Goal: Task Accomplishment & Management: Use online tool/utility

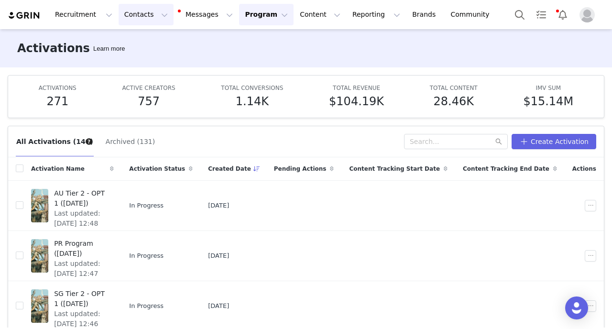
click at [126, 16] on button "Contacts Contacts" at bounding box center [146, 15] width 55 height 22
click at [129, 47] on link "Creators" at bounding box center [150, 42] width 76 height 18
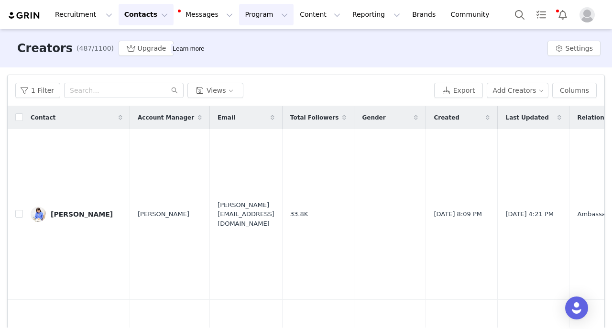
click at [254, 16] on button "Program Program" at bounding box center [266, 15] width 55 height 22
click at [259, 49] on link "Activations" at bounding box center [262, 42] width 76 height 18
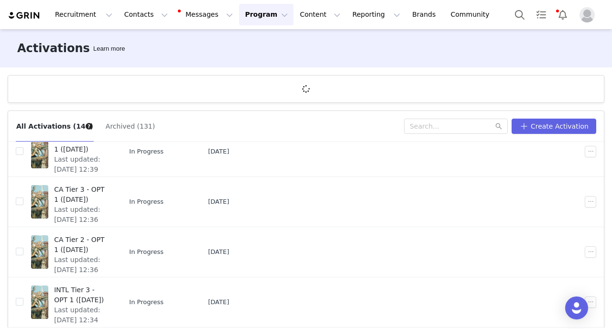
scroll to position [35, 0]
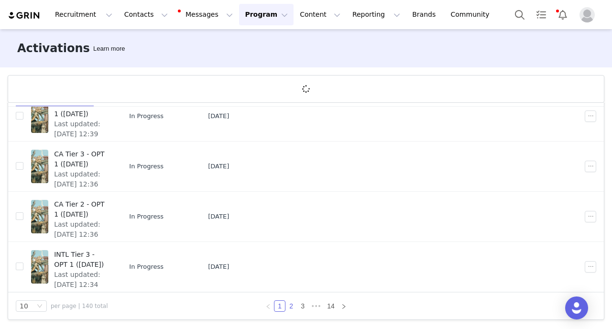
click at [292, 307] on link "2" at bounding box center [291, 306] width 11 height 11
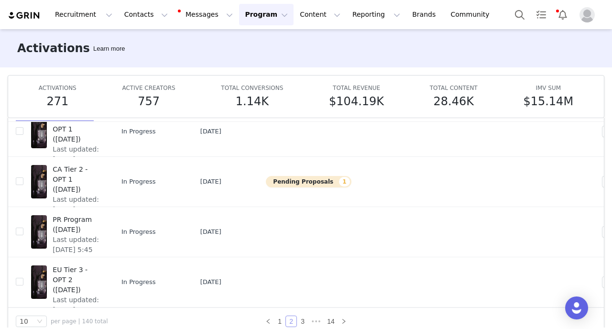
scroll to position [50, 0]
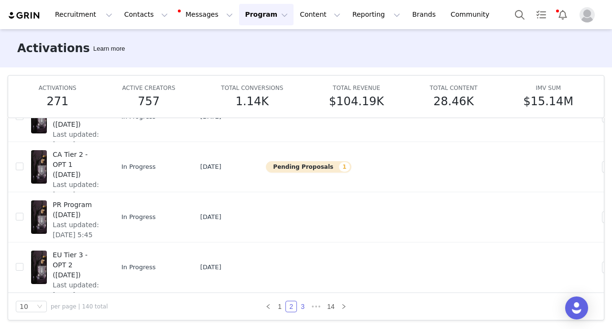
click at [306, 305] on link "3" at bounding box center [302, 306] width 11 height 11
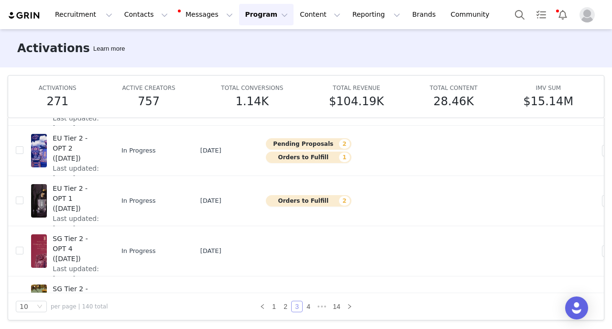
scroll to position [340, 0]
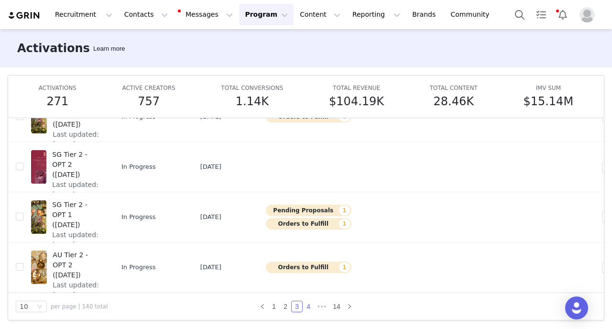
click at [309, 309] on link "4" at bounding box center [308, 306] width 11 height 11
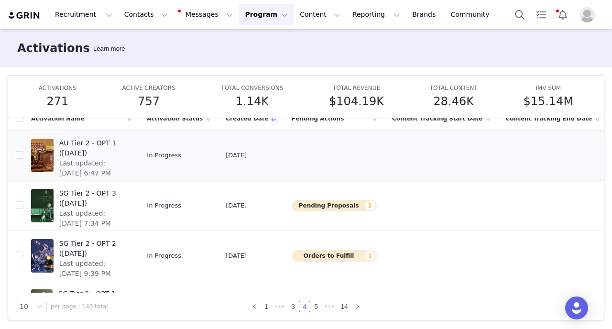
click at [96, 147] on span "AU Tier 2 - OPT 1 (Sept 2025)" at bounding box center [92, 148] width 67 height 20
click at [295, 305] on link "3" at bounding box center [293, 306] width 11 height 11
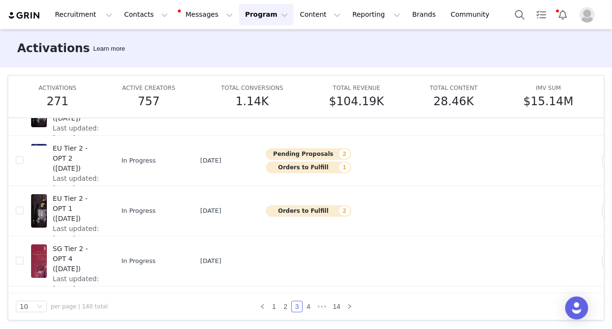
scroll to position [340, 0]
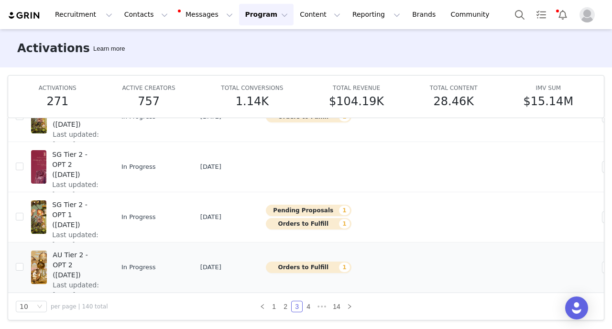
click at [87, 253] on span "AU Tier 2 - OPT 2 (Sept 2025)" at bounding box center [77, 265] width 48 height 30
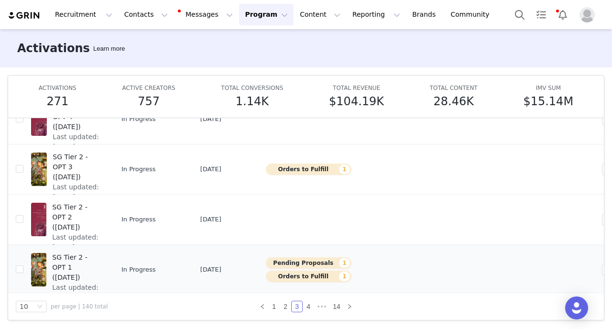
scroll to position [294, 0]
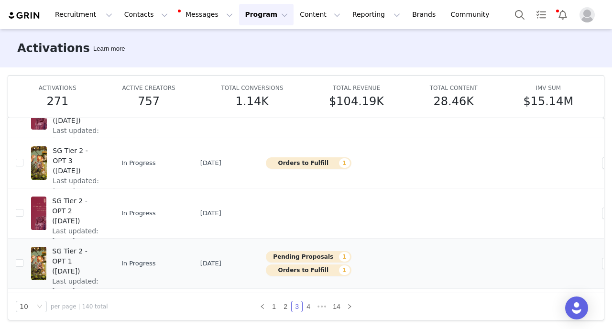
click at [96, 261] on span "SG Tier 2 - OPT 1 (Sept 2025)" at bounding box center [76, 261] width 48 height 30
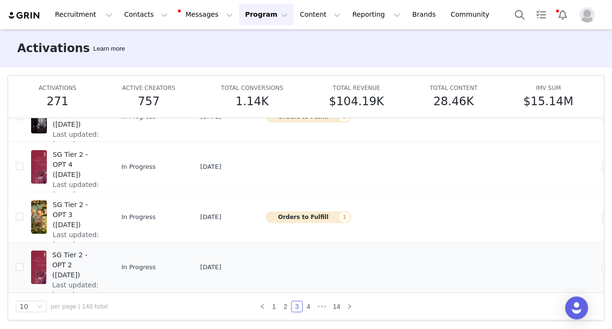
scroll to position [234, 0]
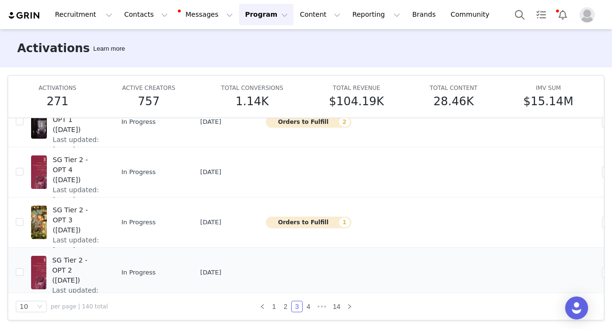
click at [100, 264] on span "SG Tier 2 - OPT 2 (Sept 2025)" at bounding box center [76, 270] width 48 height 30
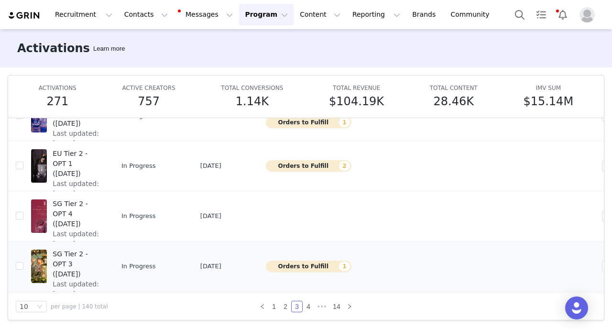
scroll to position [189, 0]
click at [100, 280] on span "Last updated: Sep 4, 2025 8:42 PM" at bounding box center [77, 295] width 48 height 30
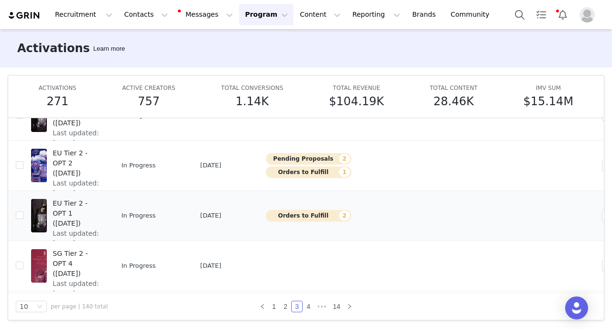
scroll to position [140, 0]
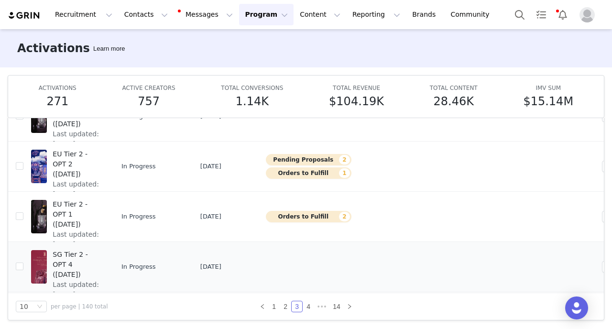
click at [99, 252] on span "SG Tier 2 - OPT 4 (Sept 2025)" at bounding box center [77, 265] width 48 height 30
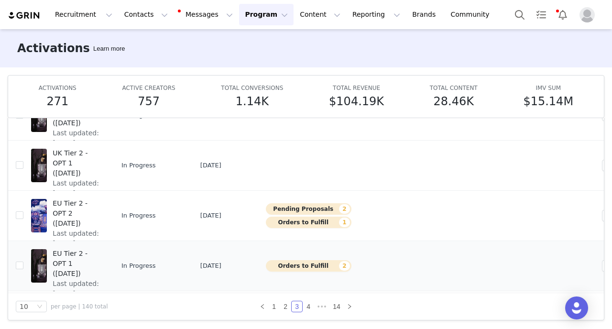
scroll to position [89, 0]
click at [85, 267] on span "EU Tier 2 - OPT 1 (Sept 2025)" at bounding box center [77, 265] width 48 height 30
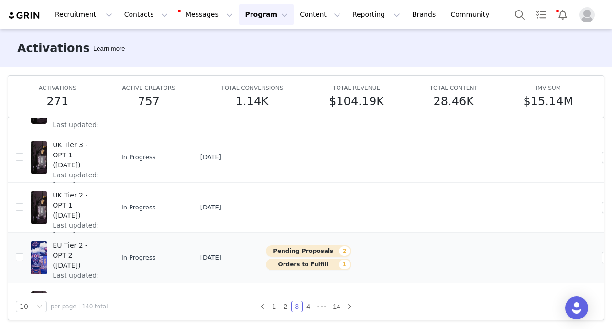
scroll to position [46, 0]
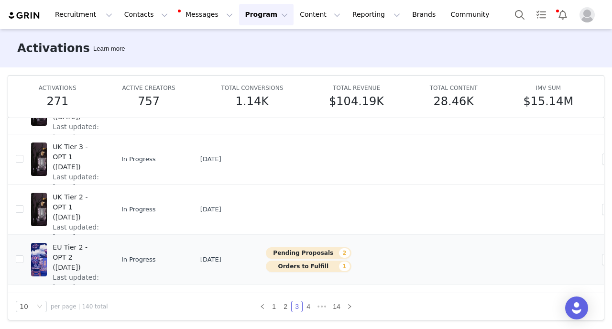
click at [94, 254] on span "EU Tier 2 - OPT 2 (Sept 2025)" at bounding box center [77, 257] width 48 height 30
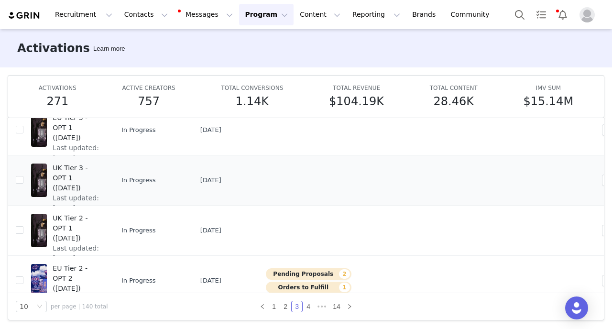
scroll to position [0, 0]
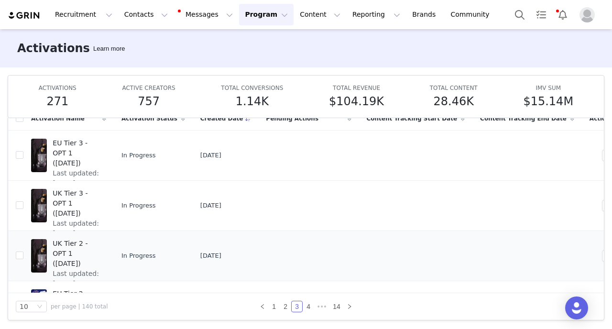
click at [93, 244] on span "UK Tier 2 - OPT 1 (Sept 2025)" at bounding box center [77, 254] width 48 height 30
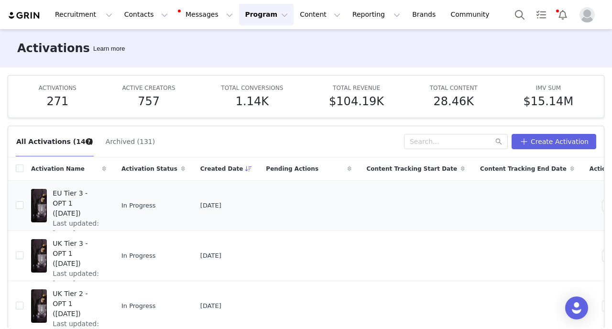
click at [89, 193] on span "EU Tier 3 - OPT 1 (Sept 2025)" at bounding box center [77, 203] width 48 height 30
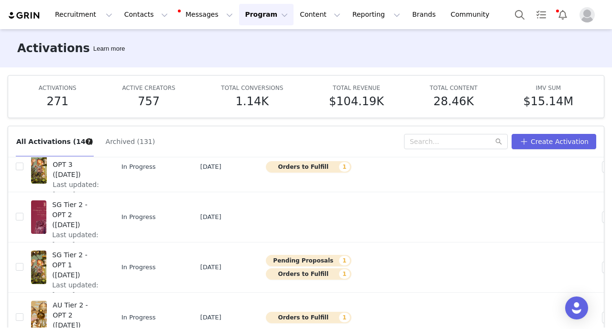
scroll to position [50, 0]
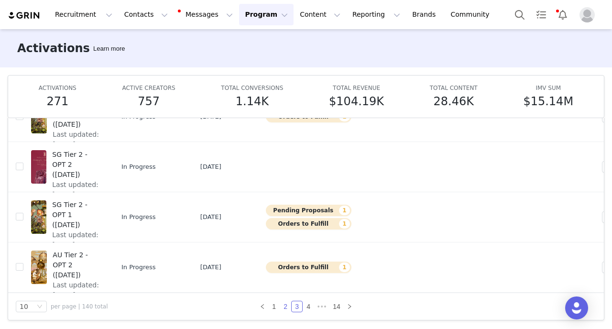
click at [285, 308] on link "2" at bounding box center [285, 306] width 11 height 11
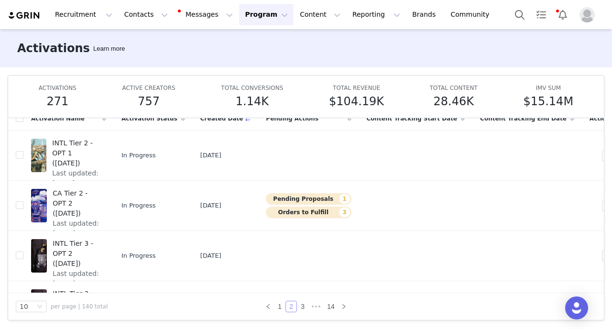
scroll to position [340, 0]
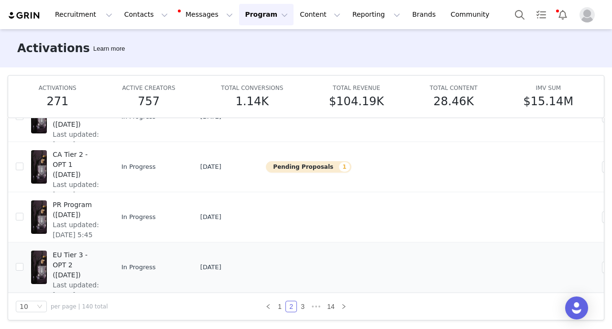
click at [87, 270] on span "EU Tier 3 - OPT 2 (Sept 2025)" at bounding box center [77, 265] width 48 height 30
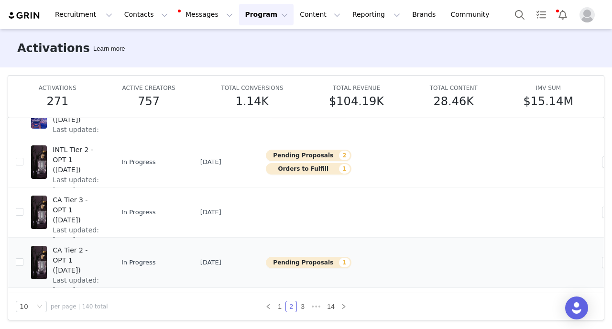
scroll to position [239, 0]
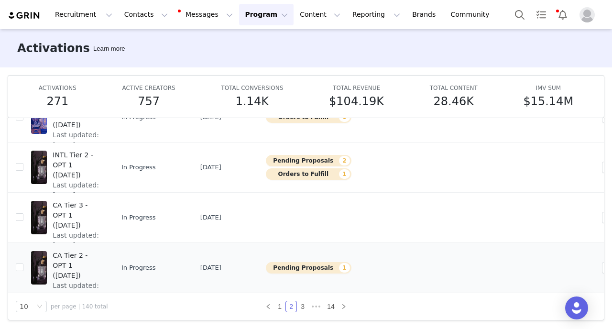
click at [100, 259] on span "CA Tier 2 - OPT 1 (Sept 2025)" at bounding box center [77, 266] width 48 height 30
click at [83, 207] on span "CA Tier 3 - OPT 1 (Sept 2025)" at bounding box center [77, 215] width 48 height 30
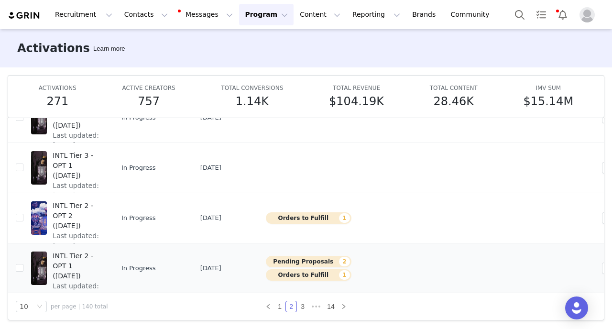
scroll to position [139, 0]
click at [90, 252] on span "INTL Tier 2 - OPT 1 (Sept 2025)" at bounding box center [77, 265] width 48 height 30
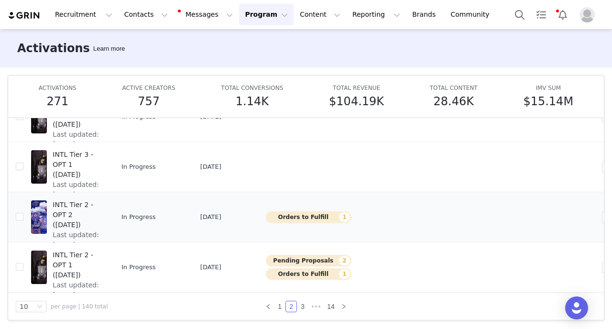
click at [91, 230] on span "Last updated: Sep 4, 2025 7:07 PM" at bounding box center [77, 245] width 48 height 30
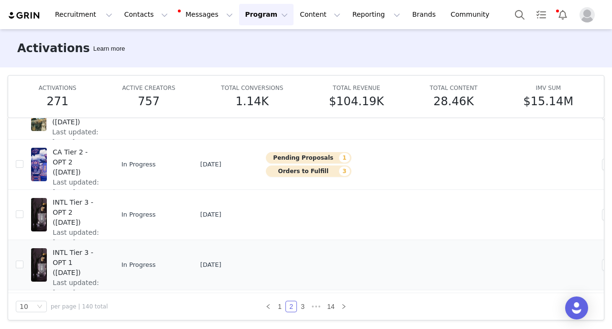
scroll to position [40, 0]
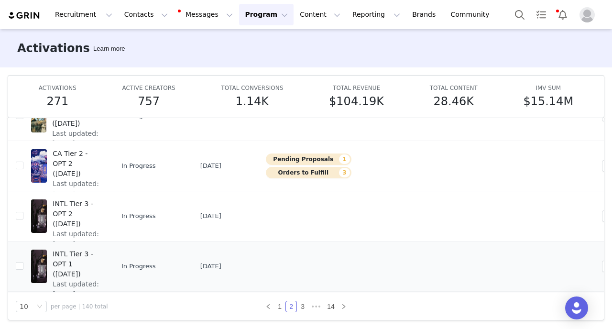
click at [100, 256] on span "INTL Tier 3 - OPT 1 (Sept 2025)" at bounding box center [77, 264] width 48 height 30
click at [98, 207] on span "INTL Tier 3 - OPT 2 (Sept 2025)" at bounding box center [77, 214] width 48 height 30
click at [98, 157] on span "CA Tier 2 - OPT 2 (Sept 2025)" at bounding box center [77, 164] width 48 height 30
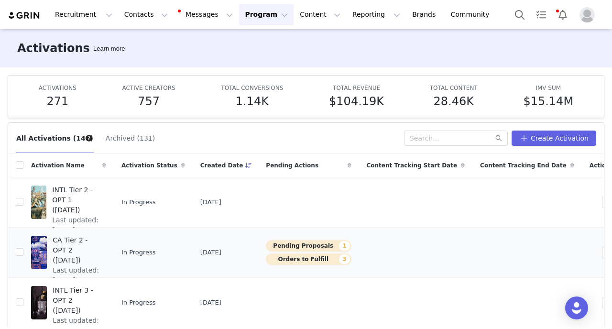
scroll to position [0, 0]
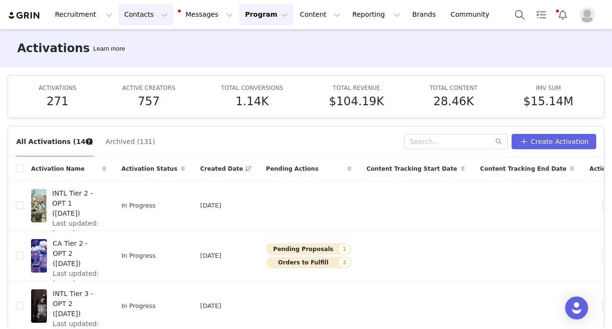
click at [142, 9] on button "Contacts Contacts" at bounding box center [146, 15] width 55 height 22
click at [147, 40] on div "Creators" at bounding box center [150, 42] width 64 height 10
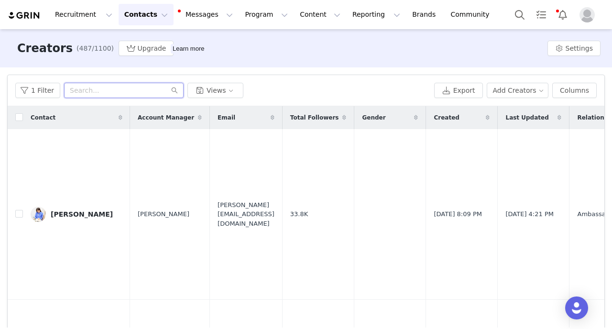
click at [150, 87] on input "text" at bounding box center [124, 90] width 120 height 15
type input "cat"
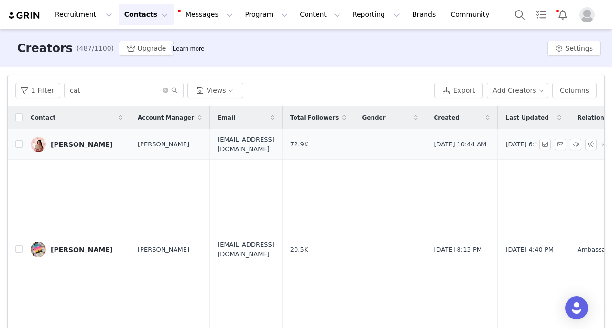
click at [88, 138] on link "Catarina" at bounding box center [77, 144] width 92 height 15
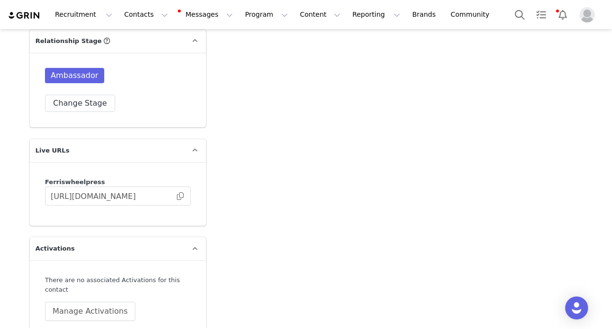
scroll to position [2682, 0]
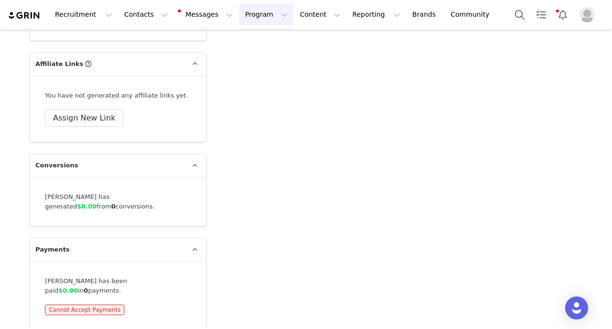
click at [253, 12] on button "Program Program" at bounding box center [266, 15] width 55 height 22
click at [259, 41] on p "Activations" at bounding box center [250, 42] width 37 height 10
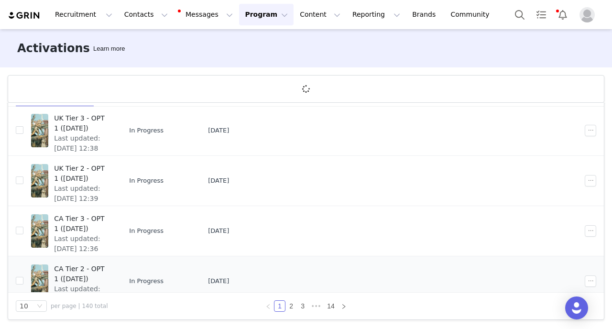
scroll to position [258, 0]
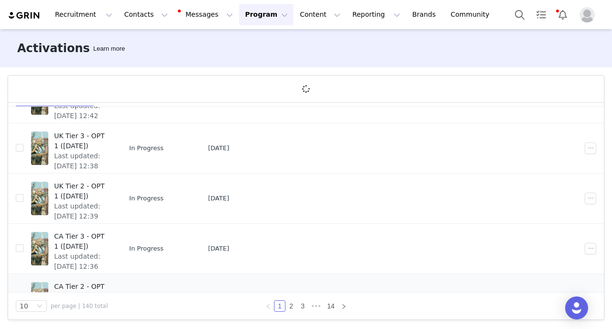
click at [87, 196] on span "UK Tier 2 - OPT 1 (Oct 2025)" at bounding box center [81, 191] width 54 height 20
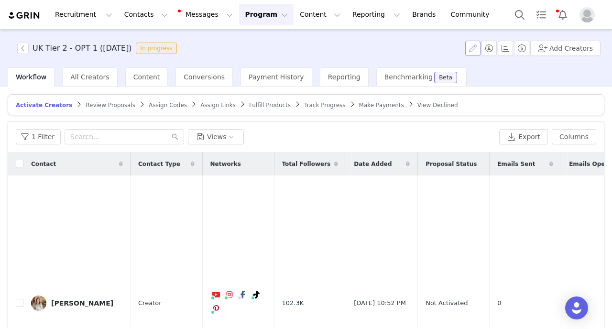
click at [473, 52] on button "button" at bounding box center [472, 48] width 15 height 15
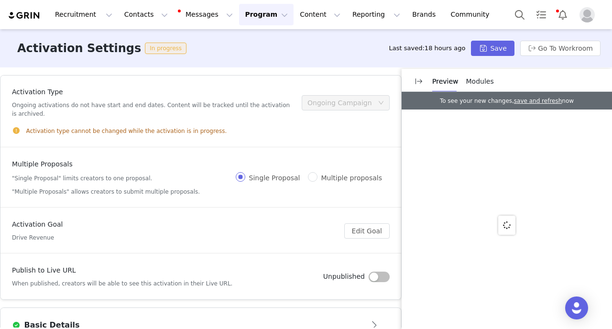
click at [258, 12] on button "Program Program" at bounding box center [266, 15] width 55 height 22
click at [258, 48] on link "Activations" at bounding box center [262, 42] width 76 height 18
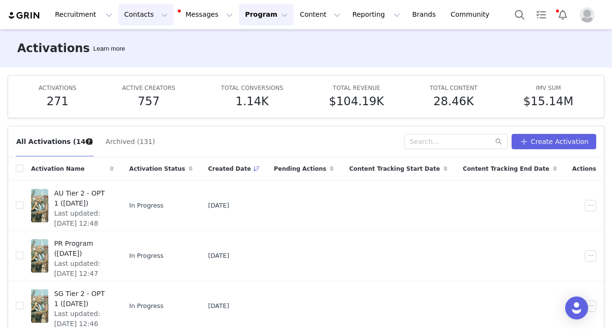
click at [132, 16] on button "Contacts Contacts" at bounding box center [146, 15] width 55 height 22
click at [137, 37] on p "Creators" at bounding box center [134, 42] width 29 height 10
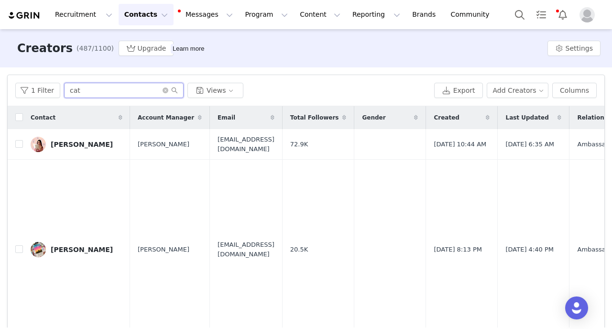
click at [117, 89] on input "cat" at bounding box center [124, 90] width 120 height 15
type input "c"
paste input "Sandrine Jeansoule"
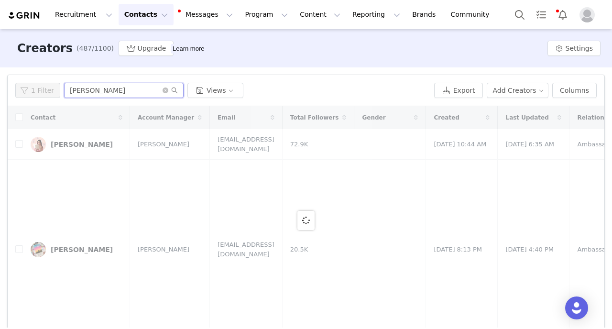
type input "Sandrine Jeansoule"
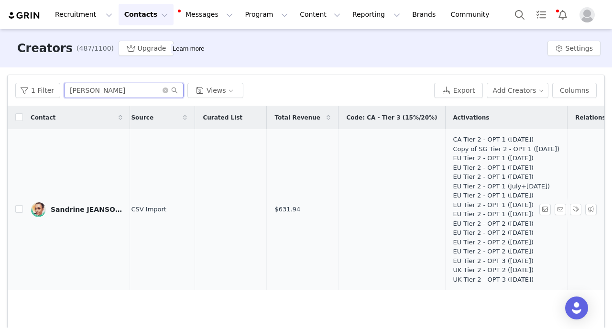
scroll to position [0, 847]
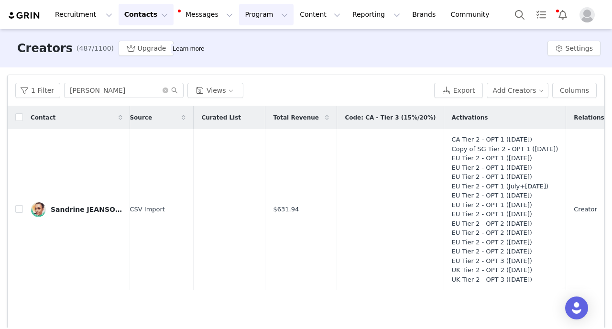
click at [265, 17] on button "Program Program" at bounding box center [266, 15] width 55 height 22
click at [259, 41] on p "Activations" at bounding box center [250, 42] width 37 height 10
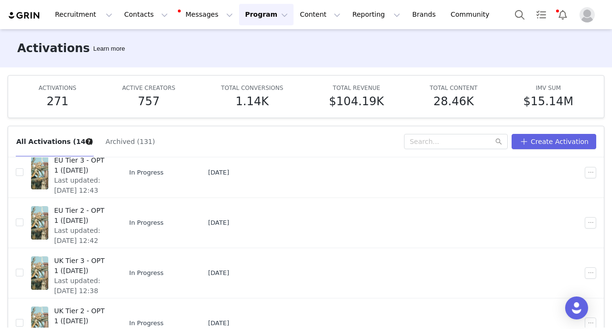
scroll to position [172, 0]
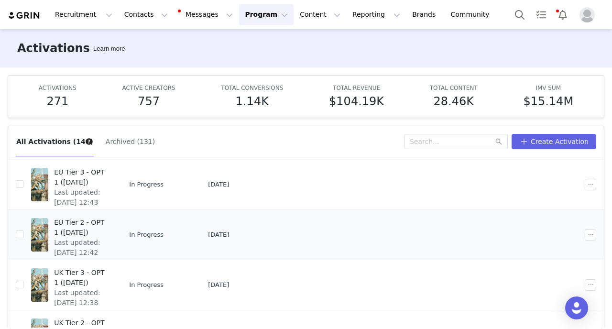
click at [108, 236] on span "EU Tier 2 - OPT 1 (Oct 2025)" at bounding box center [81, 228] width 54 height 20
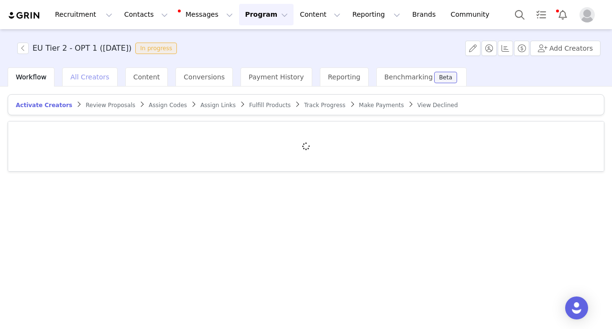
click at [92, 75] on span "All Creators" at bounding box center [89, 77] width 39 height 8
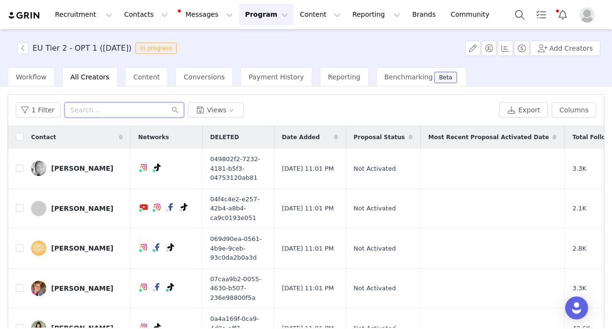
click at [123, 111] on input "text" at bounding box center [125, 109] width 120 height 15
paste input "Sandrine Jeansoule"
type input "Sandrine Jeansoule"
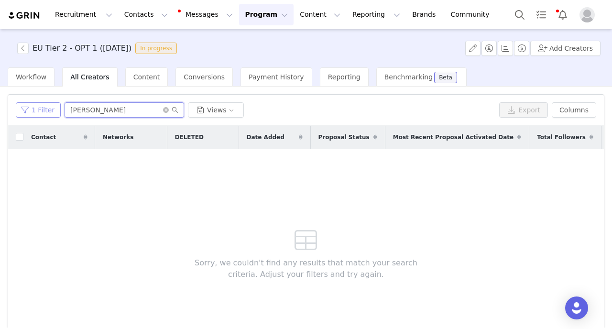
drag, startPoint x: 141, startPoint y: 110, endPoint x: 44, endPoint y: 103, distance: 96.8
click at [65, 104] on input "Sandrine Jeansoule" at bounding box center [125, 109] width 120 height 15
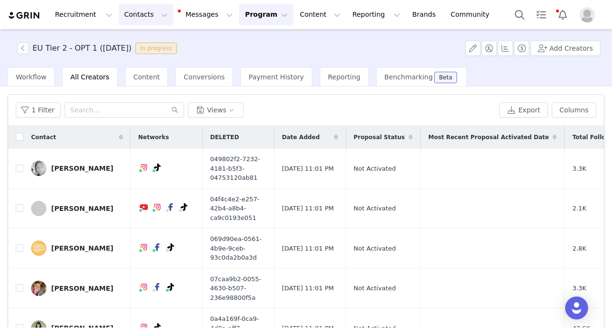
click at [131, 21] on button "Contacts Contacts" at bounding box center [146, 15] width 55 height 22
click at [136, 46] on p "Creators" at bounding box center [134, 42] width 29 height 10
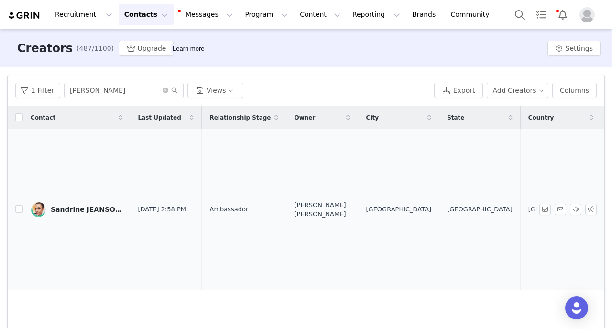
scroll to position [0, 306]
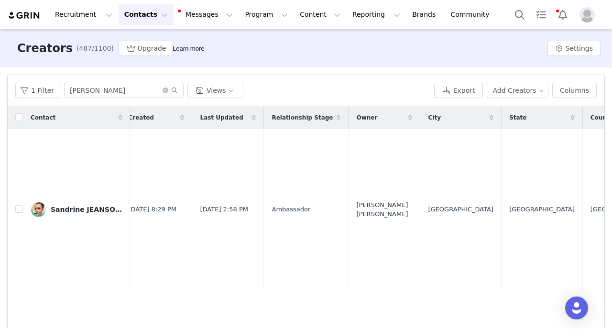
click at [78, 206] on div "Sandrine JEANSOULE" at bounding box center [87, 210] width 72 height 8
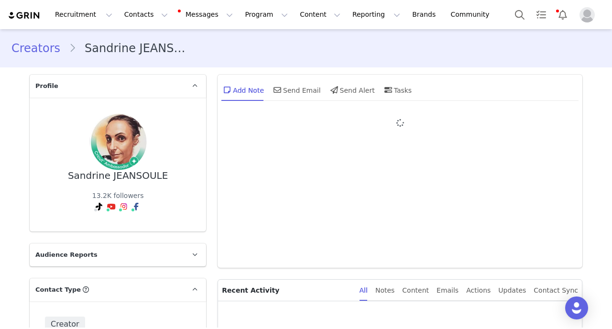
type input "+33 (France)"
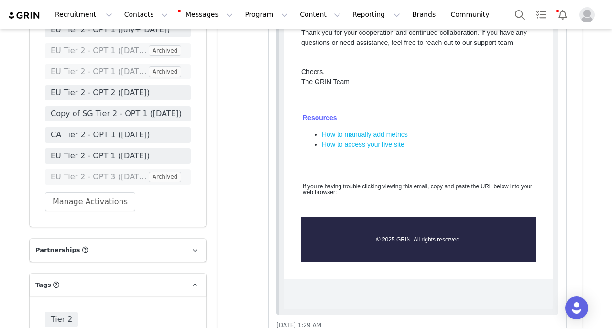
scroll to position [2574, 0]
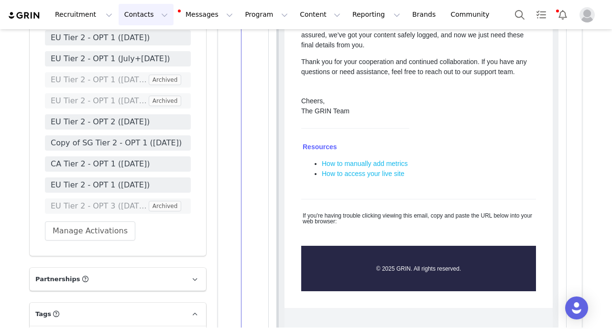
click at [144, 15] on button "Contacts Contacts" at bounding box center [146, 15] width 55 height 22
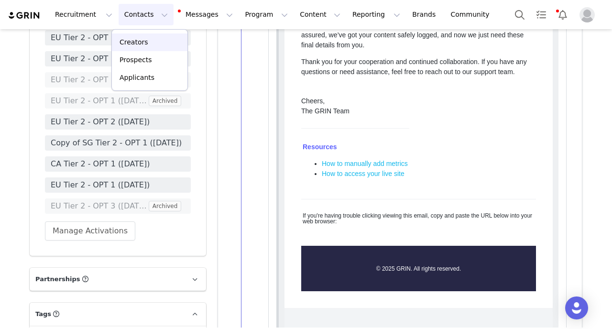
click at [143, 45] on p "Creators" at bounding box center [134, 42] width 29 height 10
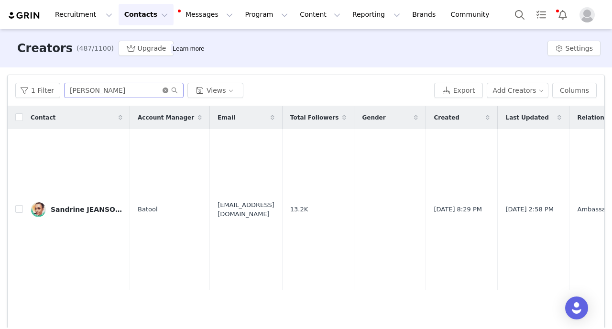
click at [163, 90] on icon "icon: close-circle" at bounding box center [166, 90] width 6 height 6
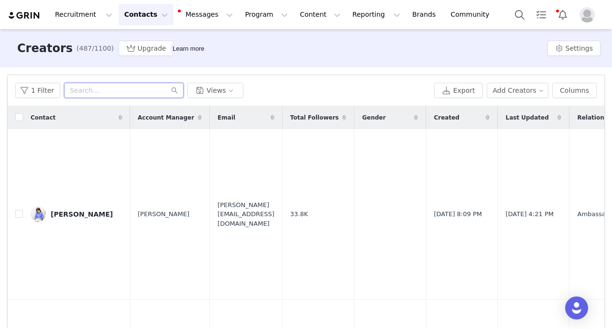
click at [125, 87] on input "text" at bounding box center [124, 90] width 120 height 15
type input "olivas"
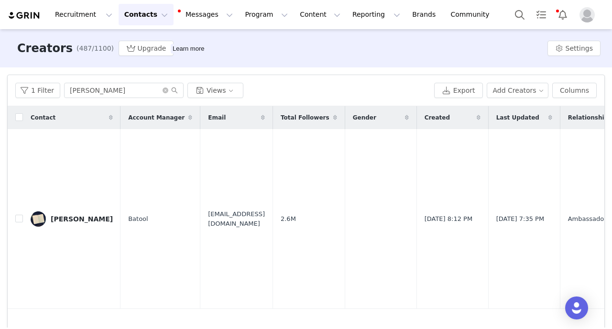
click at [53, 217] on div "Rina Olivas" at bounding box center [82, 219] width 62 height 8
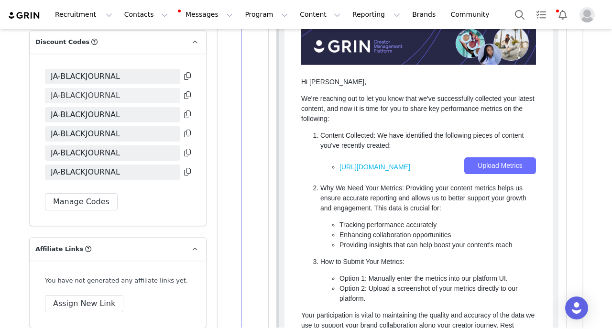
scroll to position [3118, 0]
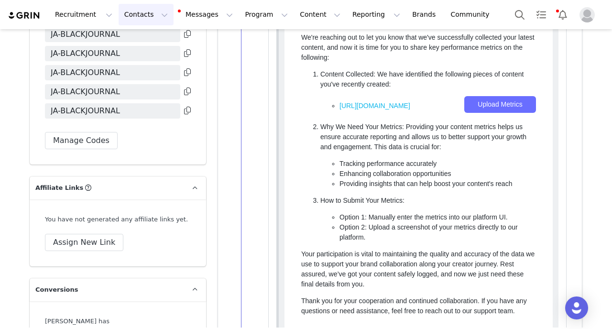
click at [141, 16] on button "Contacts Contacts" at bounding box center [146, 15] width 55 height 22
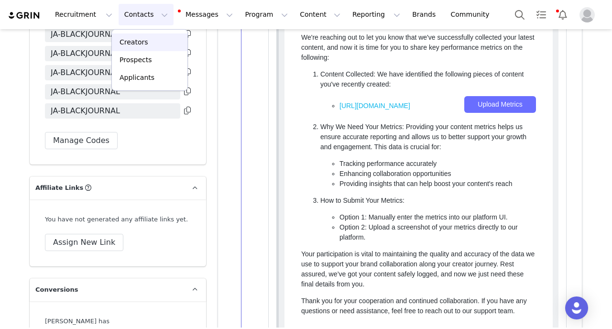
click at [143, 44] on p "Creators" at bounding box center [134, 42] width 29 height 10
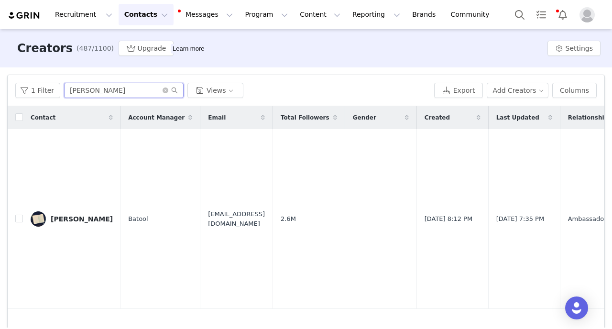
drag, startPoint x: 119, startPoint y: 95, endPoint x: 81, endPoint y: 95, distance: 37.8
click at [86, 95] on input "olivas" at bounding box center [124, 90] width 120 height 15
type input "o"
type input "abner"
click at [80, 223] on div "Jennifer Abner" at bounding box center [82, 219] width 62 height 8
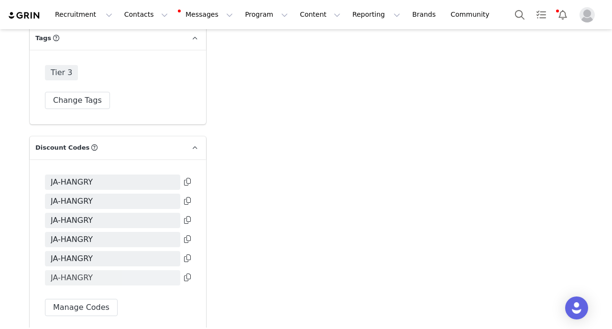
scroll to position [2897, 0]
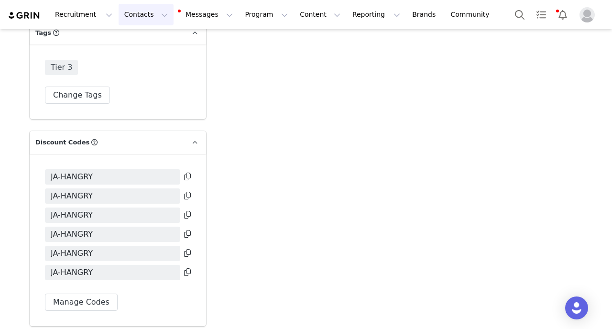
click at [128, 11] on button "Contacts Contacts" at bounding box center [146, 15] width 55 height 22
click at [135, 42] on p "Creators" at bounding box center [134, 42] width 29 height 10
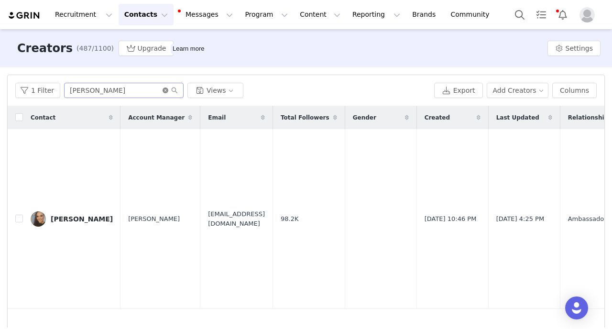
click at [164, 91] on icon "icon: close-circle" at bounding box center [166, 90] width 6 height 6
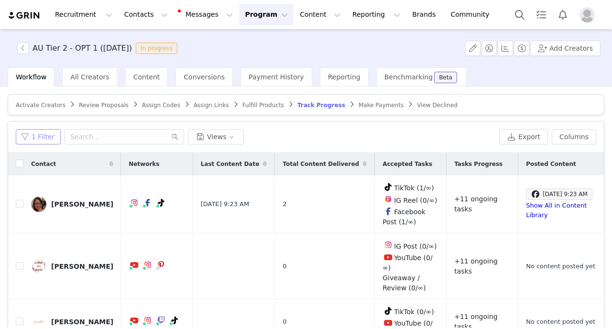
click at [43, 142] on button "1 Filter" at bounding box center [38, 136] width 45 height 15
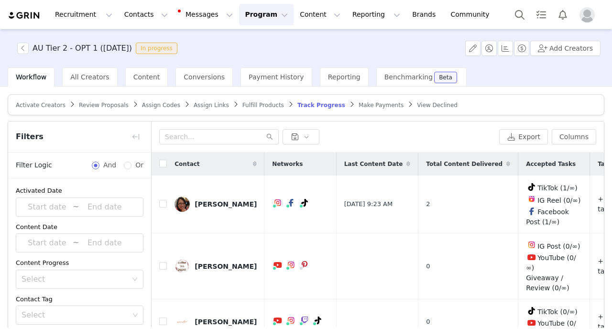
scroll to position [88, 0]
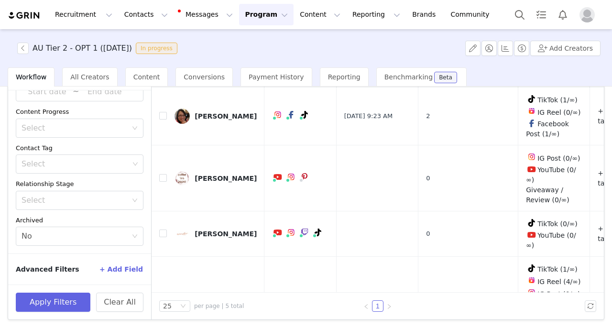
click at [125, 270] on button "+ Add Field" at bounding box center [121, 269] width 44 height 15
click at [78, 293] on div "Select" at bounding box center [77, 302] width 110 height 18
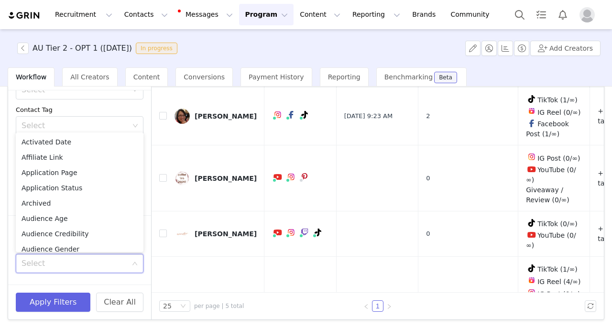
scroll to position [603, 0]
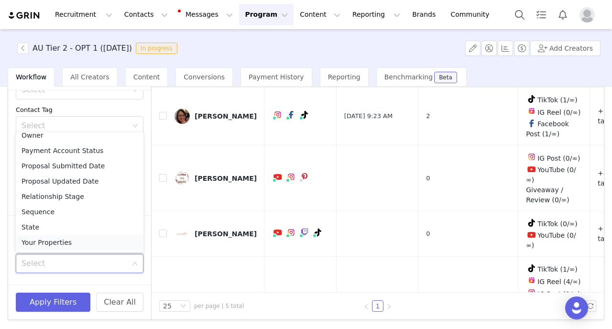
click at [50, 245] on li "Your Properties" at bounding box center [80, 242] width 128 height 15
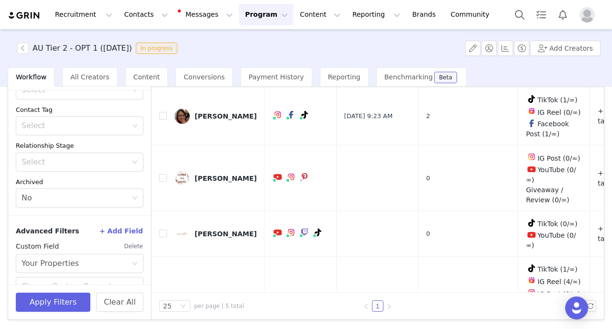
scroll to position [147, 0]
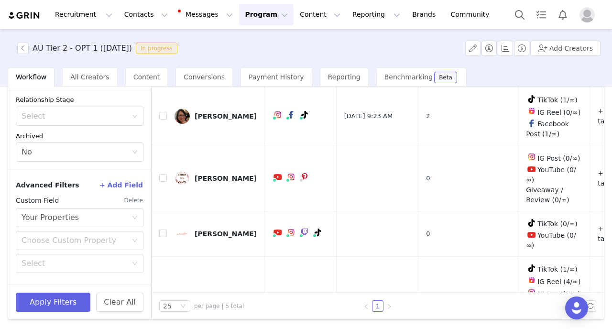
click at [61, 231] on div "Custom Field Delete Select Your Properties Choose Custom Property Select" at bounding box center [80, 233] width 128 height 80
click at [62, 243] on div "Choose Custom Property" at bounding box center [75, 241] width 106 height 10
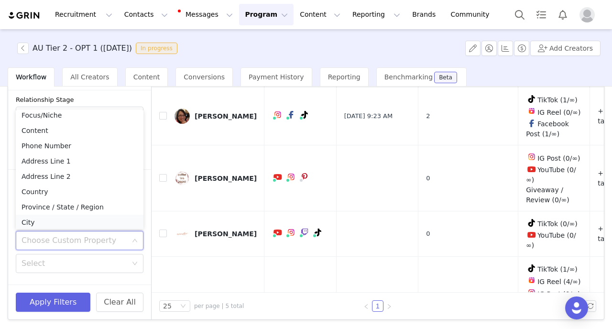
scroll to position [98, 0]
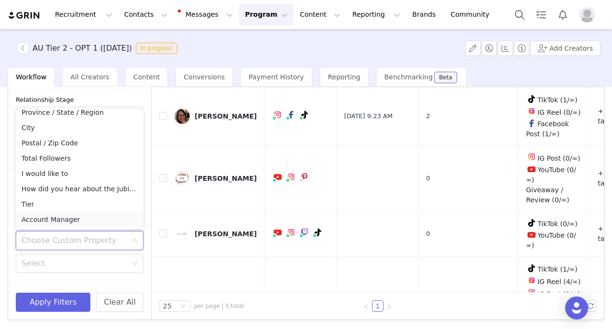
click at [40, 220] on li "Account Manager" at bounding box center [80, 219] width 128 height 15
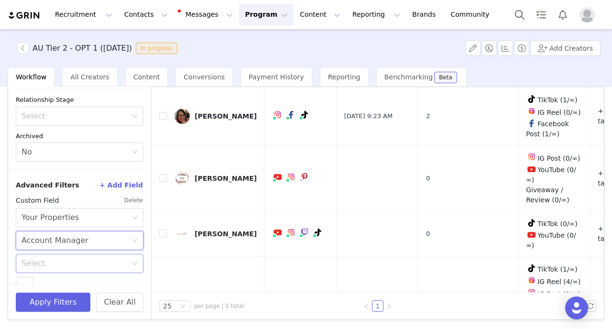
click at [40, 269] on div "Select" at bounding box center [77, 263] width 110 height 18
click at [37, 195] on li "Is" at bounding box center [80, 196] width 128 height 15
click at [23, 277] on div "Select" at bounding box center [25, 286] width 18 height 19
click at [43, 234] on li "[PERSON_NAME]" at bounding box center [80, 234] width 128 height 15
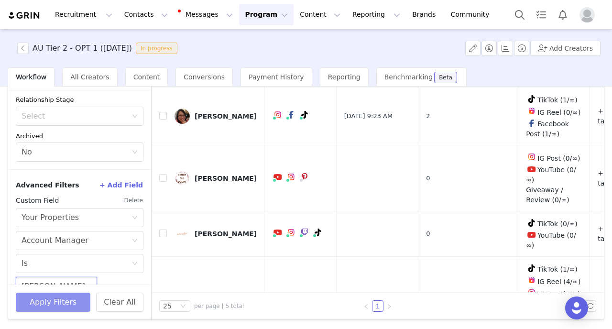
click at [51, 300] on button "Apply Filters" at bounding box center [53, 302] width 75 height 19
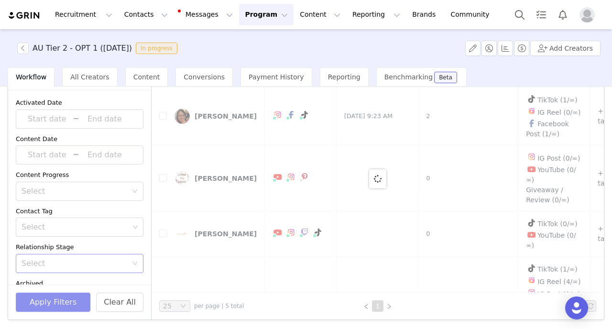
scroll to position [0, 0]
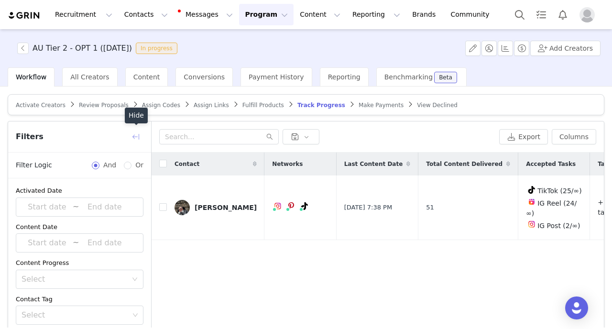
click at [134, 134] on button "button" at bounding box center [135, 136] width 15 height 15
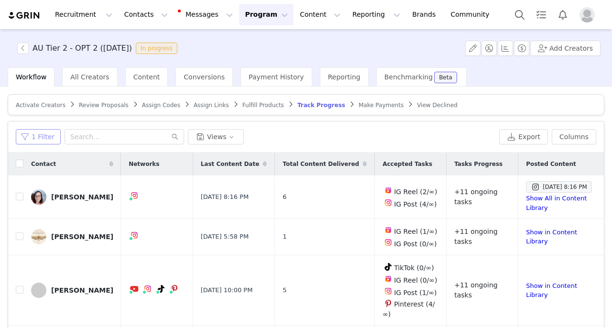
click at [45, 136] on button "1 Filter" at bounding box center [38, 136] width 45 height 15
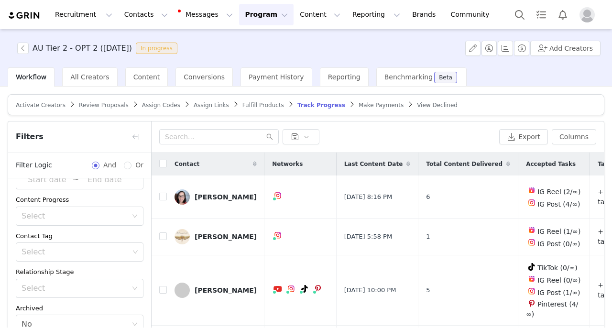
scroll to position [88, 0]
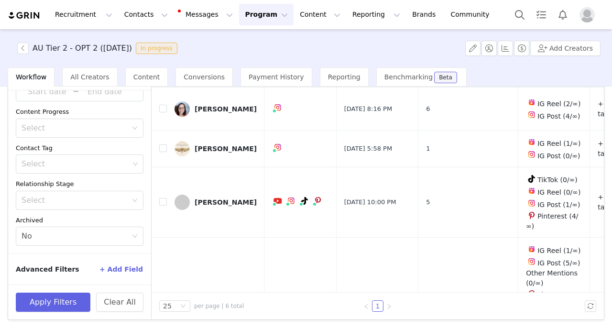
click at [112, 267] on button "+ Add Field" at bounding box center [121, 269] width 44 height 15
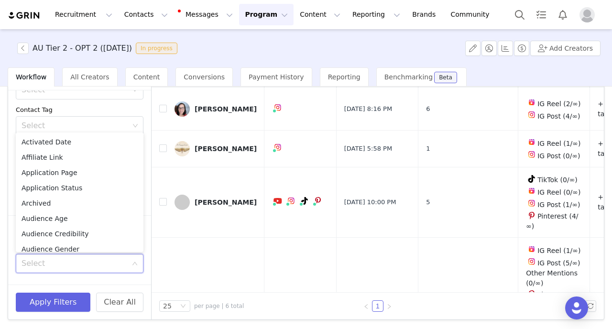
scroll to position [603, 0]
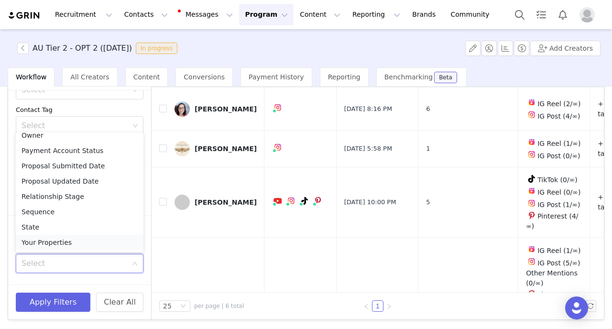
click at [42, 239] on li "Your Properties" at bounding box center [80, 242] width 128 height 15
click at [54, 243] on div "Choose Custom Property" at bounding box center [75, 241] width 106 height 10
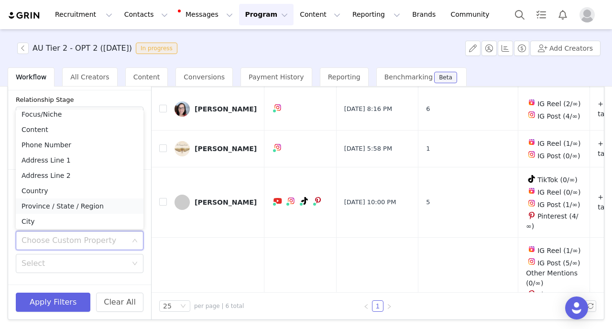
scroll to position [98, 0]
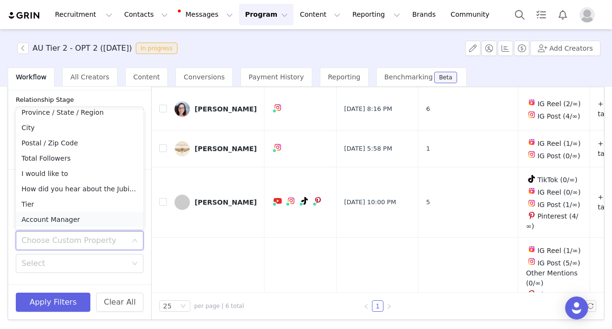
click at [43, 218] on li "Account Manager" at bounding box center [80, 219] width 128 height 15
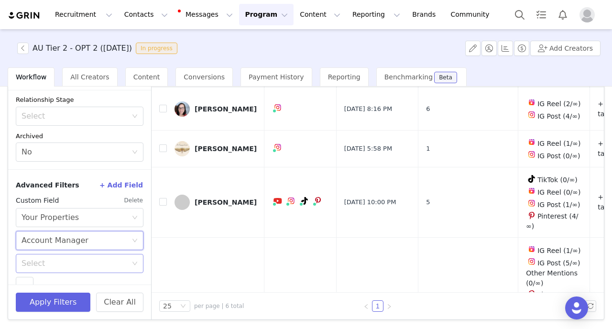
click at [43, 261] on div "Select" at bounding box center [75, 264] width 106 height 10
click at [43, 200] on li "Is" at bounding box center [80, 196] width 128 height 15
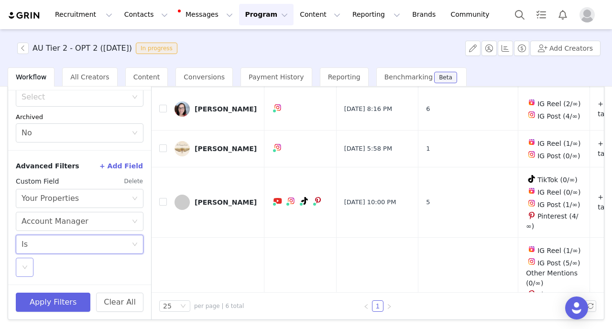
click at [24, 270] on icon "icon: down" at bounding box center [25, 267] width 6 height 6
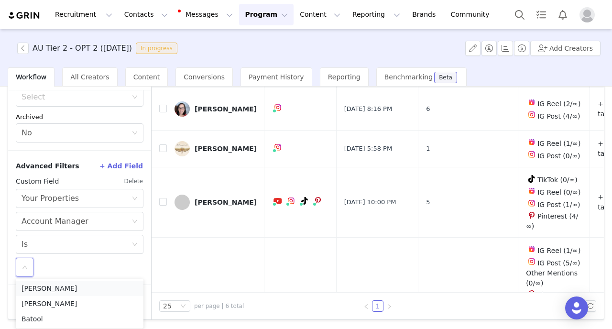
click at [37, 288] on li "[PERSON_NAME]" at bounding box center [80, 288] width 128 height 15
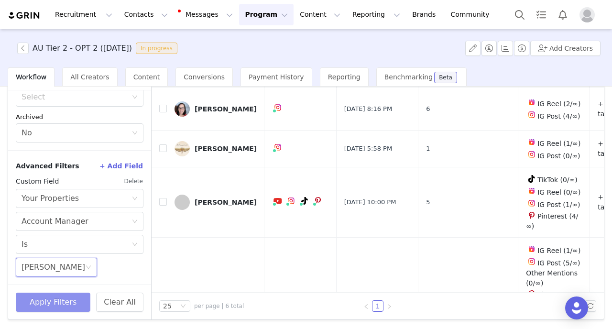
click at [55, 304] on button "Apply Filters" at bounding box center [53, 302] width 75 height 19
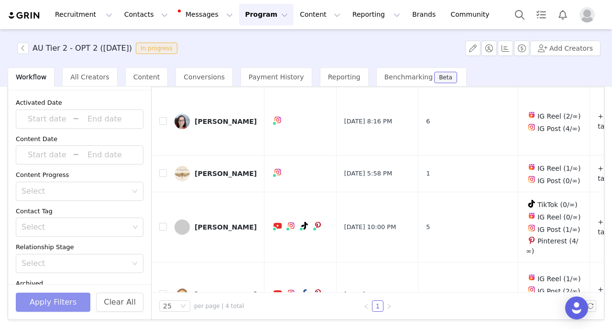
scroll to position [0, 0]
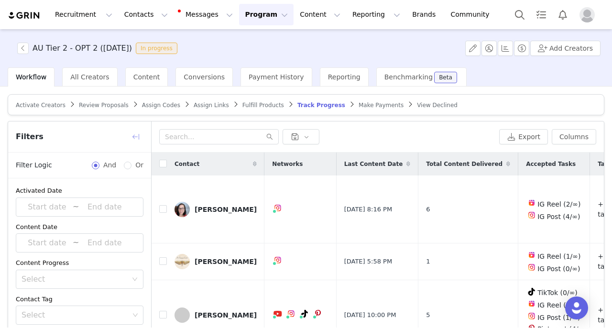
click at [137, 137] on button "button" at bounding box center [135, 136] width 15 height 15
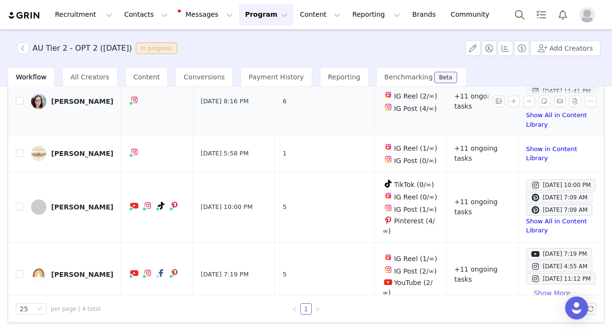
scroll to position [88, 0]
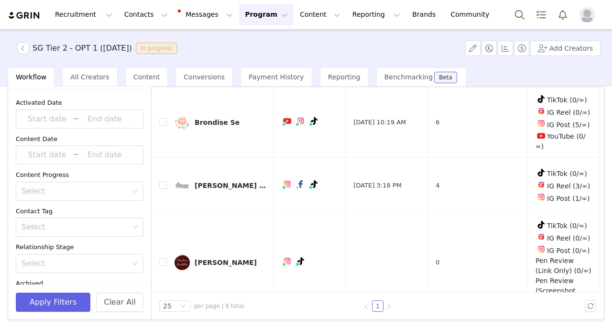
scroll to position [184, 0]
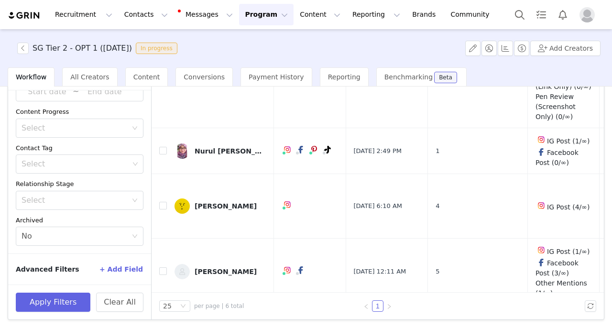
click at [125, 269] on button "+ Add Field" at bounding box center [121, 269] width 44 height 15
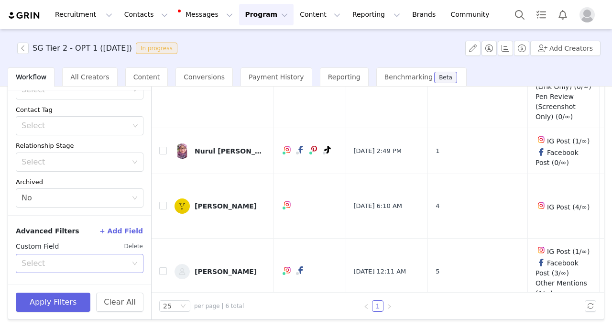
click at [70, 261] on div "Select" at bounding box center [75, 264] width 106 height 10
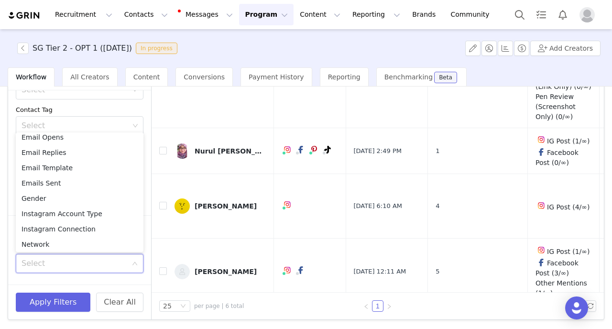
scroll to position [603, 0]
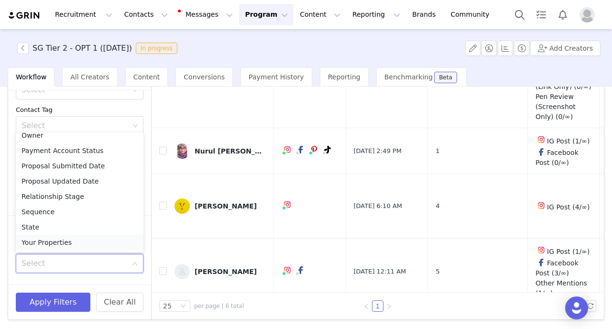
click at [46, 246] on li "Your Properties" at bounding box center [80, 242] width 128 height 15
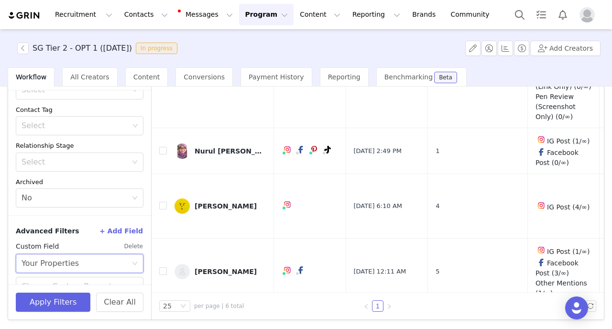
scroll to position [147, 0]
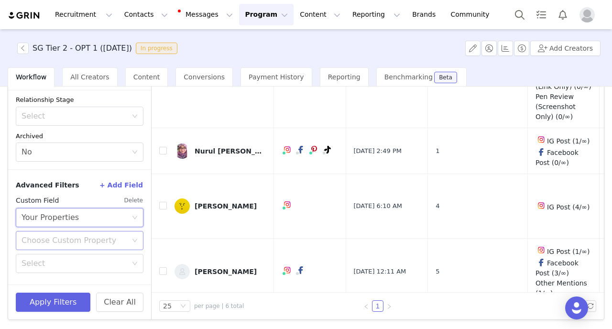
click at [63, 237] on div "Choose Custom Property" at bounding box center [75, 241] width 106 height 10
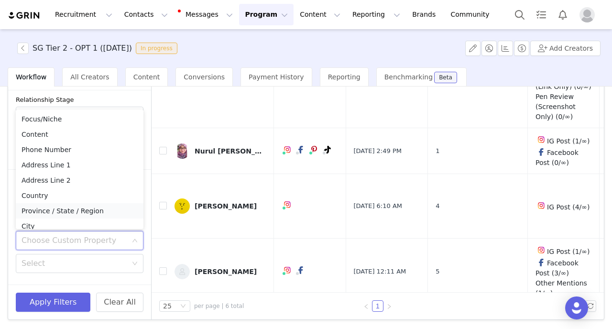
scroll to position [98, 0]
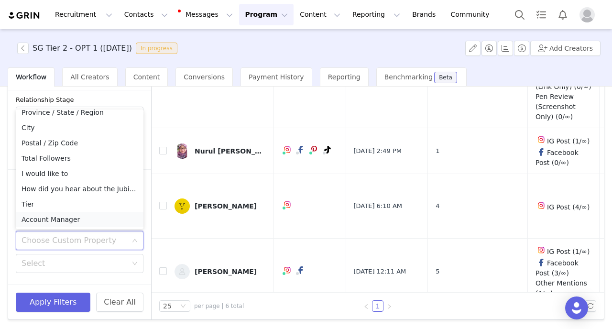
click at [48, 215] on li "Account Manager" at bounding box center [80, 219] width 128 height 15
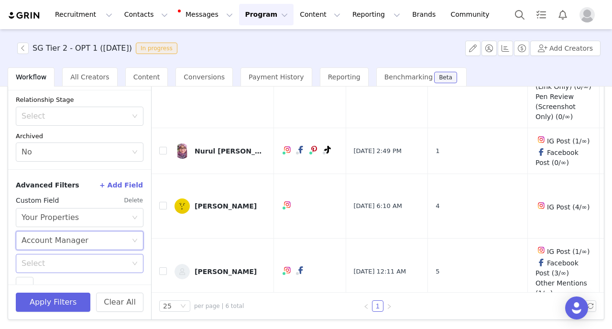
click at [44, 270] on div "Select" at bounding box center [77, 263] width 110 height 18
click at [41, 194] on li "Is" at bounding box center [80, 196] width 128 height 15
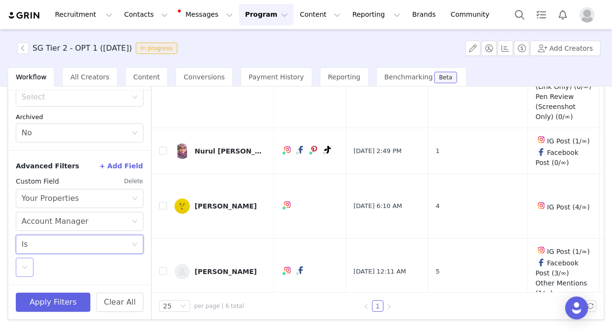
click at [23, 266] on icon "icon: down" at bounding box center [24, 267] width 5 height 3
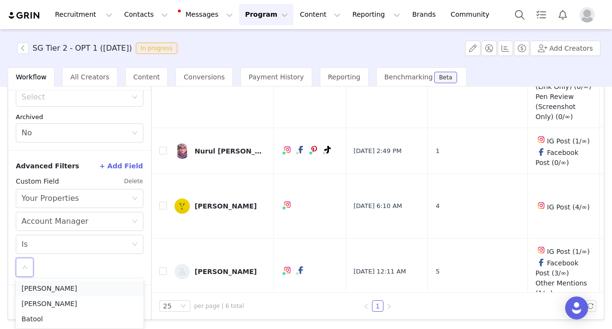
click at [39, 288] on li "[PERSON_NAME]" at bounding box center [80, 288] width 128 height 15
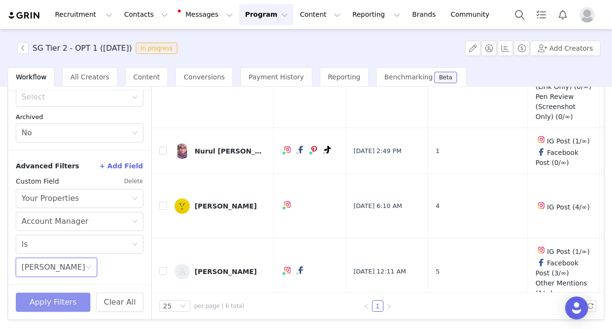
click at [59, 307] on button "Apply Filters" at bounding box center [53, 302] width 75 height 19
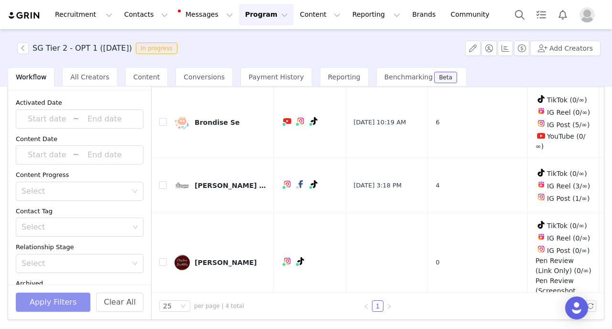
scroll to position [0, 0]
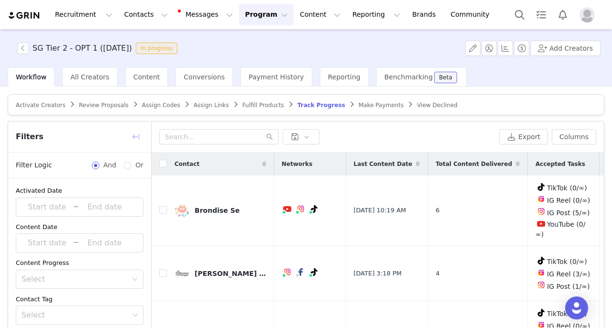
click at [137, 138] on button "button" at bounding box center [135, 136] width 15 height 15
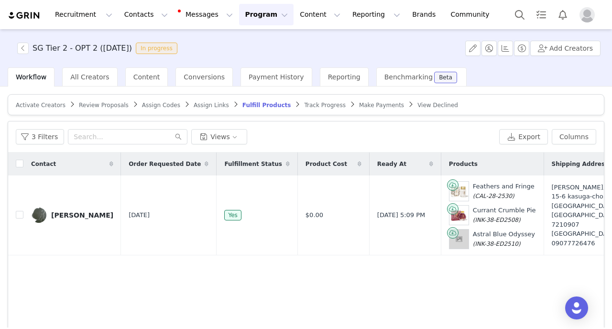
click at [306, 106] on span "Track Progress" at bounding box center [324, 105] width 41 height 7
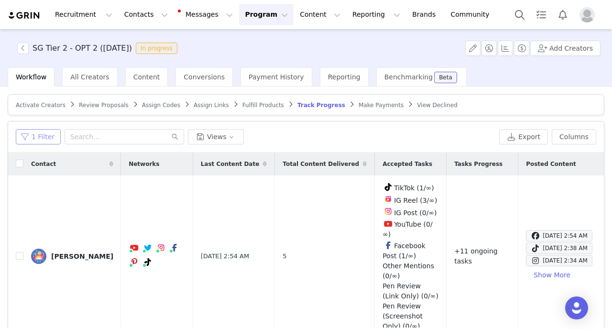
click at [45, 135] on button "1 Filter" at bounding box center [38, 136] width 45 height 15
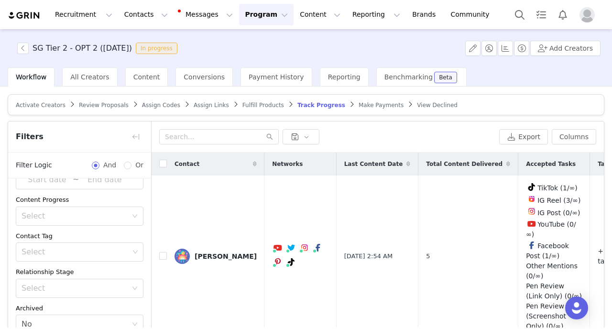
scroll to position [88, 0]
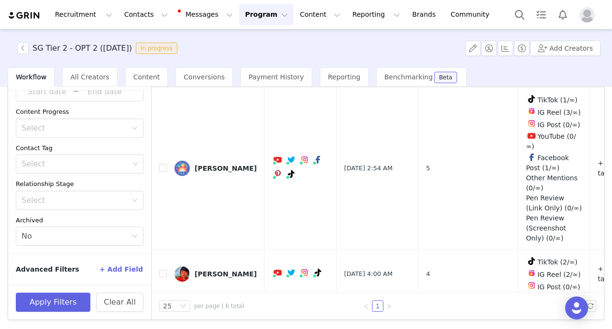
click at [118, 268] on button "+ Add Field" at bounding box center [121, 269] width 44 height 15
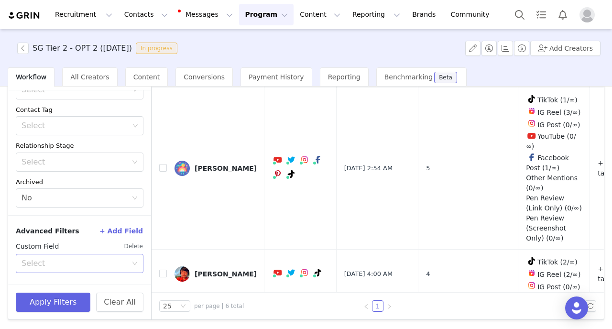
click at [50, 260] on div "Select" at bounding box center [75, 264] width 106 height 10
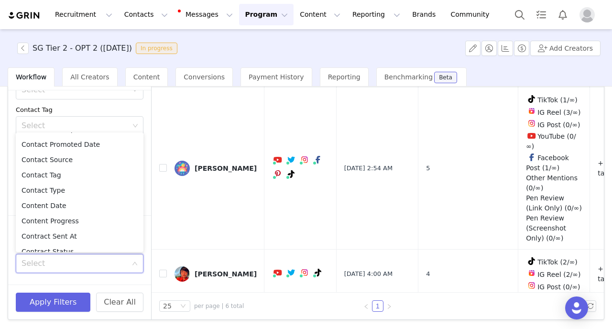
scroll to position [603, 0]
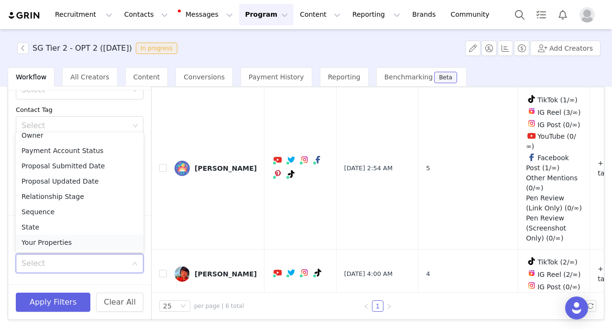
click at [50, 243] on li "Your Properties" at bounding box center [80, 242] width 128 height 15
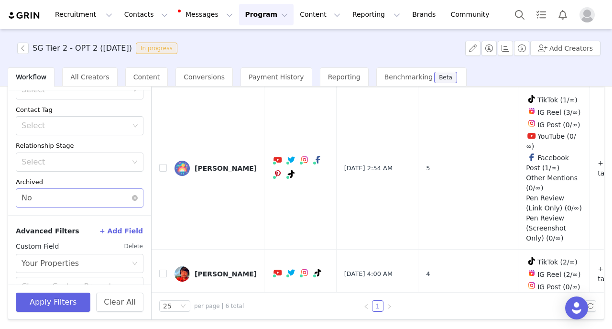
scroll to position [147, 0]
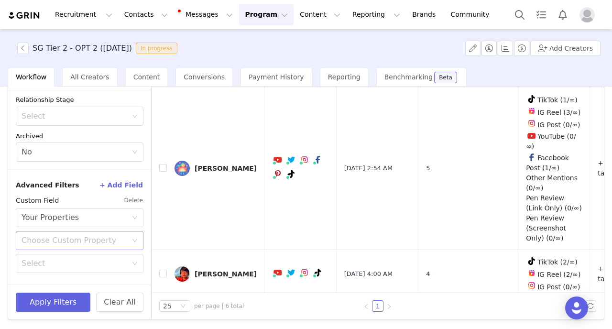
click at [59, 244] on div "Choose Custom Property" at bounding box center [75, 241] width 106 height 10
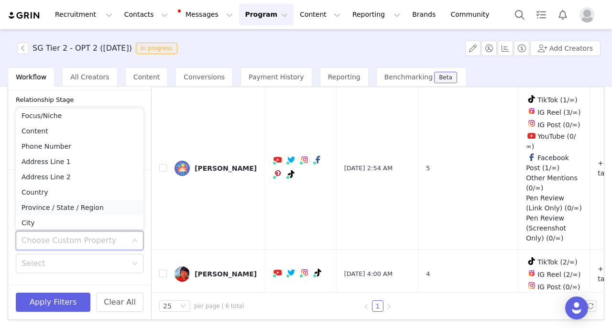
scroll to position [98, 0]
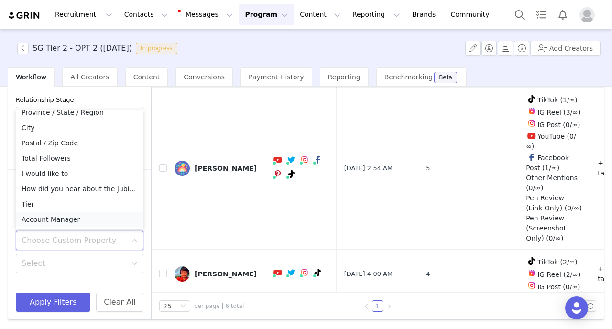
click at [50, 220] on li "Account Manager" at bounding box center [80, 219] width 128 height 15
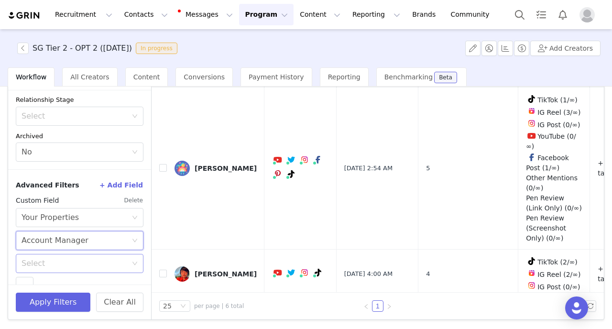
click at [42, 268] on div "Select" at bounding box center [75, 264] width 106 height 10
click at [40, 200] on li "Is" at bounding box center [80, 196] width 128 height 15
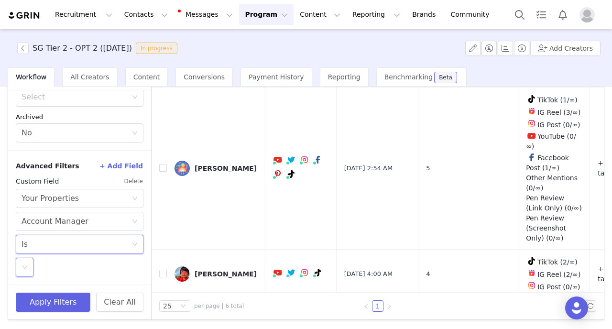
click at [21, 267] on div "Select" at bounding box center [25, 267] width 18 height 19
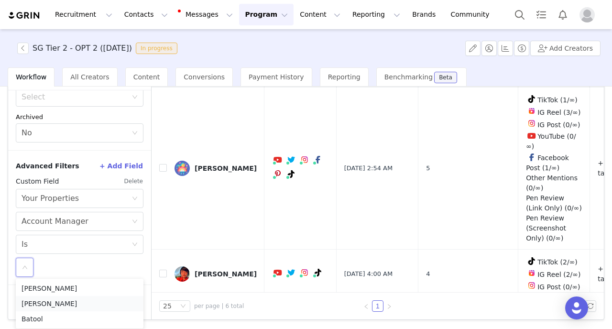
click at [50, 297] on li "[PERSON_NAME]" at bounding box center [80, 303] width 128 height 15
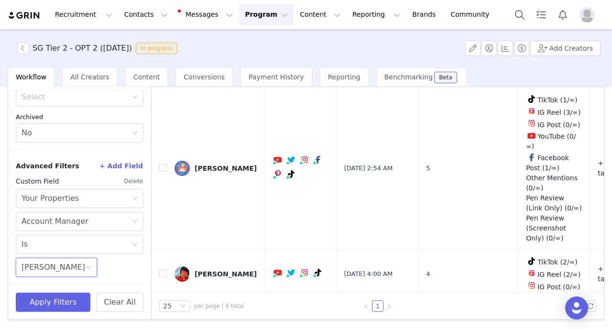
click at [40, 256] on div "Choose Custom Property Account Manager Select Is Select [PERSON_NAME]" at bounding box center [80, 244] width 128 height 65
click at [45, 273] on div "[PERSON_NAME]" at bounding box center [54, 267] width 64 height 18
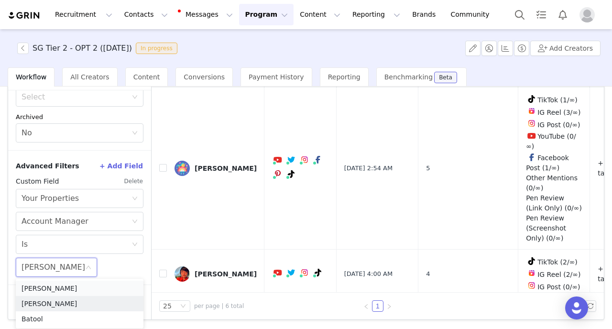
click at [53, 285] on li "[PERSON_NAME]" at bounding box center [80, 288] width 128 height 15
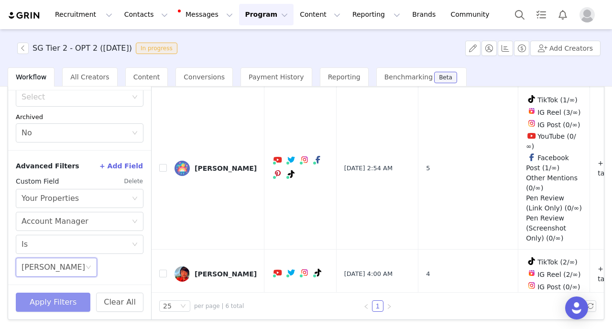
click at [55, 302] on button "Apply Filters" at bounding box center [53, 302] width 75 height 19
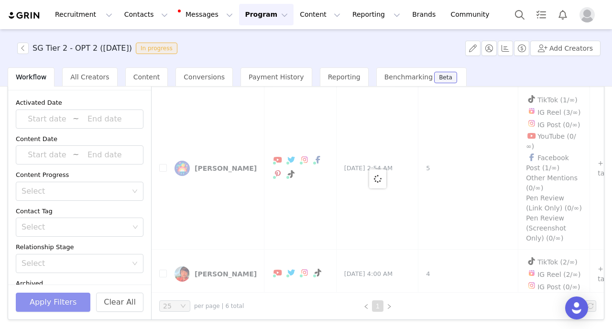
scroll to position [0, 0]
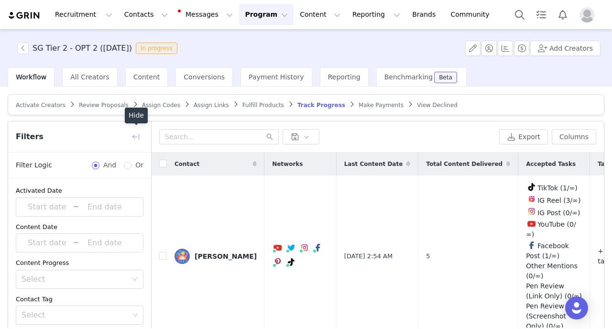
click at [137, 135] on button "button" at bounding box center [135, 136] width 15 height 15
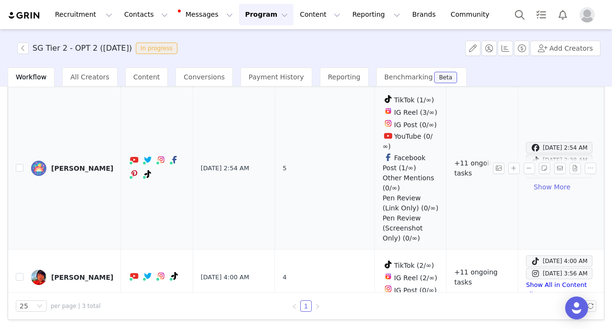
scroll to position [63, 0]
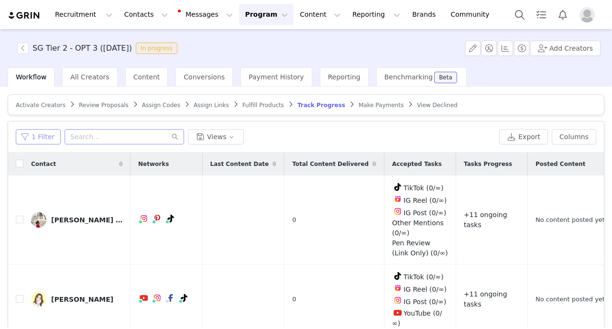
click at [34, 141] on button "1 Filter" at bounding box center [38, 136] width 45 height 15
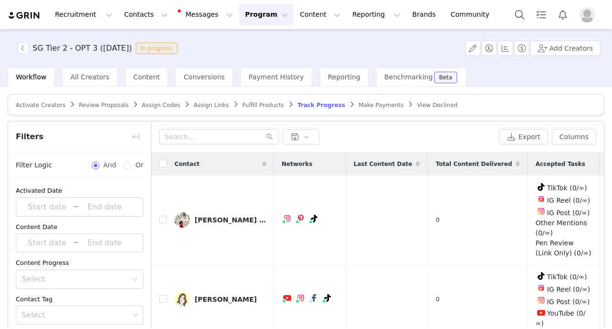
scroll to position [88, 0]
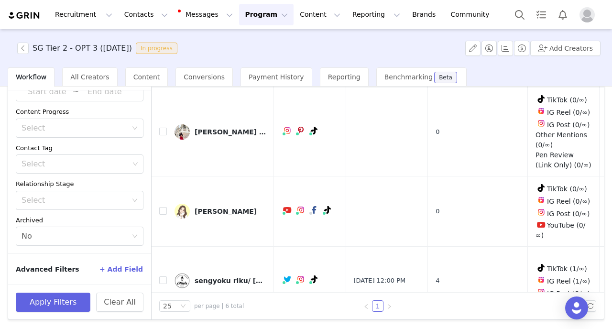
click at [116, 270] on button "+ Add Field" at bounding box center [121, 269] width 44 height 15
click at [83, 297] on div "Select" at bounding box center [75, 302] width 106 height 10
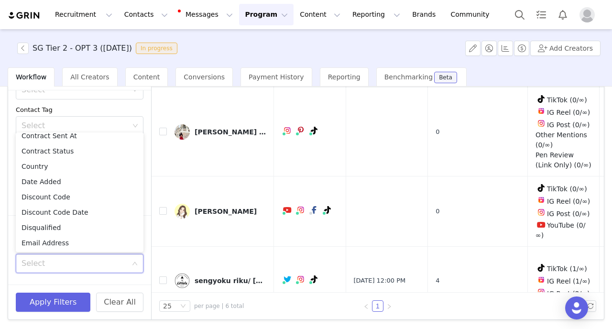
scroll to position [603, 0]
click at [50, 240] on li "Your Properties" at bounding box center [80, 242] width 128 height 15
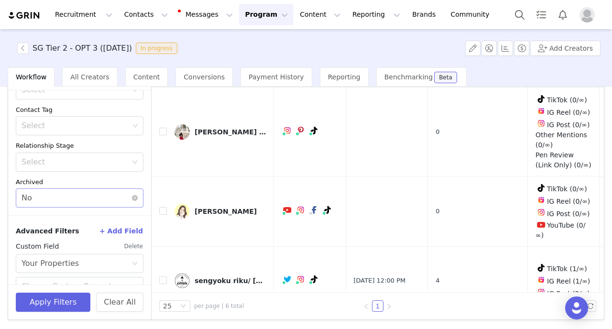
scroll to position [147, 0]
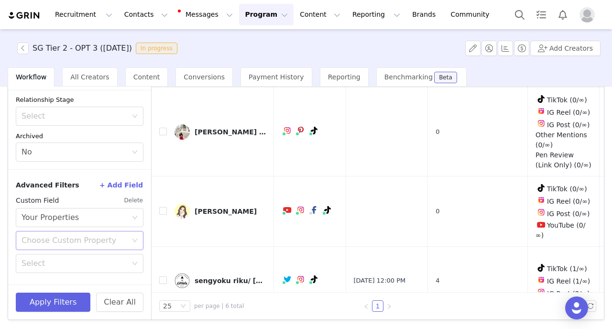
click at [62, 237] on div "Choose Custom Property" at bounding box center [75, 241] width 106 height 10
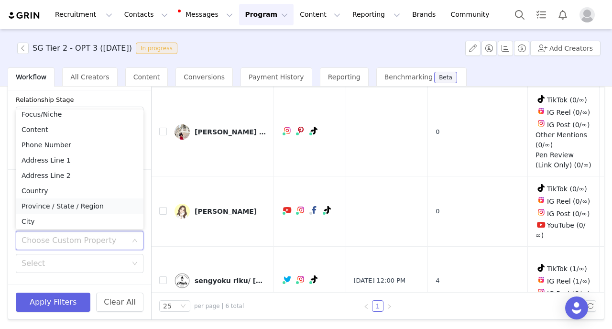
scroll to position [98, 0]
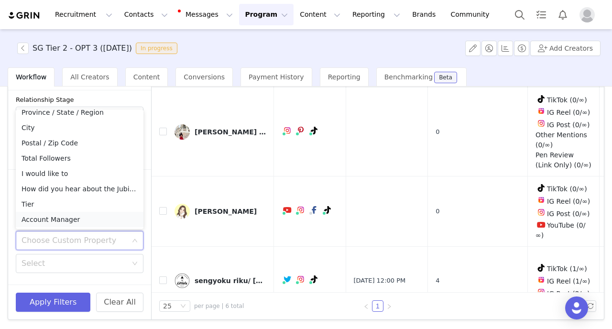
click at [46, 219] on li "Account Manager" at bounding box center [80, 219] width 128 height 15
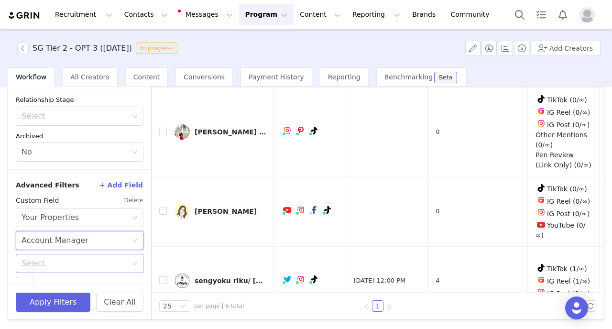
click at [45, 266] on div "Select" at bounding box center [75, 264] width 106 height 10
click at [33, 192] on li "Is" at bounding box center [80, 196] width 128 height 15
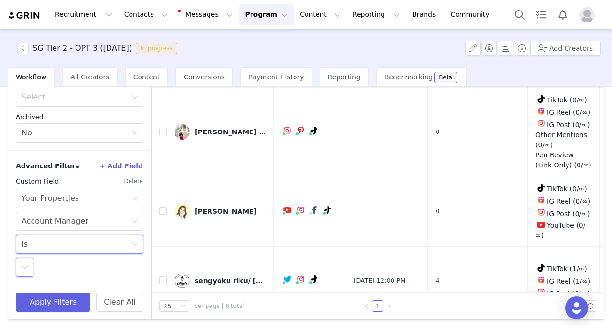
click at [22, 268] on icon "icon: down" at bounding box center [25, 267] width 6 height 6
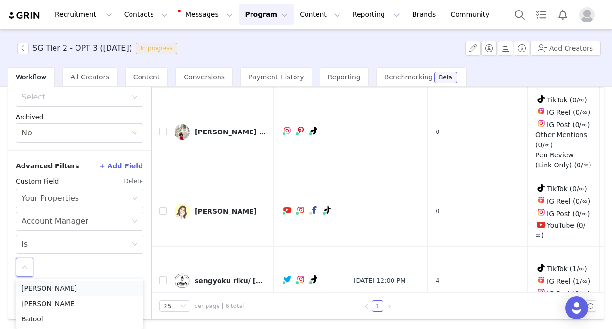
click at [39, 288] on li "[PERSON_NAME]" at bounding box center [80, 288] width 128 height 15
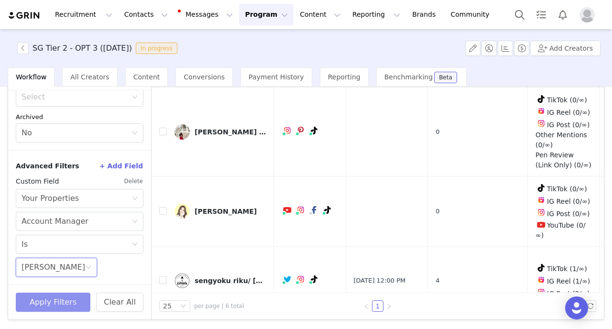
click at [51, 302] on button "Apply Filters" at bounding box center [53, 302] width 75 height 19
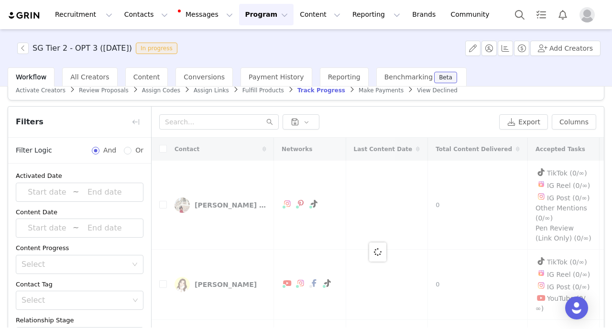
scroll to position [0, 0]
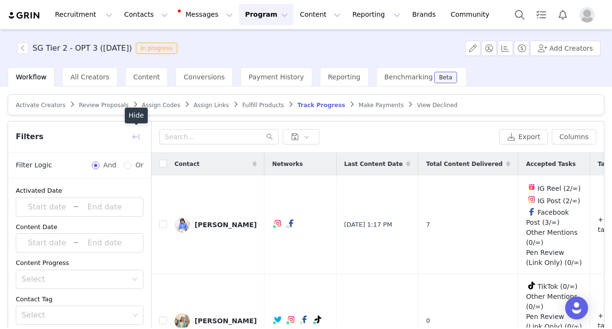
click at [138, 136] on button "button" at bounding box center [135, 136] width 15 height 15
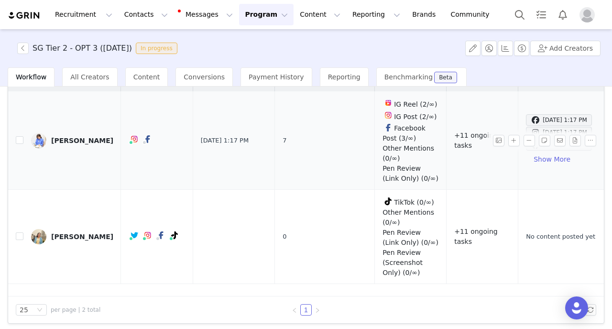
scroll to position [88, 0]
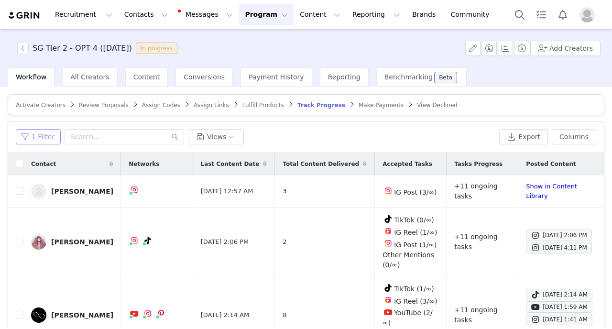
drag, startPoint x: 37, startPoint y: 130, endPoint x: 108, endPoint y: 267, distance: 154.2
click at [37, 130] on button "1 Filter" at bounding box center [38, 136] width 45 height 15
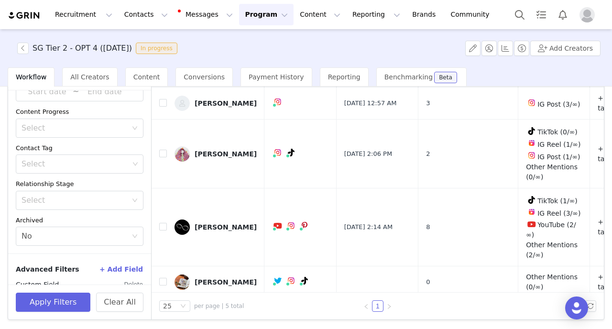
click at [71, 297] on div "Select" at bounding box center [75, 302] width 106 height 10
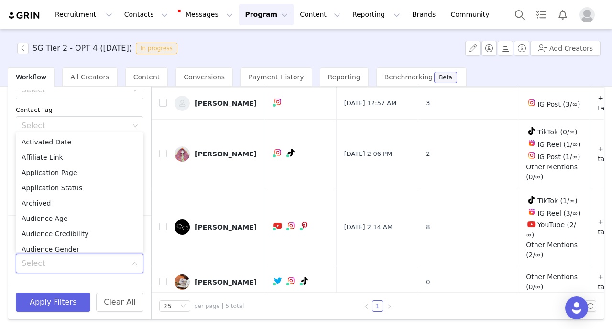
scroll to position [603, 0]
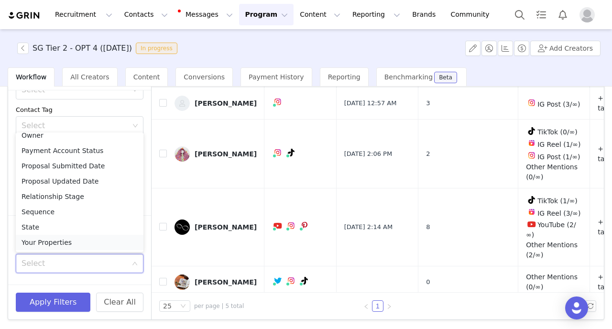
click at [45, 245] on li "Your Properties" at bounding box center [80, 242] width 128 height 15
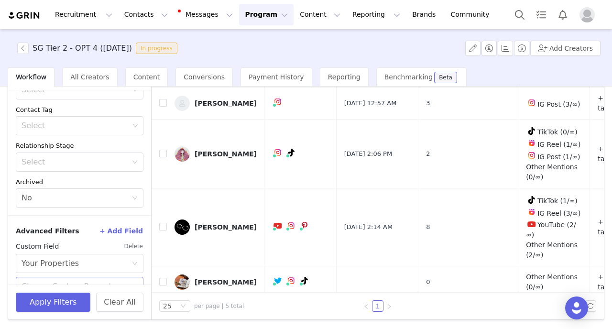
scroll to position [147, 0]
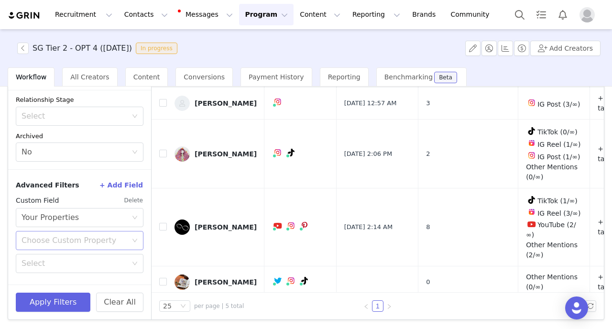
click at [65, 245] on div "Choose Custom Property" at bounding box center [75, 241] width 106 height 10
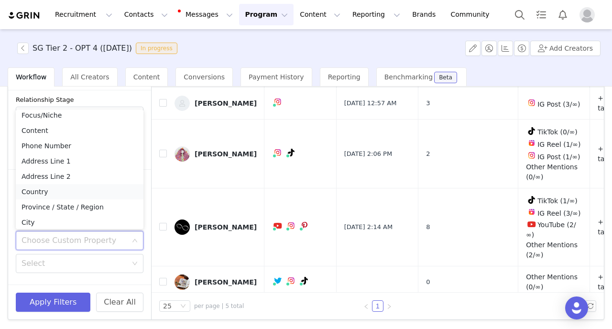
scroll to position [98, 0]
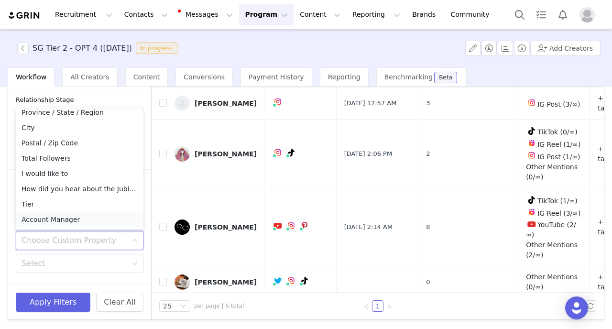
click at [36, 226] on li "Account Manager" at bounding box center [80, 219] width 128 height 15
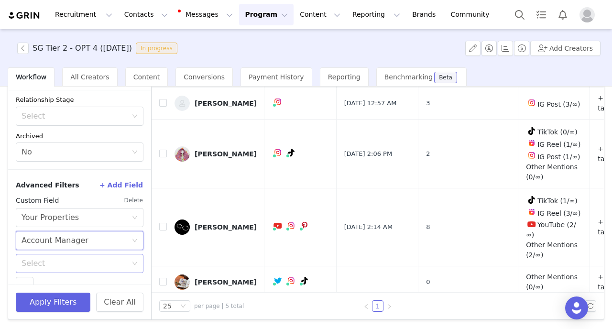
click at [45, 266] on div "Select" at bounding box center [75, 264] width 106 height 10
click at [45, 191] on li "Is" at bounding box center [80, 196] width 128 height 15
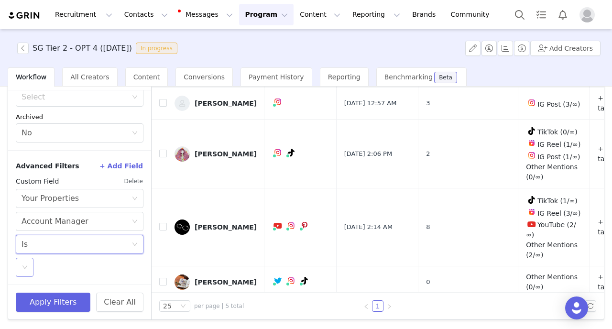
click at [27, 268] on icon "icon: down" at bounding box center [25, 267] width 6 height 6
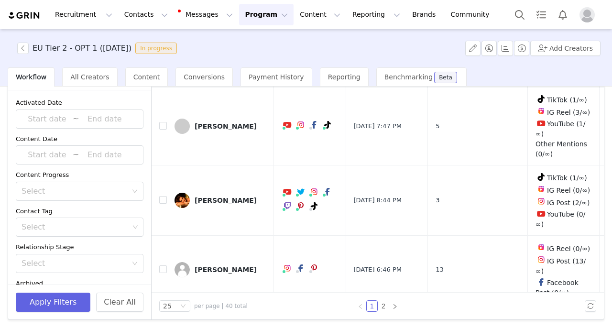
scroll to position [63, 0]
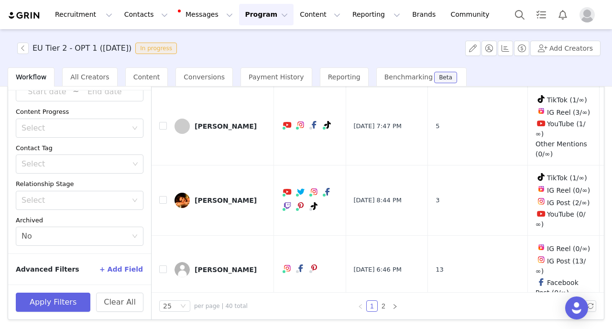
click at [123, 271] on button "+ Add Field" at bounding box center [121, 269] width 44 height 15
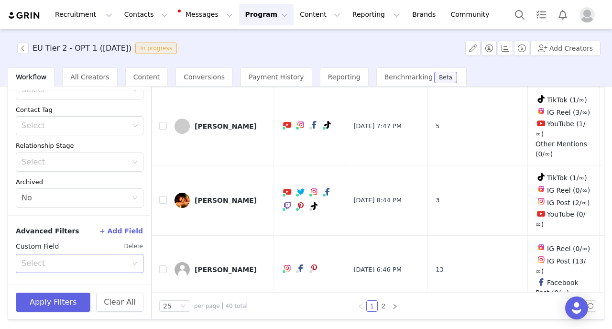
click at [58, 256] on div "Select" at bounding box center [77, 263] width 110 height 18
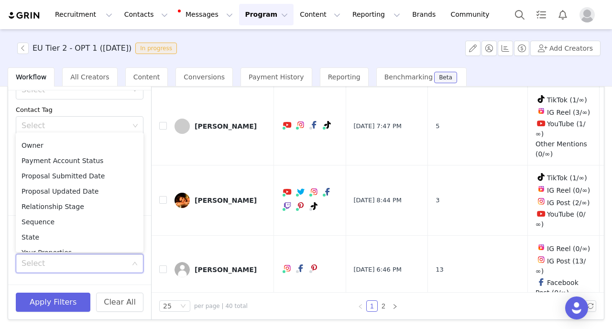
scroll to position [603, 0]
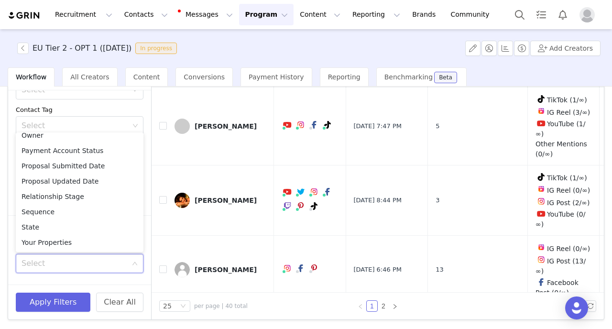
click at [50, 250] on ul "Activated Date Affiliate Link Application Page Application Status Archived Audi…" at bounding box center [80, 192] width 128 height 120
click at [50, 247] on li "Your Properties" at bounding box center [80, 242] width 128 height 15
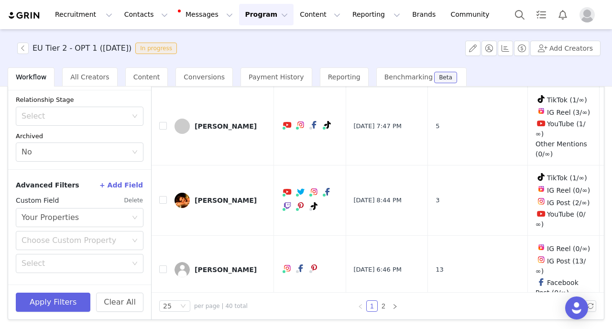
click at [53, 242] on div "Choose Custom Property" at bounding box center [75, 241] width 106 height 10
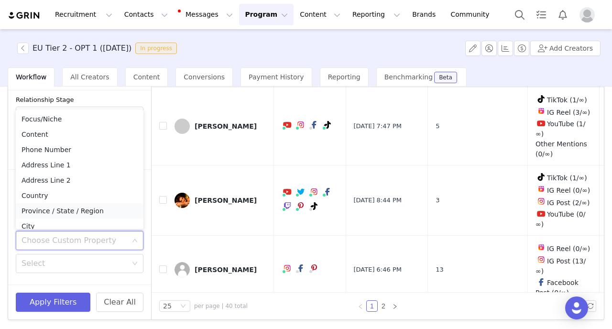
scroll to position [98, 0]
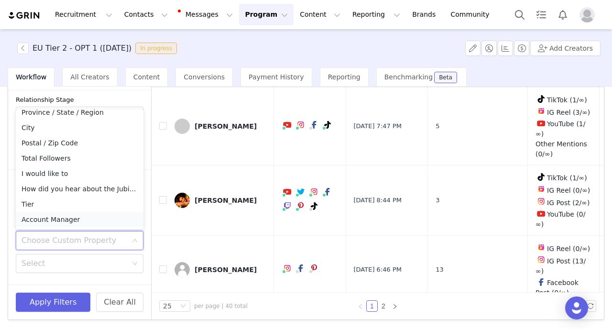
click at [50, 222] on li "Account Manager" at bounding box center [80, 219] width 128 height 15
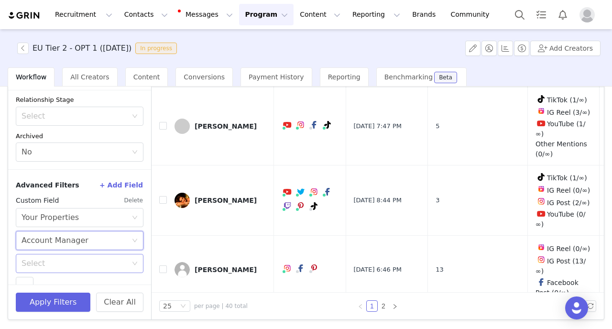
click at [50, 261] on div "Select" at bounding box center [75, 264] width 106 height 10
click at [45, 201] on li "Is" at bounding box center [80, 196] width 128 height 15
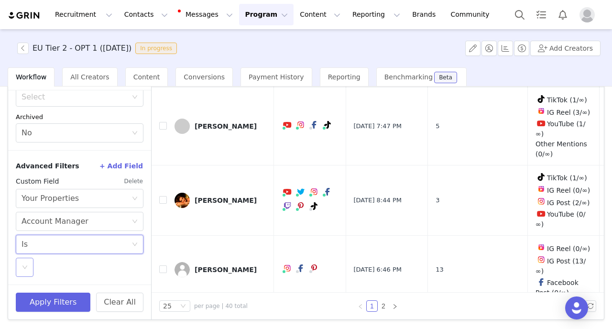
click at [31, 267] on div "Select" at bounding box center [25, 267] width 18 height 19
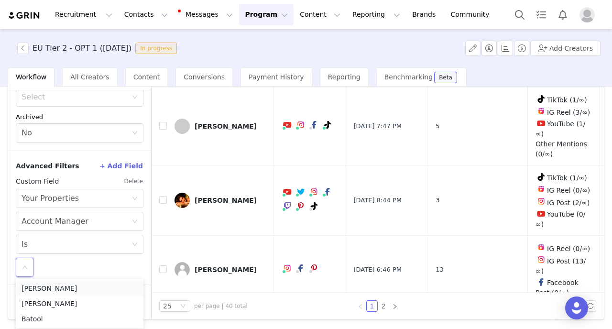
click at [43, 285] on li "[PERSON_NAME]" at bounding box center [80, 288] width 128 height 15
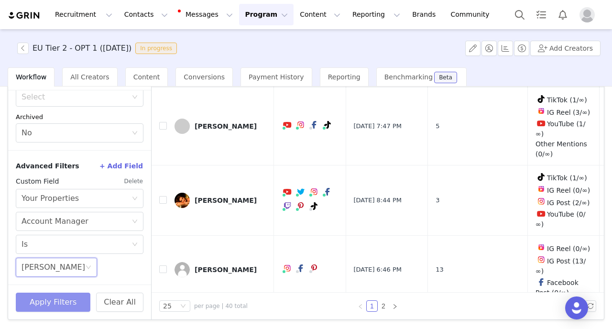
click at [52, 299] on button "Apply Filters" at bounding box center [53, 302] width 75 height 19
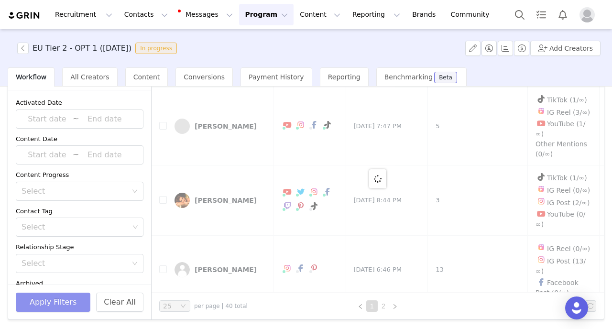
scroll to position [0, 0]
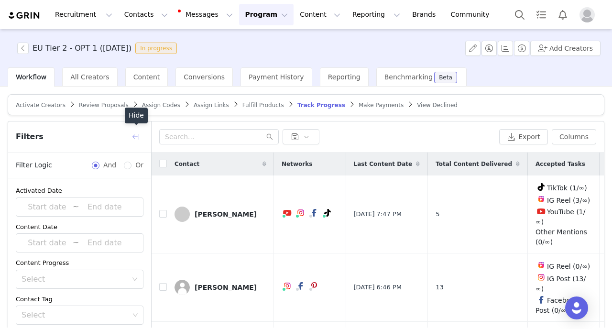
click at [135, 139] on button "button" at bounding box center [135, 136] width 15 height 15
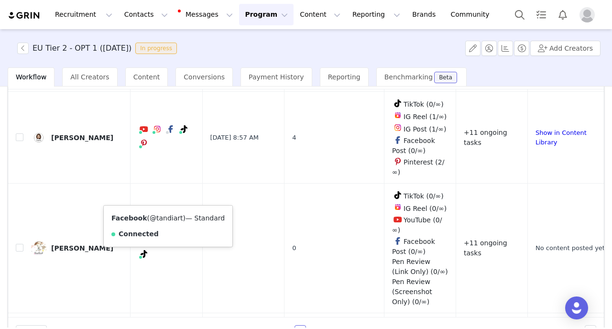
scroll to position [88, 0]
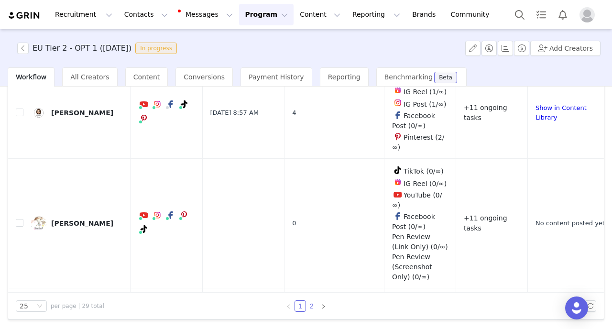
click at [315, 307] on link "2" at bounding box center [311, 306] width 11 height 11
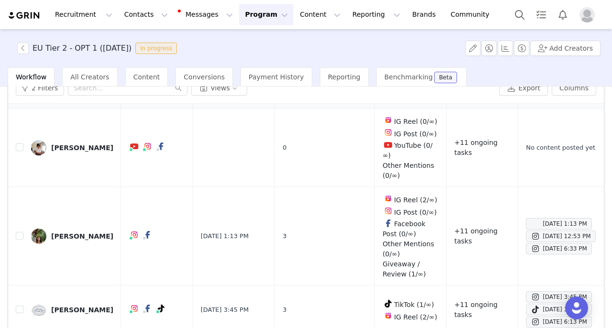
scroll to position [49, 0]
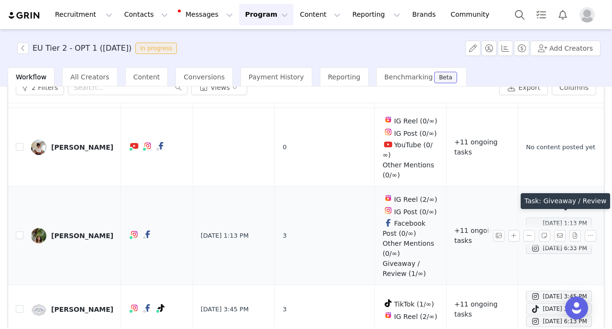
click at [531, 219] on div "[DATE] 1:13 PM" at bounding box center [559, 223] width 56 height 9
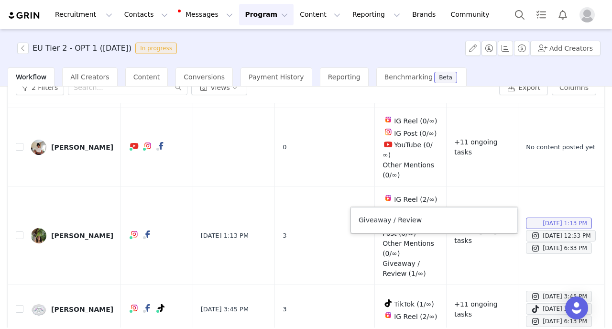
click at [403, 220] on link "Giveaway / Review" at bounding box center [390, 220] width 63 height 8
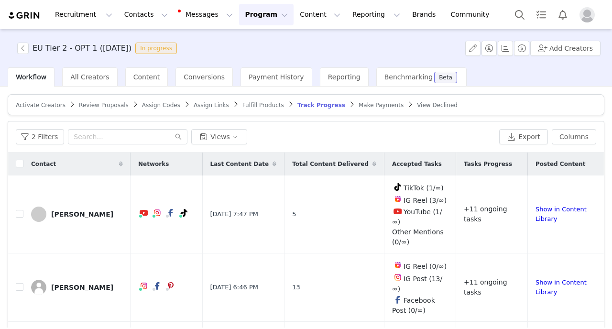
scroll to position [1506, 0]
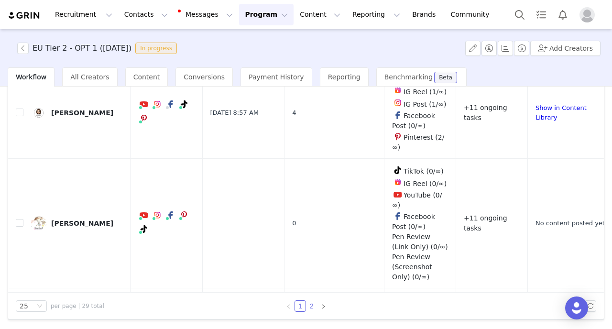
click at [312, 307] on link "2" at bounding box center [311, 306] width 11 height 11
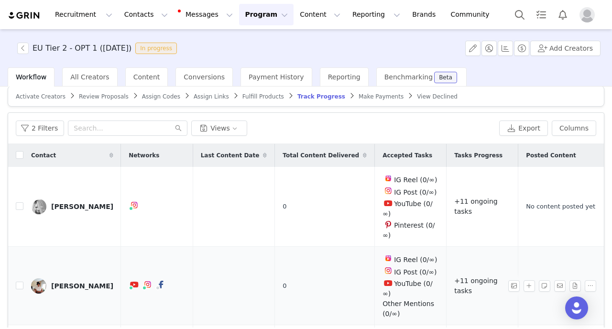
scroll to position [0, 0]
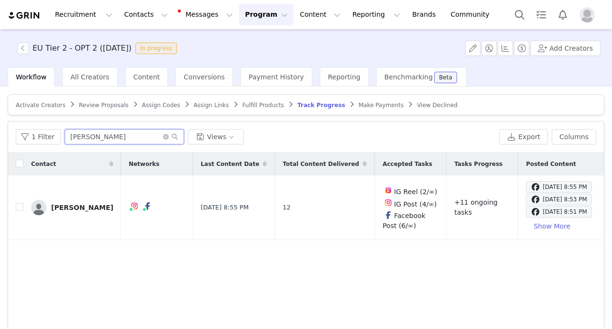
drag, startPoint x: 99, startPoint y: 136, endPoint x: 0, endPoint y: 116, distance: 101.5
click at [65, 129] on input "[PERSON_NAME]" at bounding box center [125, 136] width 120 height 15
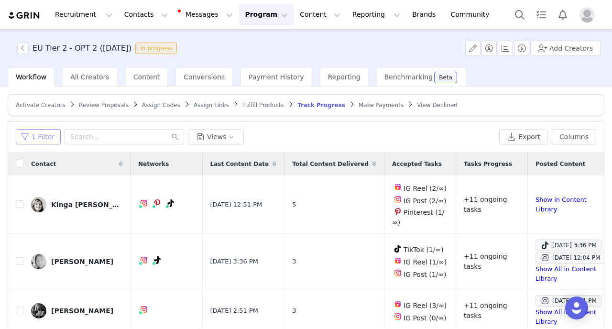
click at [49, 141] on button "1 Filter" at bounding box center [38, 136] width 45 height 15
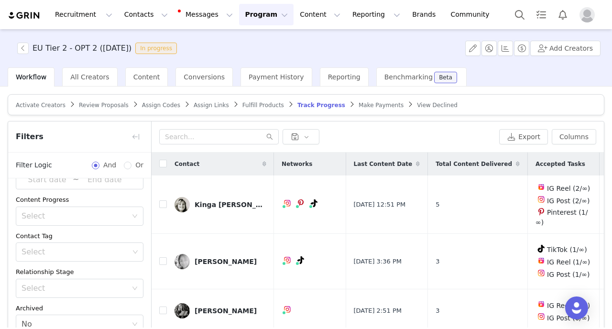
scroll to position [88, 0]
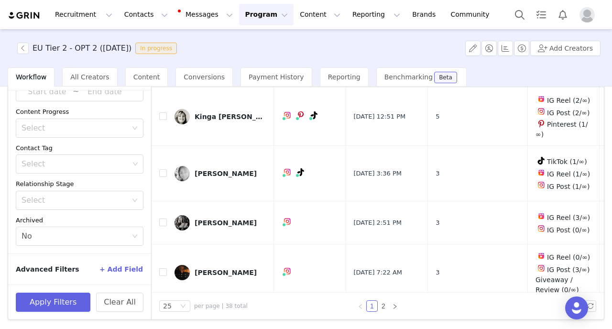
click at [122, 268] on button "+ Add Field" at bounding box center [121, 269] width 44 height 15
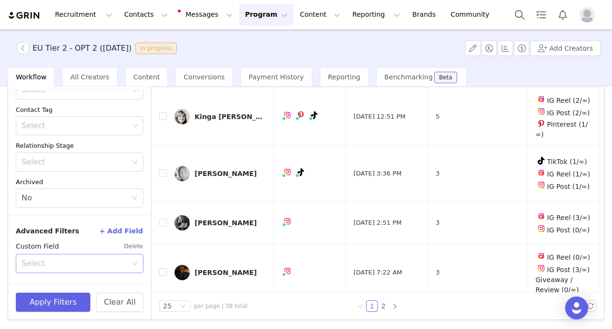
click at [66, 266] on div "Select" at bounding box center [75, 264] width 106 height 10
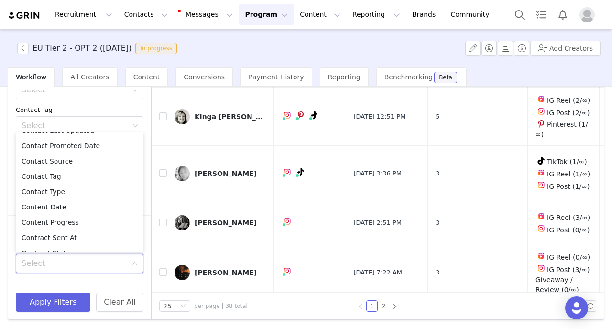
scroll to position [603, 0]
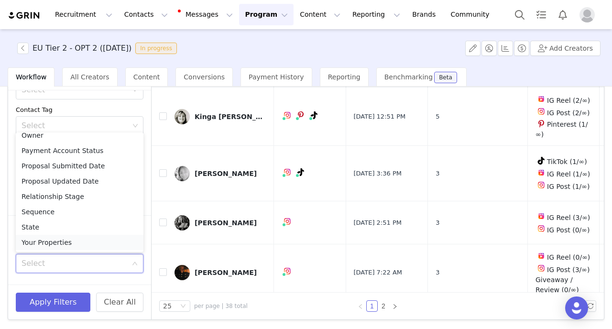
click at [56, 238] on li "Your Properties" at bounding box center [80, 242] width 128 height 15
click at [58, 245] on li "Your Properties" at bounding box center [80, 242] width 128 height 15
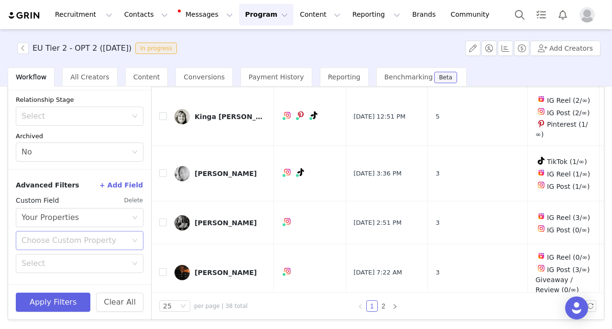
click at [61, 231] on div "Choose Custom Property" at bounding box center [80, 240] width 128 height 19
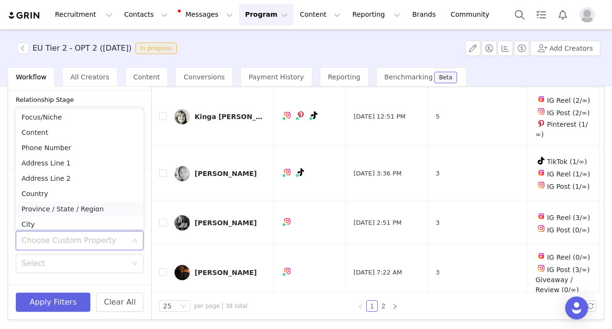
scroll to position [98, 0]
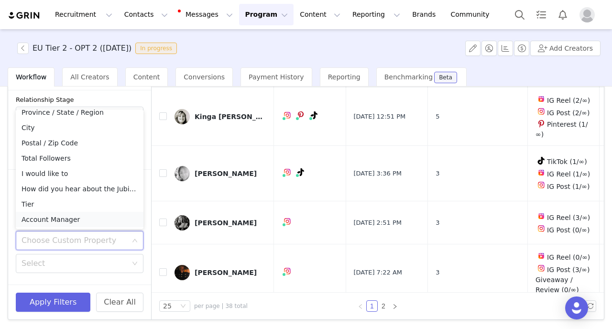
click at [41, 218] on li "Account Manager" at bounding box center [80, 219] width 128 height 15
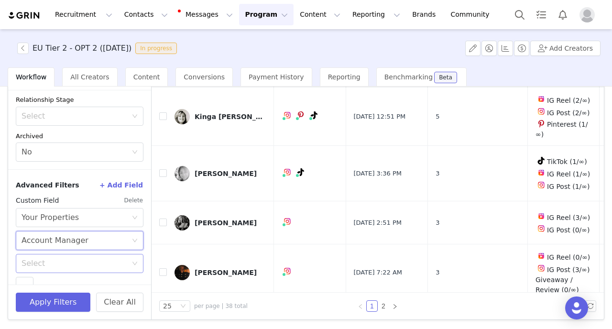
click at [41, 271] on div "Select" at bounding box center [77, 263] width 110 height 18
click at [45, 199] on li "Is" at bounding box center [80, 196] width 128 height 15
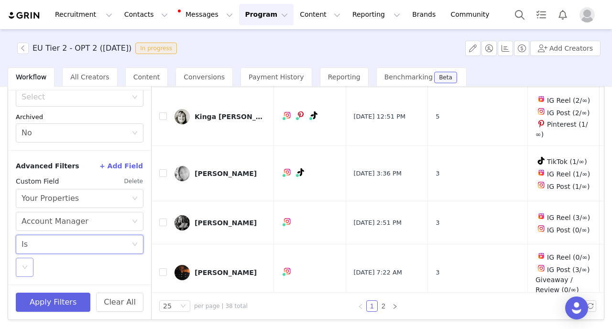
click at [28, 265] on icon "icon: down" at bounding box center [25, 267] width 6 height 6
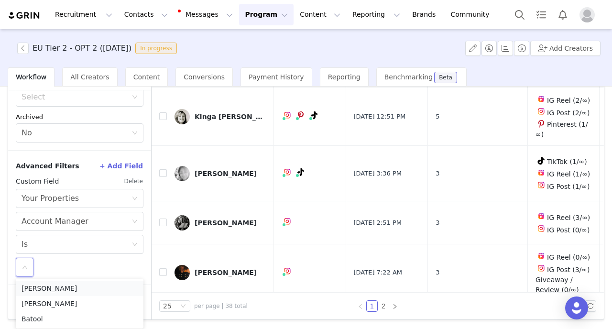
click at [41, 283] on li "Minahil" at bounding box center [80, 288] width 128 height 15
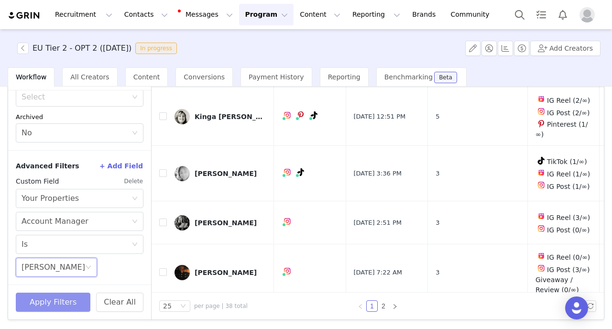
click at [57, 303] on button "Apply Filters" at bounding box center [53, 302] width 75 height 19
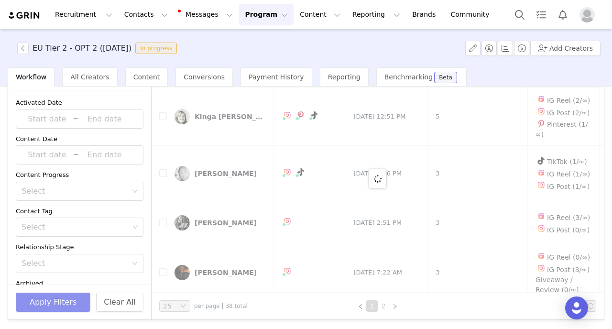
scroll to position [0, 0]
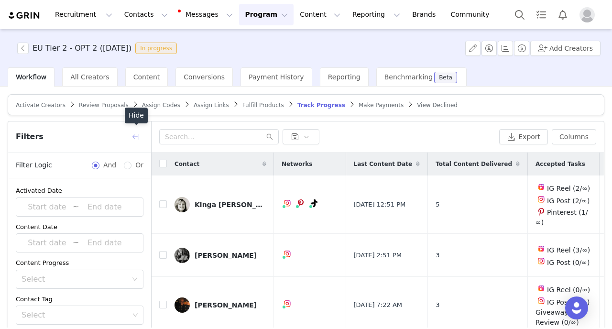
click at [136, 133] on button "button" at bounding box center [135, 136] width 15 height 15
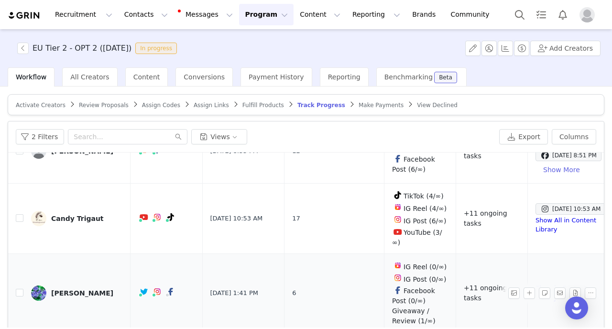
scroll to position [1144, 18]
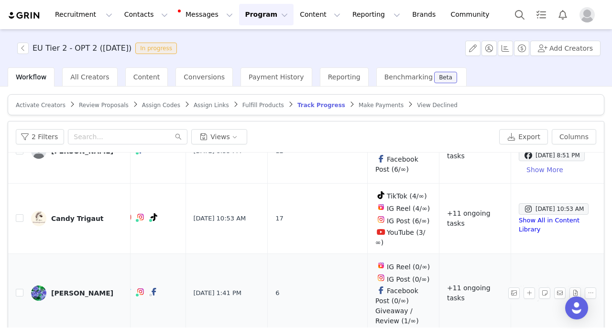
click at [519, 284] on link "Show in Content Library" at bounding box center [544, 292] width 51 height 17
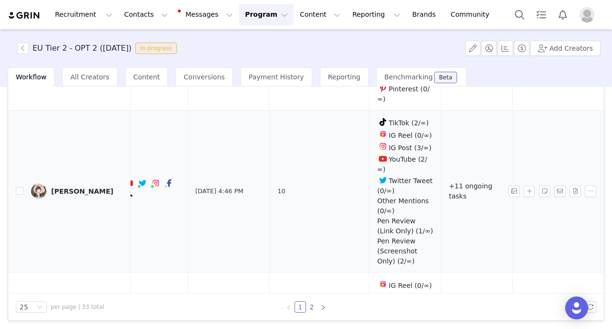
scroll to position [88, 0]
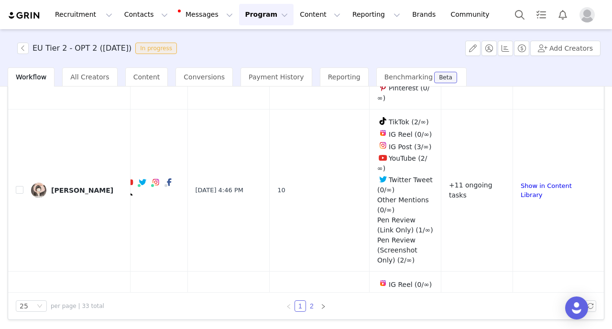
click at [312, 306] on link "2" at bounding box center [311, 306] width 11 height 11
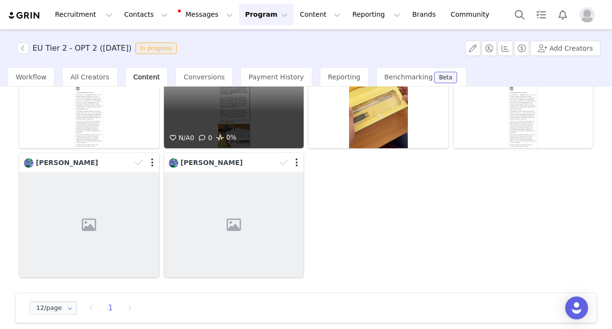
scroll to position [135, 0]
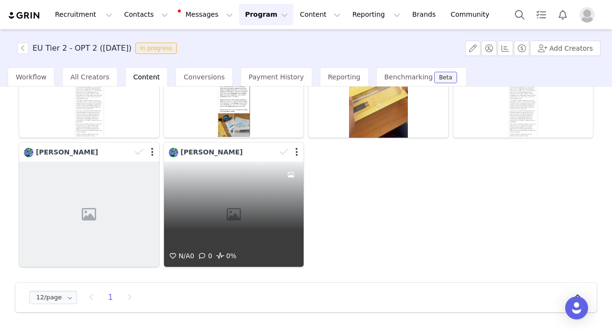
click at [248, 248] on div "N/A 0 0 0%" at bounding box center [234, 214] width 140 height 105
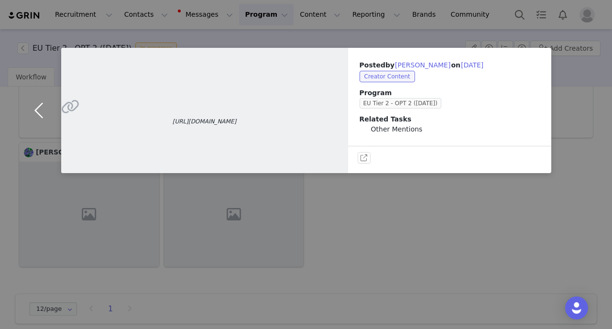
click at [35, 107] on button "button" at bounding box center [41, 110] width 40 height 125
click at [365, 159] on button "View on Other Uploads" at bounding box center [364, 157] width 13 height 11
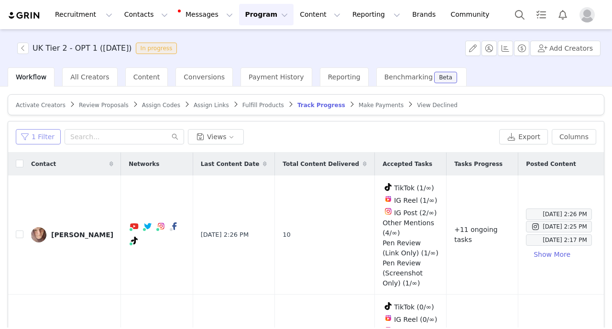
click at [44, 139] on button "1 Filter" at bounding box center [38, 136] width 45 height 15
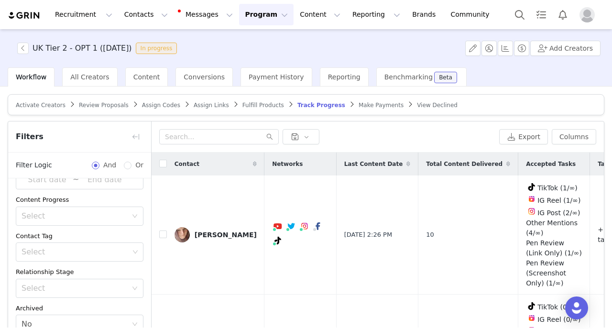
scroll to position [88, 0]
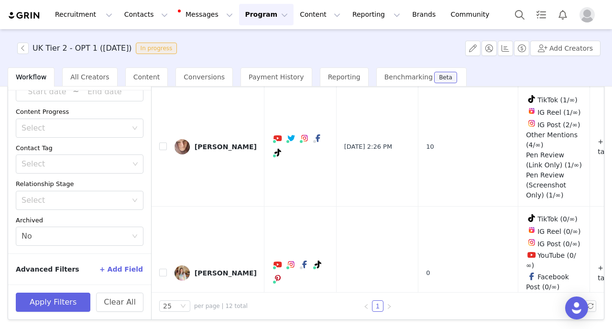
click at [116, 265] on button "+ Add Field" at bounding box center [121, 269] width 44 height 15
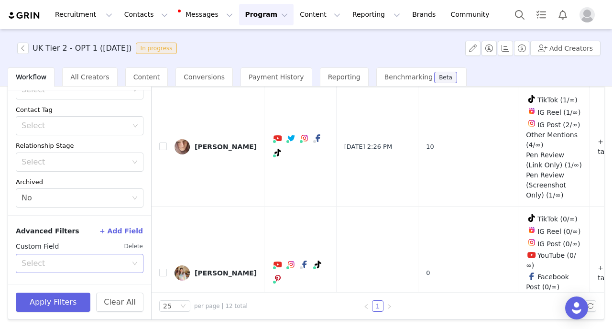
click at [69, 266] on div "Select" at bounding box center [75, 264] width 106 height 10
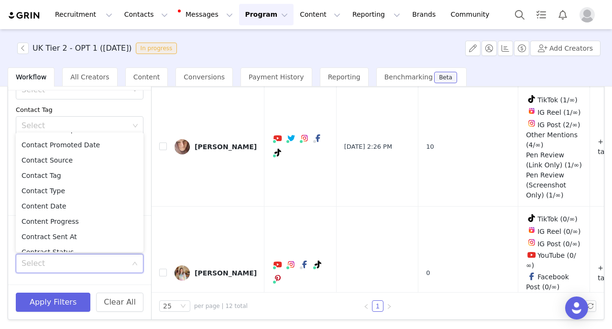
scroll to position [603, 0]
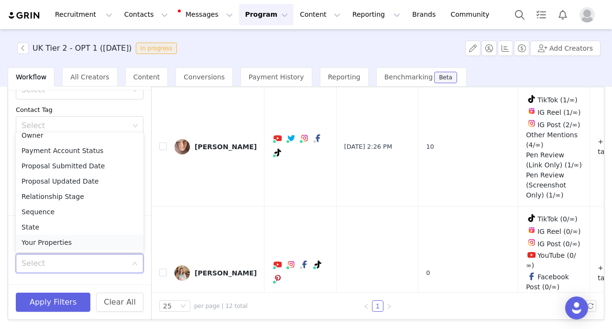
click at [49, 236] on li "Your Properties" at bounding box center [80, 242] width 128 height 15
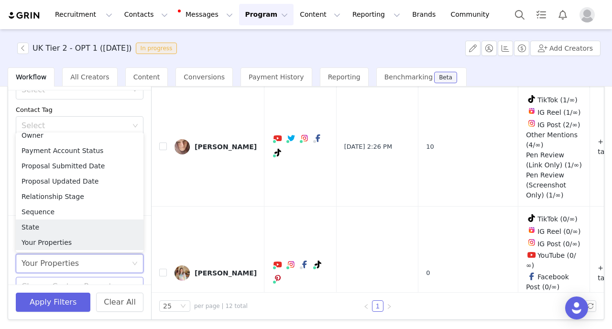
scroll to position [147, 0]
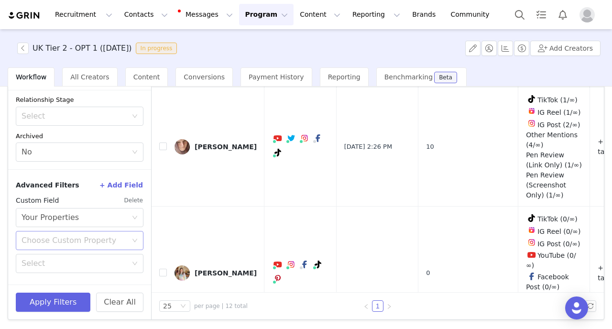
click at [55, 246] on div "Choose Custom Property" at bounding box center [77, 240] width 110 height 18
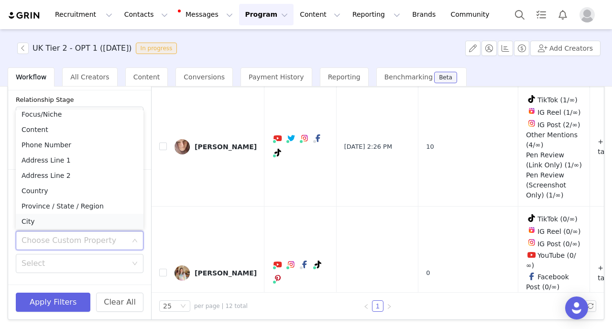
scroll to position [98, 0]
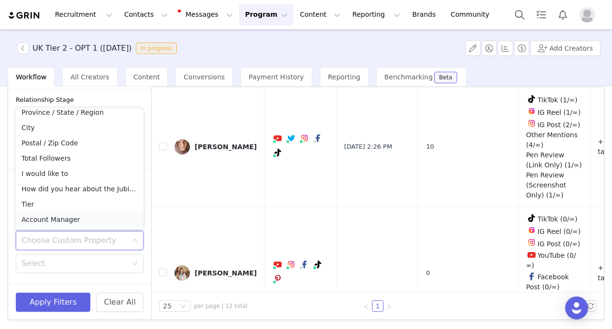
click at [43, 218] on li "Account Manager" at bounding box center [80, 219] width 128 height 15
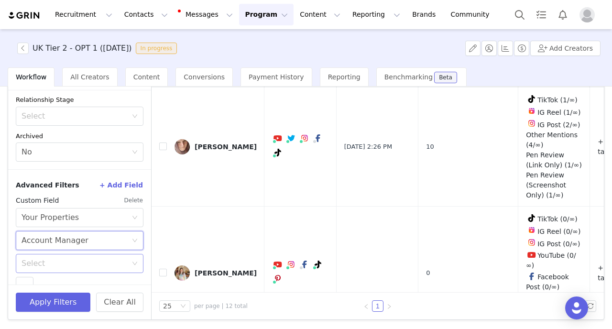
click at [44, 269] on div "Select" at bounding box center [77, 263] width 110 height 18
click at [37, 201] on li "Is" at bounding box center [80, 196] width 128 height 15
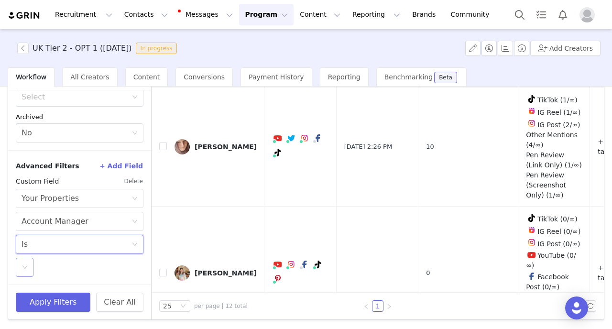
click at [27, 264] on icon "icon: down" at bounding box center [25, 267] width 6 height 6
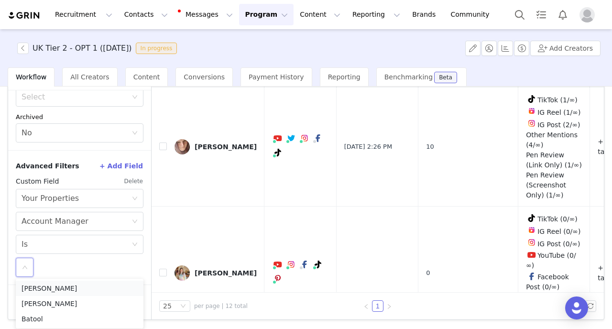
click at [38, 289] on li "[PERSON_NAME]" at bounding box center [80, 288] width 128 height 15
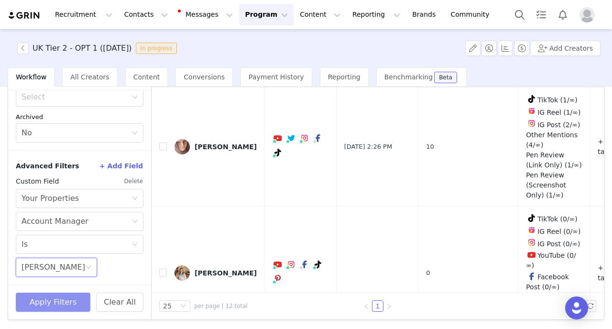
click at [55, 300] on button "Apply Filters" at bounding box center [53, 302] width 75 height 19
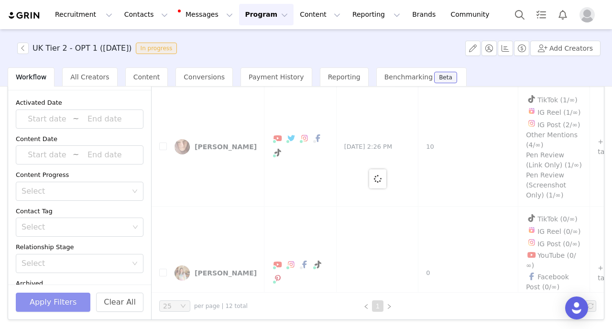
scroll to position [0, 0]
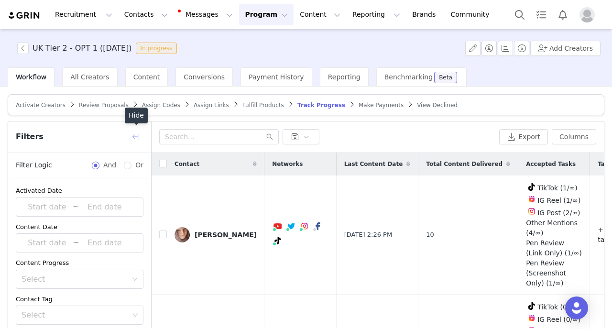
click at [135, 137] on button "button" at bounding box center [135, 136] width 15 height 15
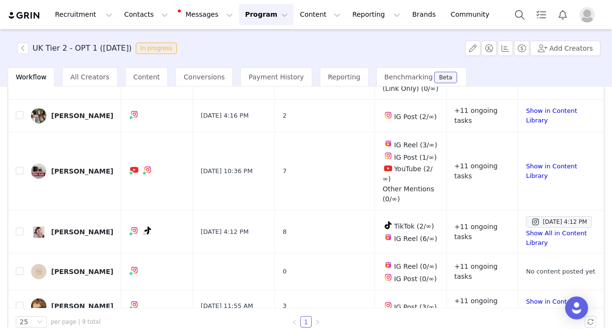
scroll to position [88, 0]
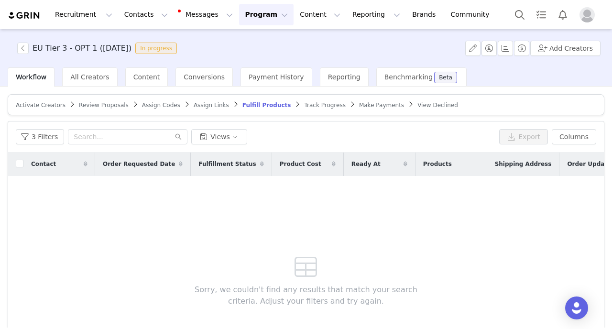
click at [307, 106] on span "Track Progress" at bounding box center [324, 105] width 41 height 7
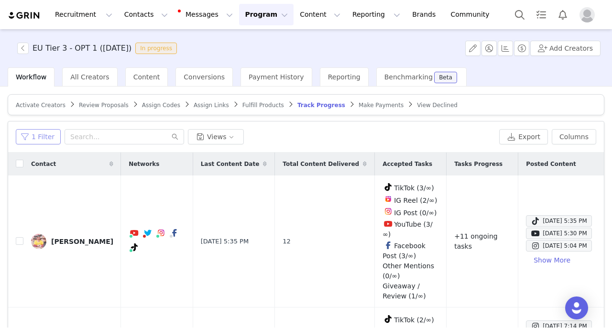
click at [26, 131] on button "1 Filter" at bounding box center [38, 136] width 45 height 15
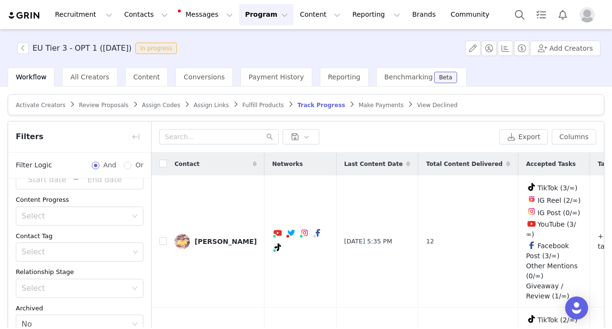
scroll to position [88, 0]
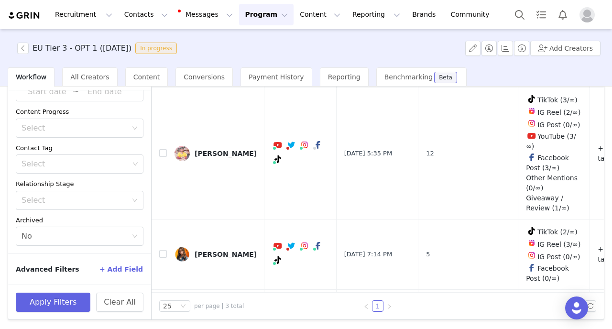
click at [122, 269] on button "+ Add Field" at bounding box center [121, 269] width 44 height 15
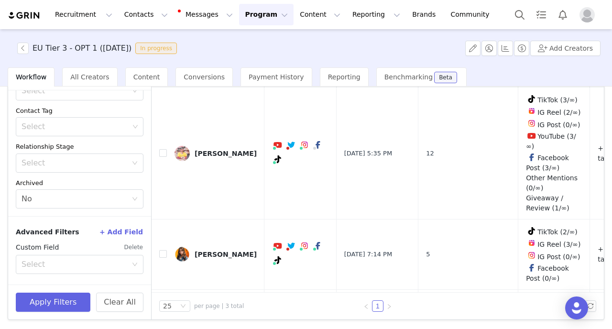
scroll to position [101, 0]
click at [68, 267] on div "Select" at bounding box center [75, 264] width 106 height 10
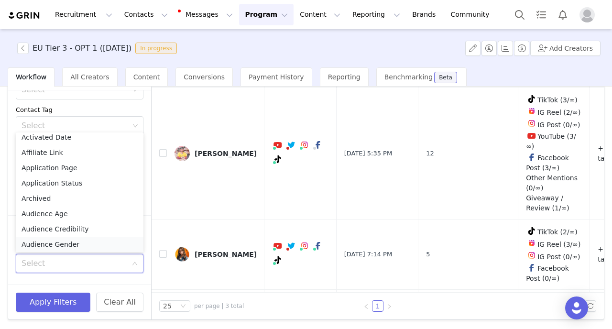
scroll to position [603, 0]
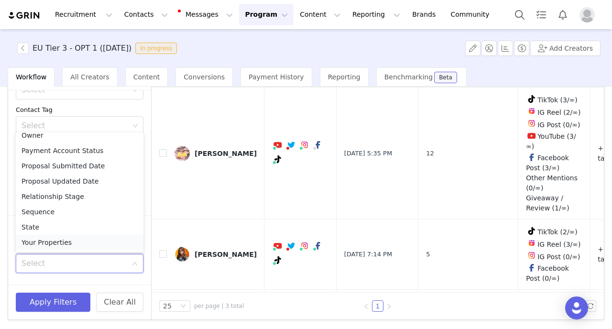
click at [55, 241] on li "Your Properties" at bounding box center [80, 242] width 128 height 15
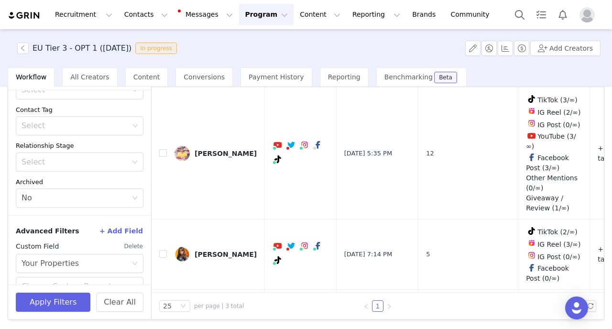
click at [0, 245] on div "Activate Creators Review Proposals Assign Codes Assign Links Fulfill Products T…" at bounding box center [306, 207] width 612 height 241
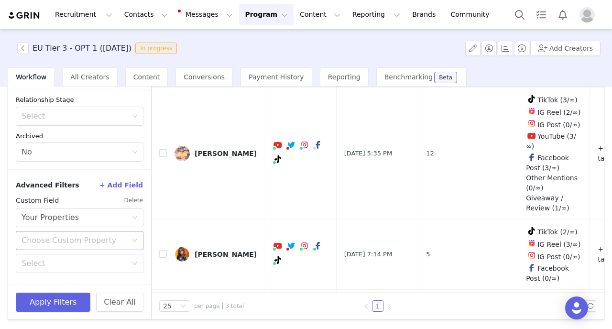
click at [57, 242] on div "Choose Custom Property" at bounding box center [75, 241] width 106 height 10
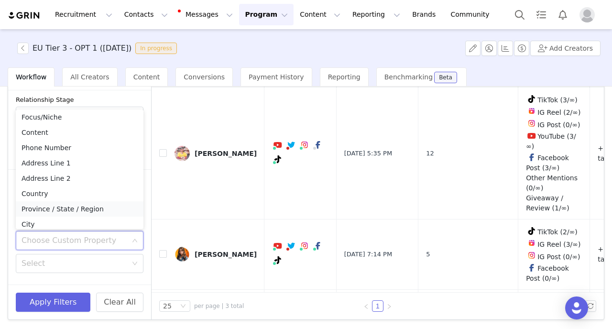
scroll to position [98, 0]
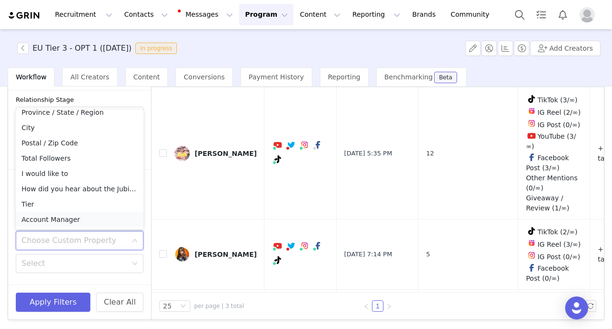
click at [50, 218] on li "Account Manager" at bounding box center [80, 219] width 128 height 15
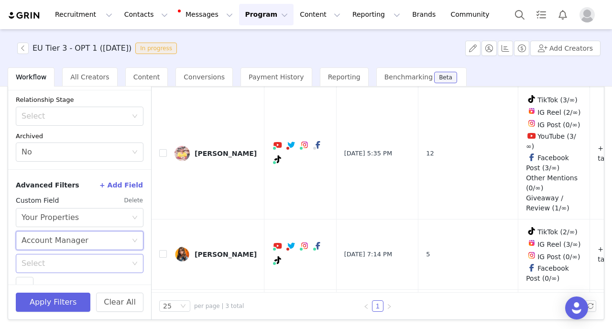
click at [50, 262] on div "Select" at bounding box center [75, 264] width 106 height 10
click at [44, 196] on li "Is" at bounding box center [80, 196] width 128 height 15
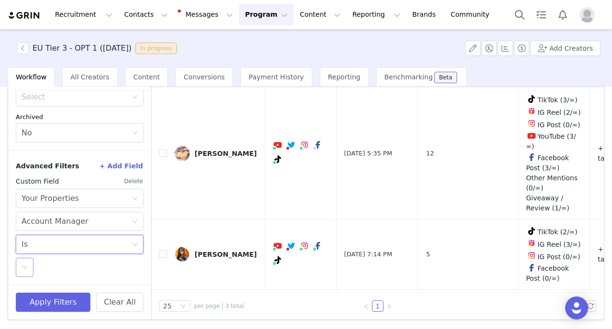
click at [22, 273] on div "Select" at bounding box center [25, 267] width 18 height 19
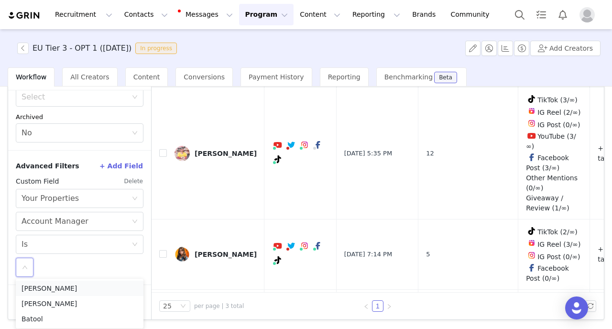
click at [39, 289] on li "[PERSON_NAME]" at bounding box center [80, 288] width 128 height 15
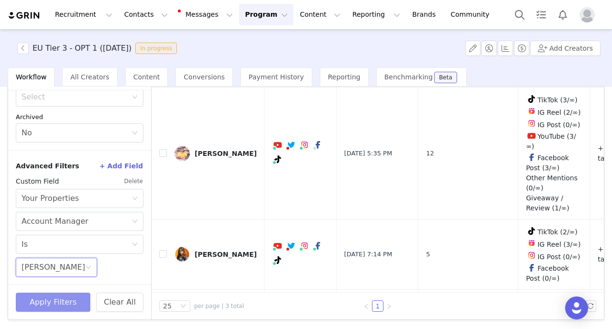
click at [55, 304] on button "Apply Filters" at bounding box center [53, 302] width 75 height 19
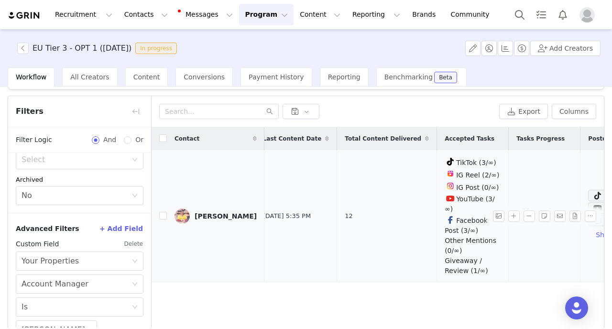
scroll to position [0, 156]
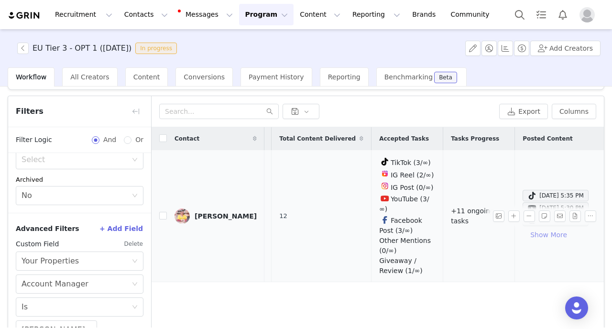
click at [523, 233] on button "Show More" at bounding box center [549, 234] width 52 height 15
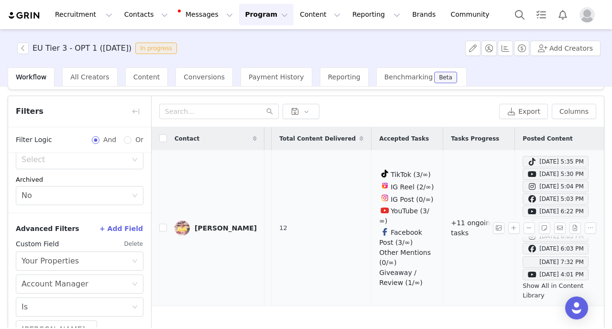
click at [523, 288] on link "Show All in Content Library" at bounding box center [553, 290] width 61 height 17
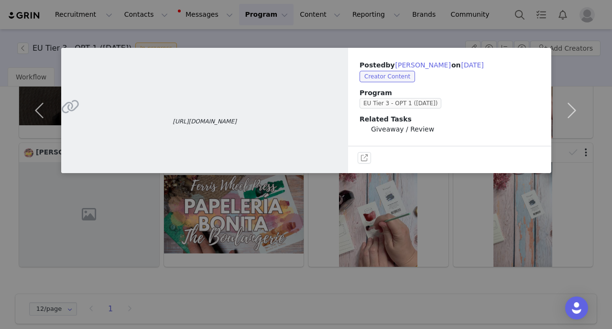
scroll to position [263, 0]
click at [366, 156] on button "View on Other Uploads" at bounding box center [364, 157] width 13 height 11
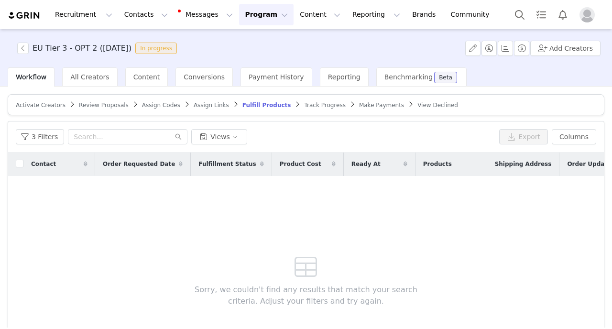
click at [305, 111] on article "Activate Creators Review Proposals Assign Codes Assign Links Fulfill Products T…" at bounding box center [306, 104] width 597 height 21
click at [304, 108] on span "Track Progress" at bounding box center [324, 105] width 41 height 7
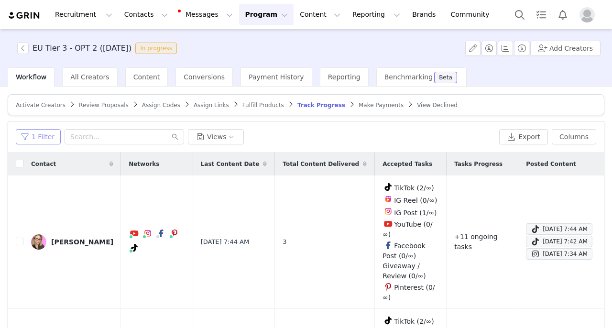
click at [41, 139] on button "1 Filter" at bounding box center [38, 136] width 45 height 15
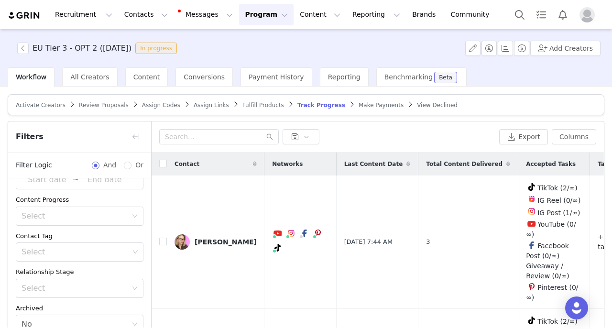
scroll to position [88, 0]
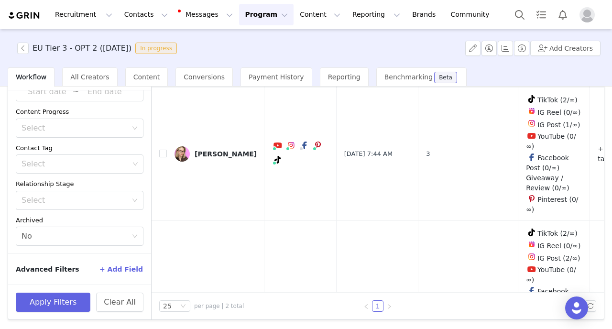
click at [124, 264] on button "+ Add Field" at bounding box center [121, 269] width 44 height 15
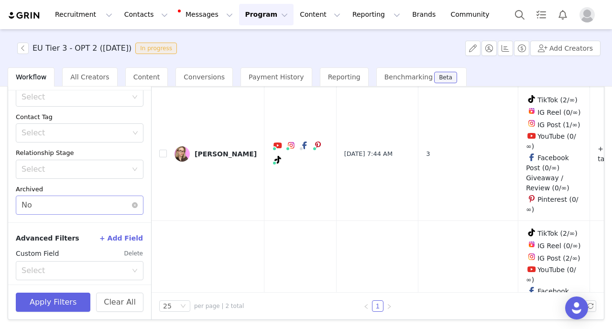
scroll to position [100, 0]
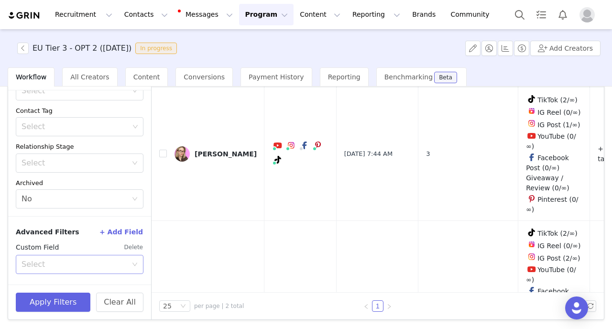
click at [80, 266] on div "Select" at bounding box center [75, 265] width 106 height 10
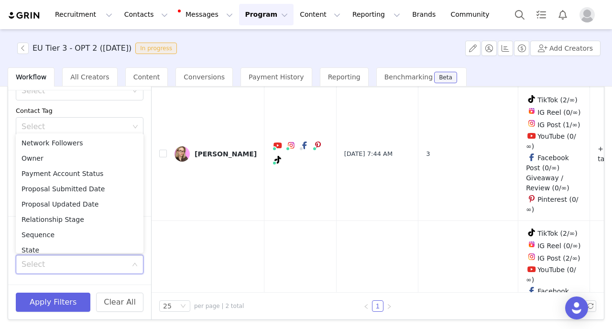
scroll to position [603, 0]
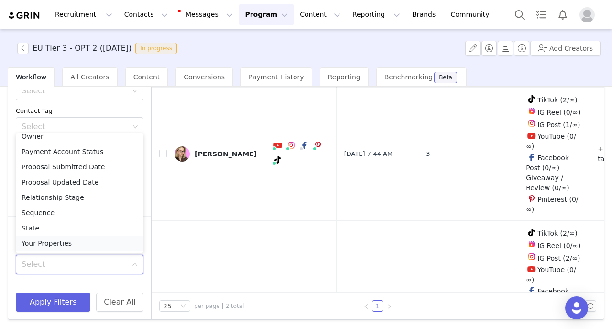
click at [63, 239] on li "Your Properties" at bounding box center [80, 243] width 128 height 15
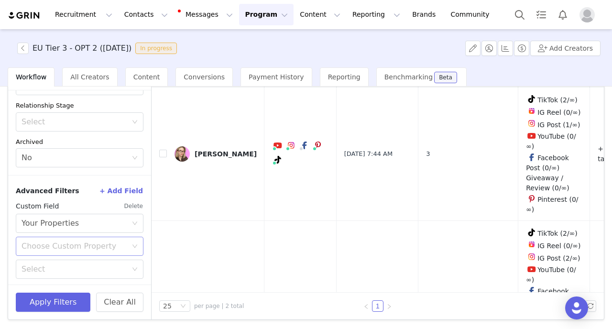
scroll to position [147, 0]
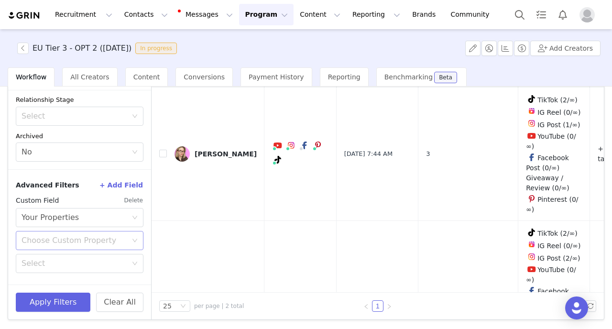
click at [59, 249] on div "Choose Custom Property" at bounding box center [77, 240] width 110 height 18
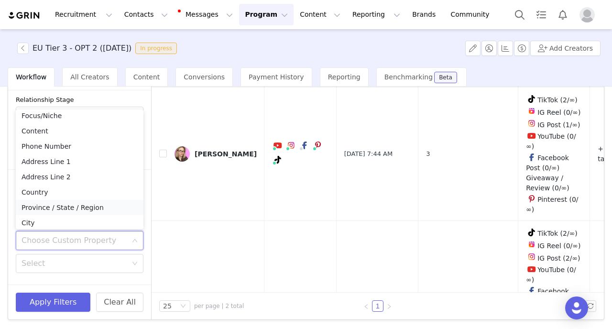
scroll to position [98, 0]
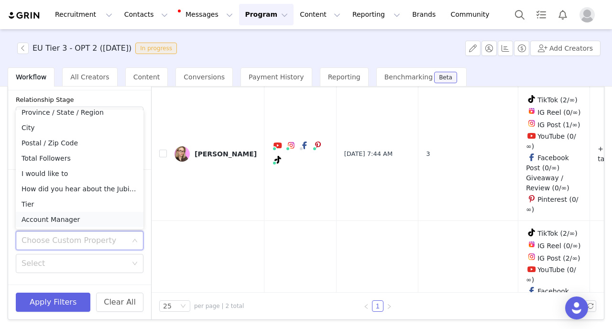
click at [49, 217] on li "Account Manager" at bounding box center [80, 219] width 128 height 15
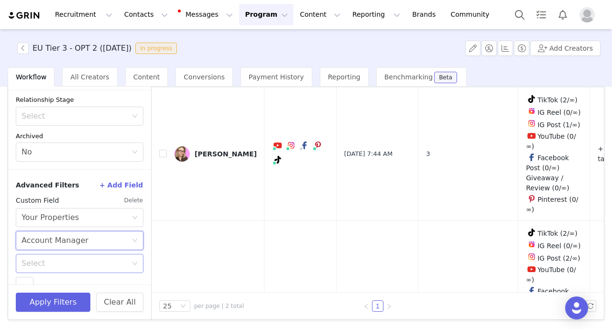
click at [53, 262] on div "Select" at bounding box center [75, 264] width 106 height 10
click at [45, 199] on li "Is" at bounding box center [80, 196] width 128 height 15
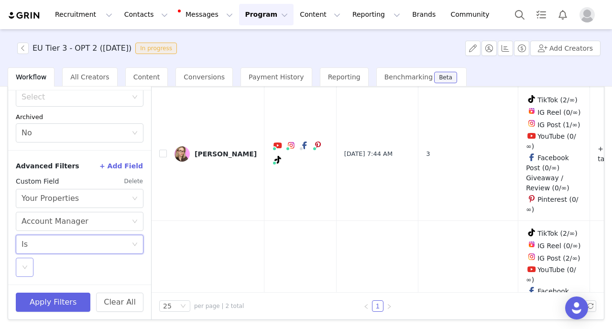
click at [27, 265] on icon "icon: down" at bounding box center [25, 267] width 6 height 6
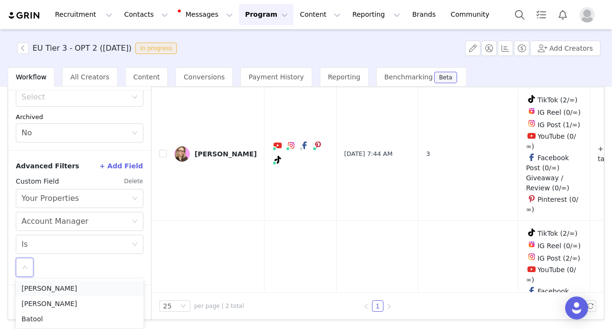
click at [35, 292] on li "[PERSON_NAME]" at bounding box center [80, 288] width 128 height 15
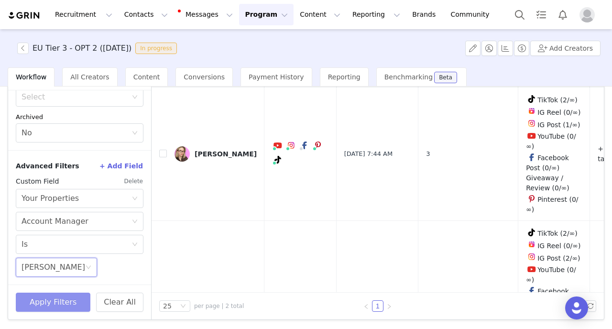
click at [52, 301] on button "Apply Filters" at bounding box center [53, 302] width 75 height 19
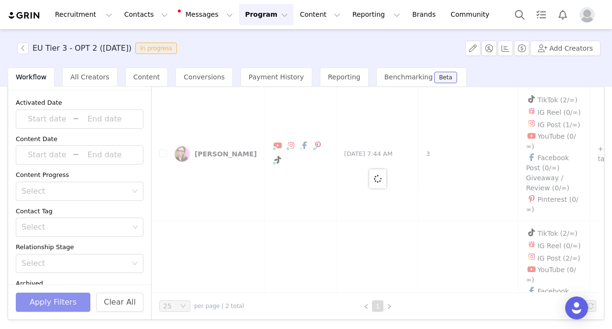
scroll to position [0, 0]
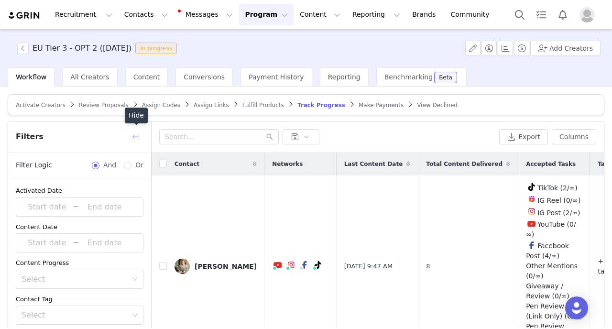
click at [136, 140] on button "button" at bounding box center [135, 136] width 15 height 15
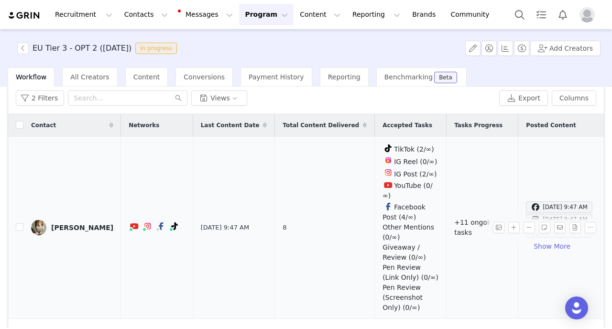
scroll to position [88, 0]
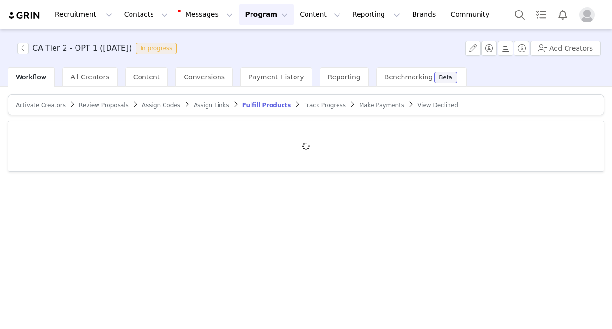
click at [312, 103] on span "Track Progress" at bounding box center [324, 105] width 41 height 7
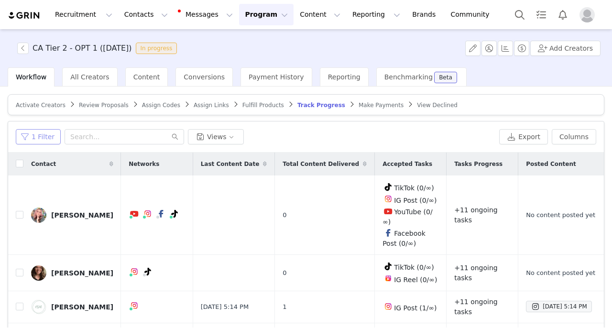
click at [41, 131] on button "1 Filter" at bounding box center [38, 136] width 45 height 15
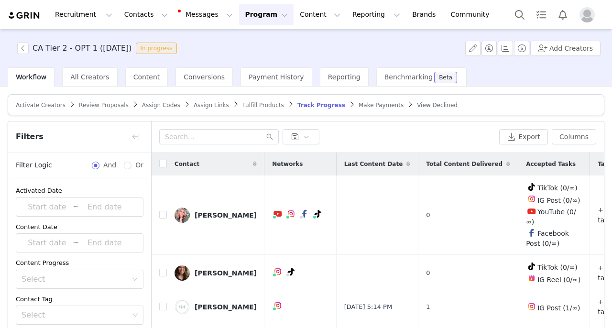
scroll to position [63, 0]
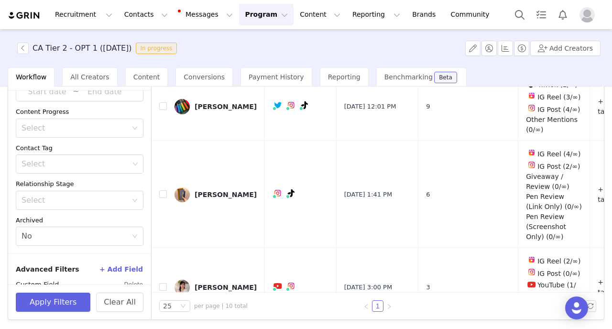
scroll to position [101, 0]
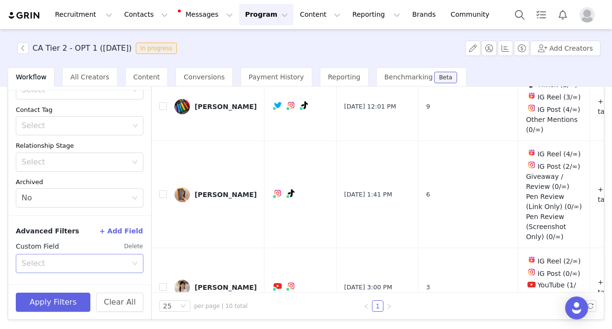
click at [54, 262] on div "Select" at bounding box center [75, 264] width 106 height 10
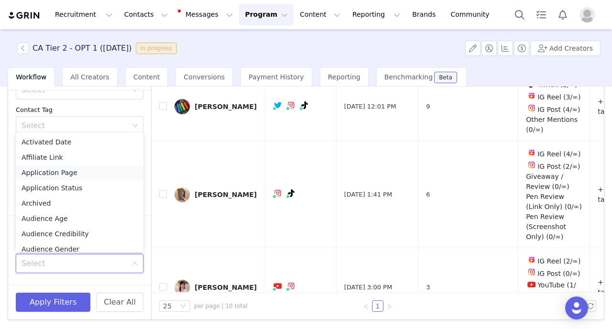
scroll to position [603, 0]
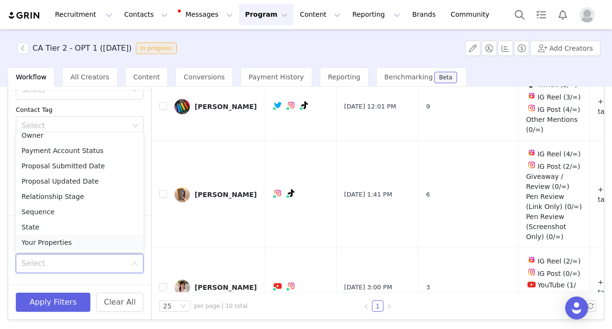
click at [52, 242] on li "Your Properties" at bounding box center [80, 242] width 128 height 15
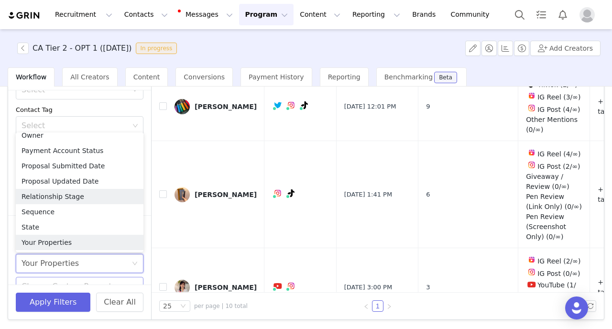
scroll to position [147, 0]
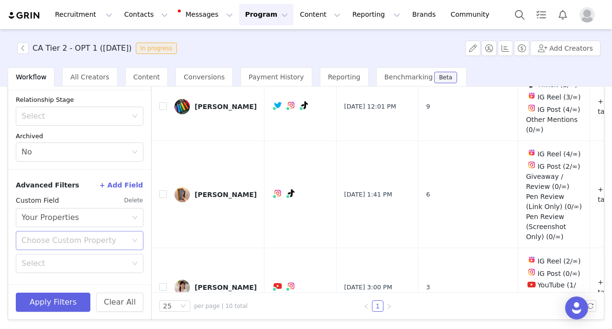
click at [57, 233] on div "Choose Custom Property" at bounding box center [77, 240] width 110 height 18
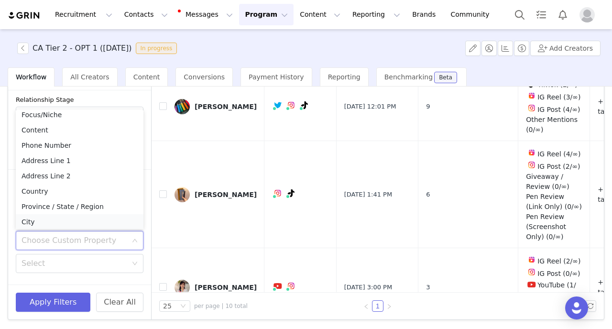
scroll to position [98, 0]
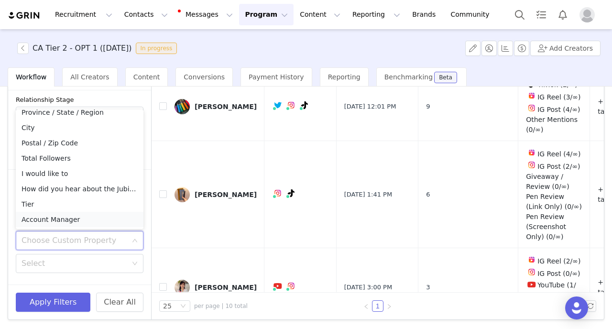
click at [45, 219] on li "Account Manager" at bounding box center [80, 219] width 128 height 15
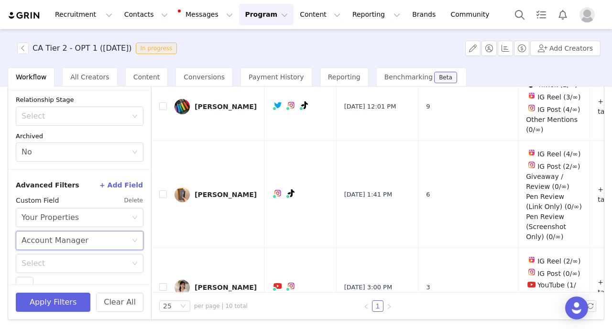
click at [44, 253] on div "Choose Custom Property Account Manager Select Select" at bounding box center [80, 263] width 128 height 65
click at [46, 264] on div "Select" at bounding box center [75, 264] width 106 height 10
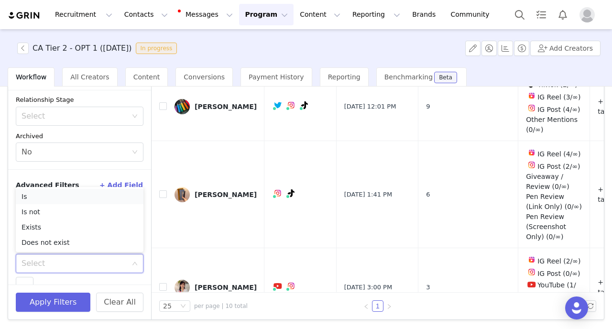
click at [45, 196] on li "Is" at bounding box center [80, 196] width 128 height 15
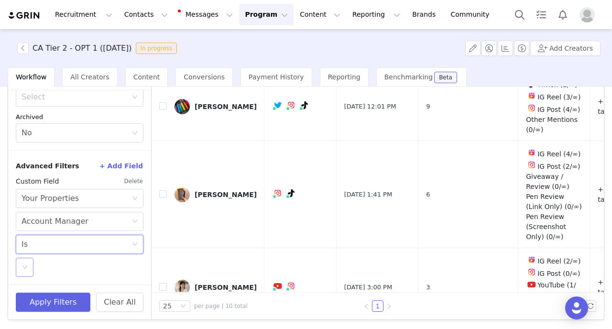
click at [24, 265] on icon "icon: down" at bounding box center [25, 267] width 6 height 6
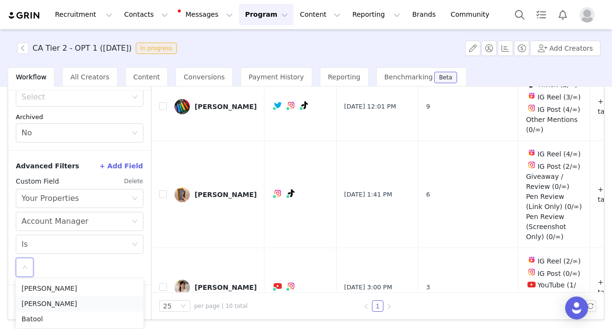
click at [35, 296] on li "[PERSON_NAME]" at bounding box center [80, 303] width 128 height 15
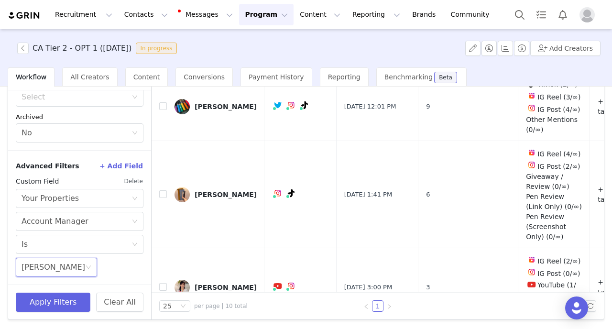
click at [42, 262] on div "[PERSON_NAME]" at bounding box center [54, 267] width 64 height 18
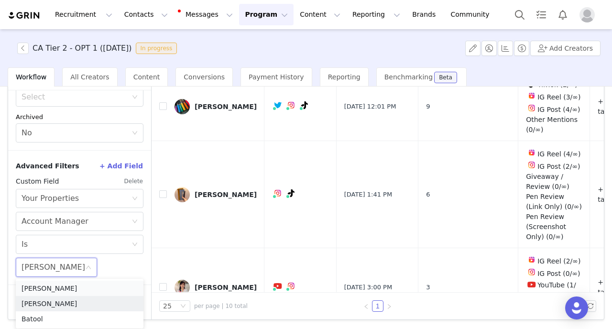
click at [51, 284] on li "[PERSON_NAME]" at bounding box center [80, 288] width 128 height 15
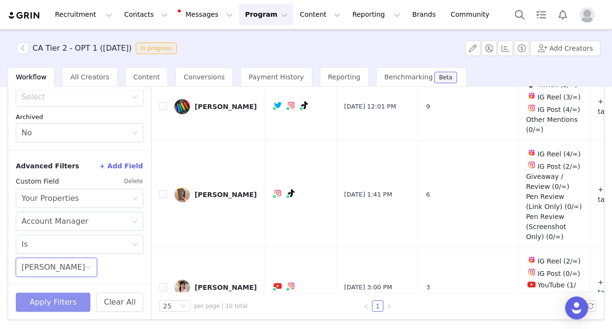
click at [55, 309] on button "Apply Filters" at bounding box center [53, 302] width 75 height 19
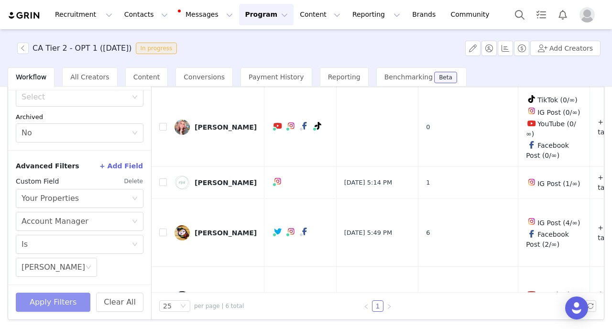
scroll to position [0, 0]
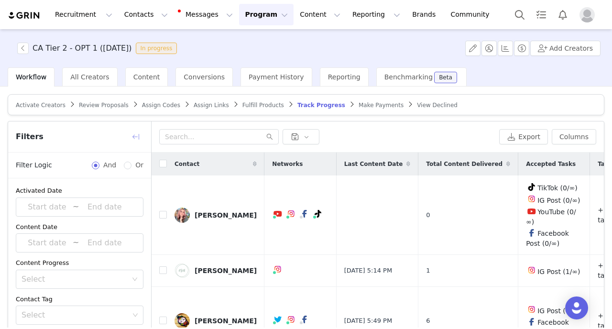
click at [137, 136] on button "button" at bounding box center [135, 136] width 15 height 15
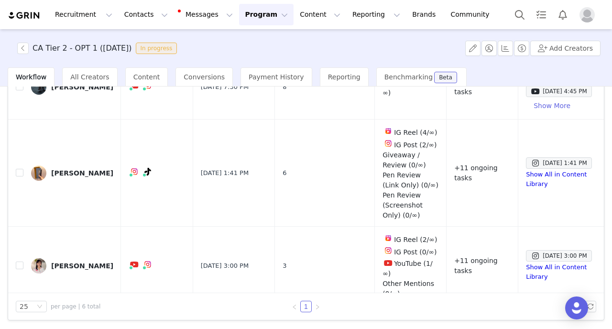
scroll to position [88, 0]
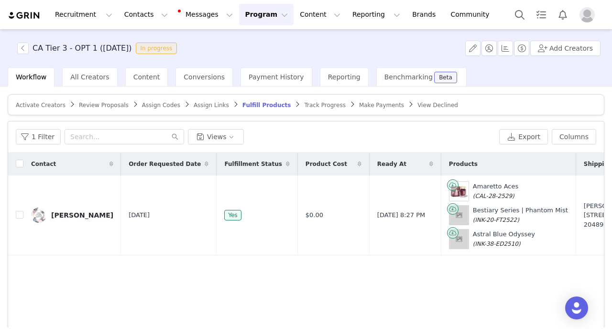
click at [319, 102] on span "Track Progress" at bounding box center [324, 105] width 41 height 7
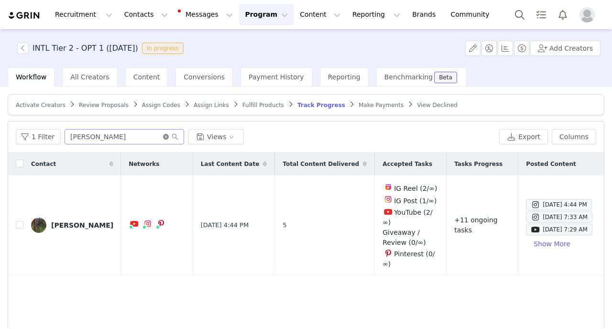
click at [165, 137] on icon "icon: close-circle" at bounding box center [166, 137] width 6 height 6
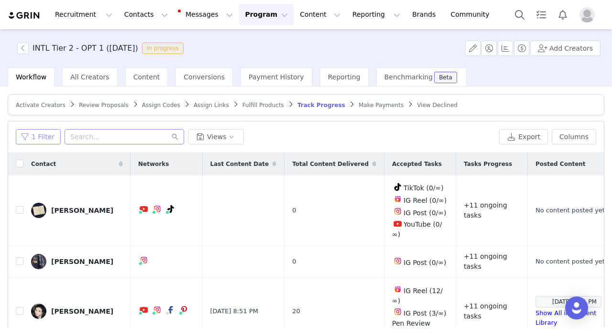
click at [38, 141] on button "1 Filter" at bounding box center [38, 136] width 45 height 15
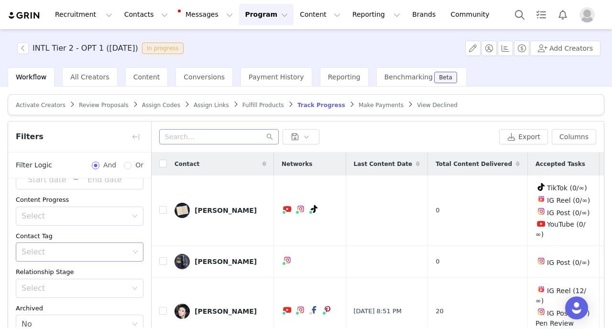
scroll to position [88, 0]
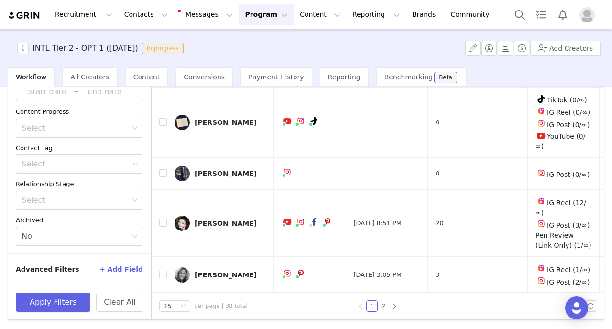
click at [118, 274] on button "+ Add Field" at bounding box center [121, 269] width 44 height 15
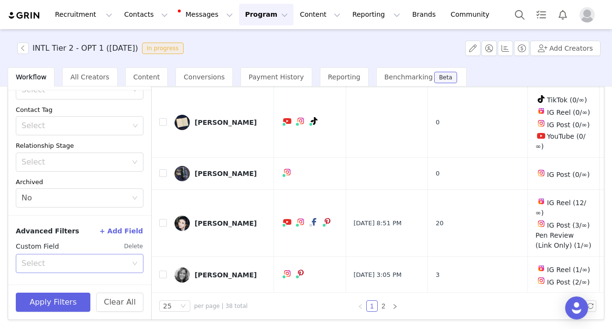
click at [61, 263] on div "Select" at bounding box center [75, 264] width 106 height 10
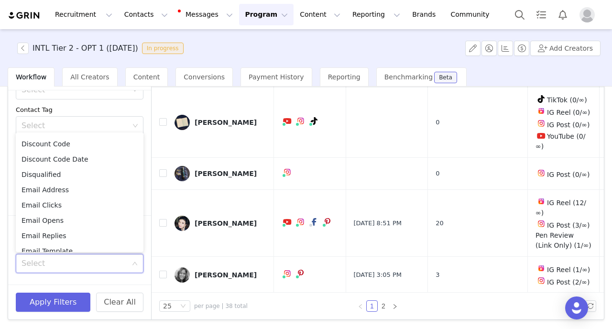
scroll to position [603, 0]
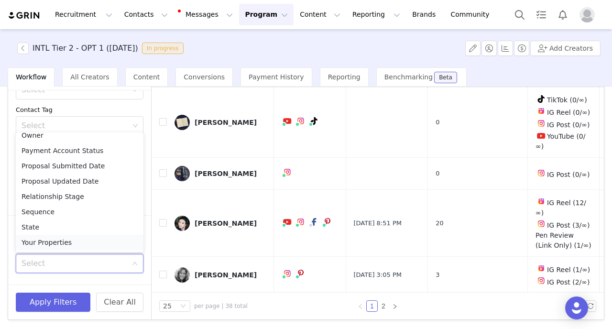
click at [87, 240] on li "Your Properties" at bounding box center [80, 242] width 128 height 15
click at [74, 236] on li "Your Properties" at bounding box center [80, 242] width 128 height 15
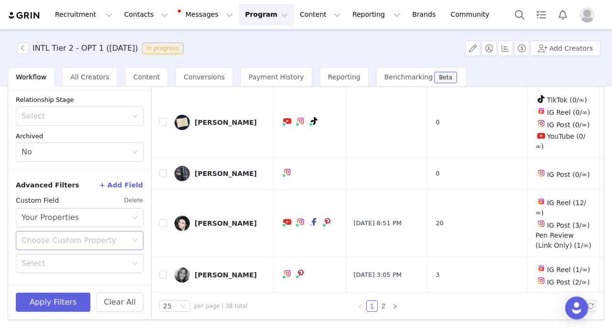
click at [64, 239] on div "Choose Custom Property" at bounding box center [75, 241] width 106 height 10
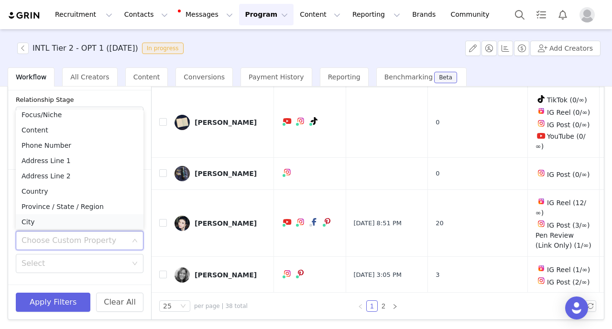
scroll to position [98, 0]
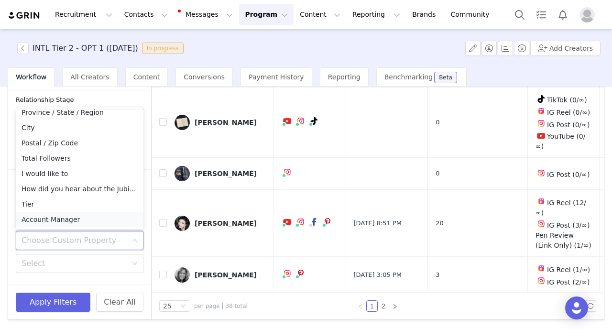
click at [50, 218] on li "Account Manager" at bounding box center [80, 219] width 128 height 15
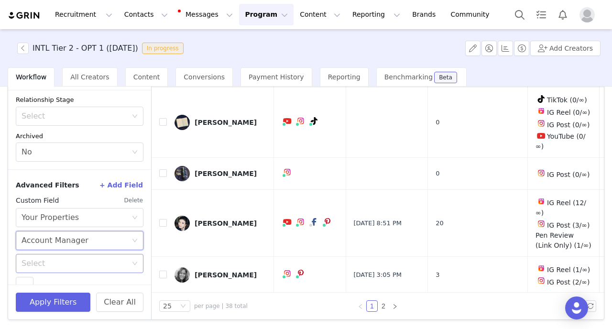
click at [50, 273] on div "Select" at bounding box center [80, 263] width 128 height 19
click at [33, 200] on li "Is" at bounding box center [80, 196] width 128 height 15
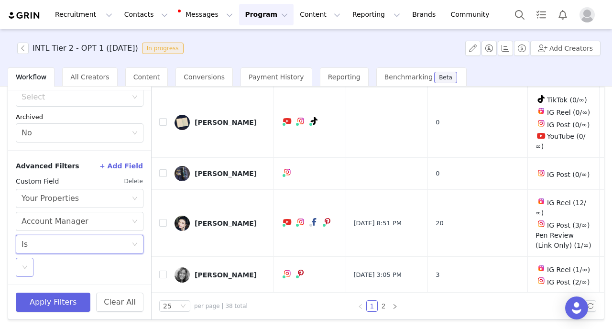
click at [22, 270] on icon "icon: down" at bounding box center [25, 267] width 6 height 7
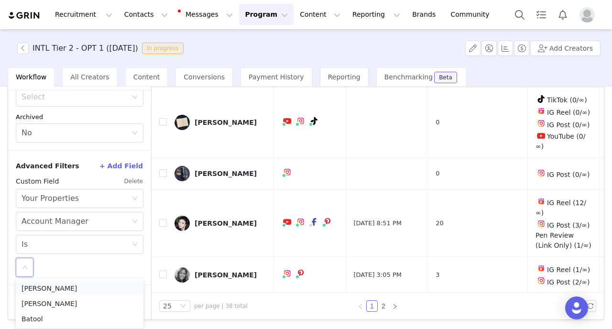
click at [35, 286] on li "Minahil" at bounding box center [80, 288] width 128 height 15
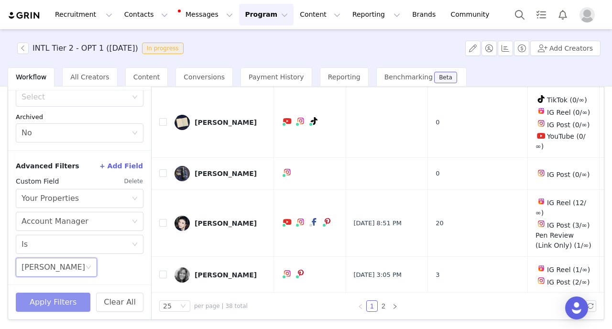
click at [50, 299] on button "Apply Filters" at bounding box center [53, 302] width 75 height 19
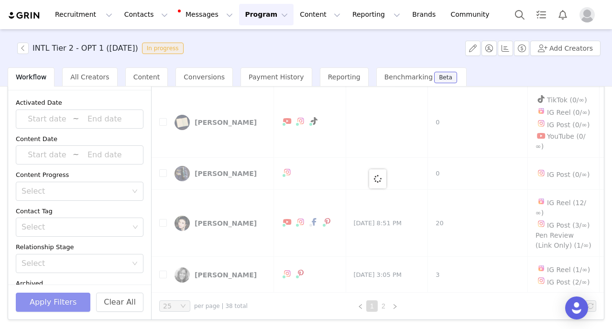
scroll to position [0, 0]
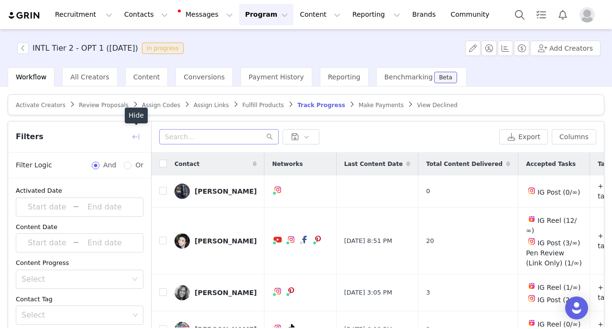
click at [135, 137] on button "button" at bounding box center [135, 136] width 15 height 15
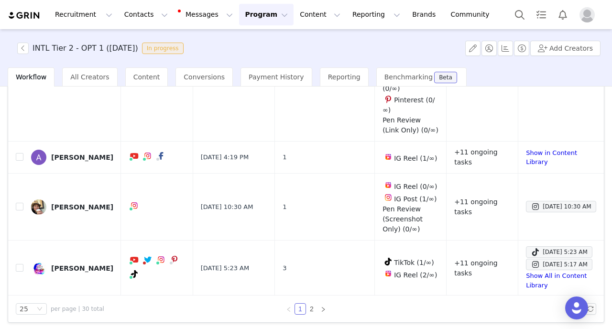
scroll to position [88, 0]
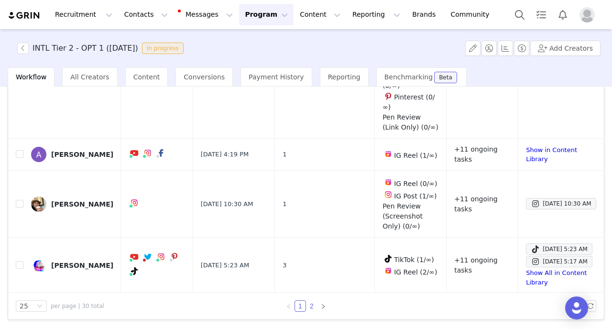
click at [315, 305] on link "2" at bounding box center [311, 306] width 11 height 11
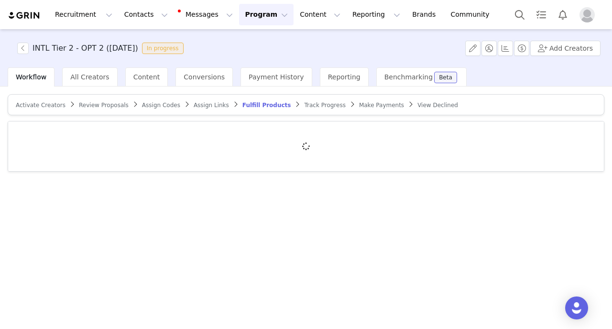
click at [306, 105] on span "Track Progress" at bounding box center [324, 105] width 41 height 7
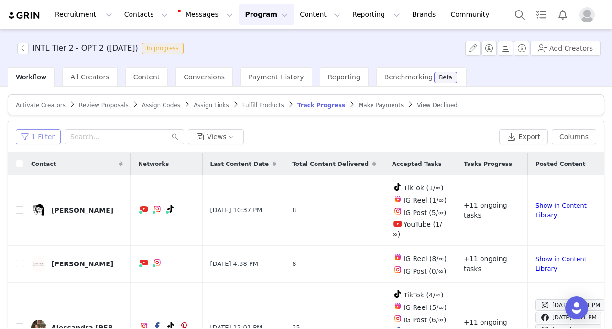
click at [40, 140] on button "1 Filter" at bounding box center [38, 136] width 45 height 15
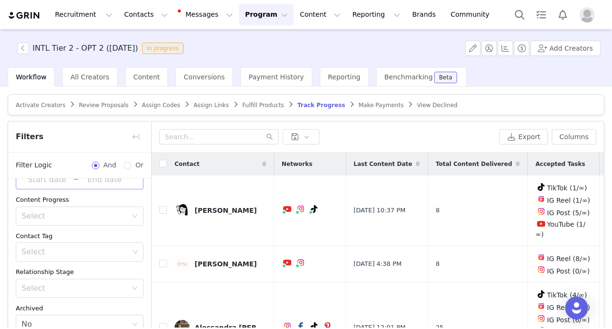
scroll to position [88, 0]
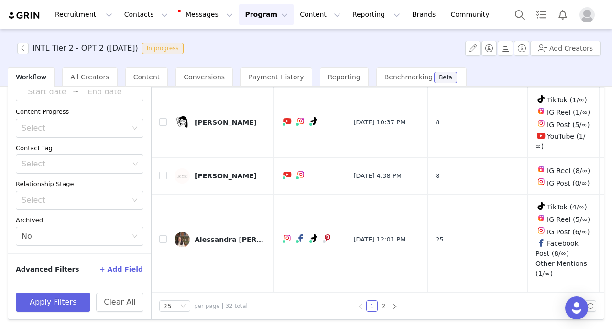
click at [128, 273] on button "+ Add Field" at bounding box center [121, 269] width 44 height 15
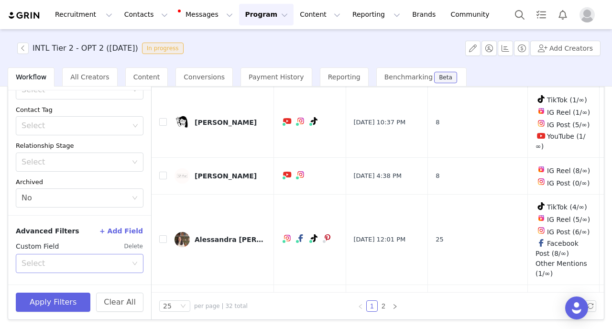
click at [52, 261] on div "Select" at bounding box center [75, 264] width 106 height 10
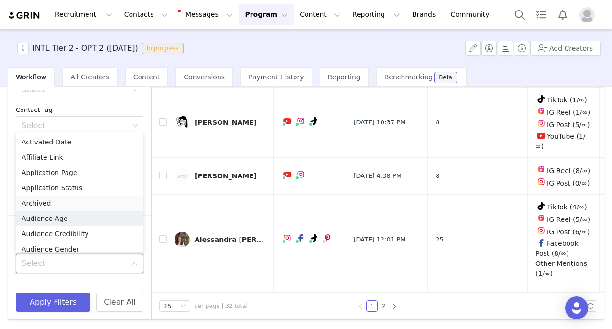
scroll to position [603, 0]
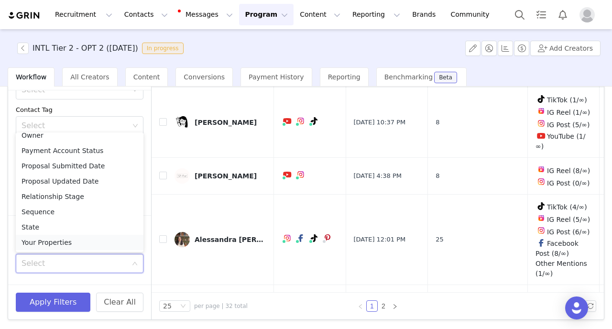
click at [46, 247] on li "Your Properties" at bounding box center [80, 242] width 128 height 15
click at [33, 240] on li "Your Properties" at bounding box center [80, 242] width 128 height 15
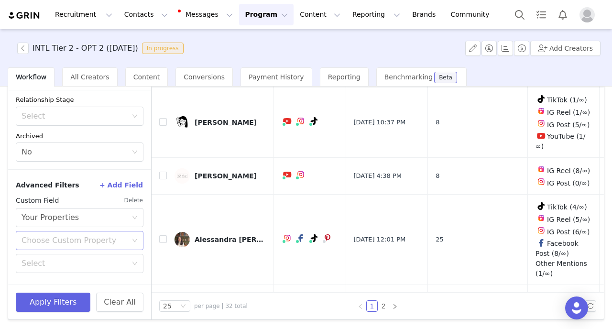
click at [49, 244] on div "Choose Custom Property" at bounding box center [75, 241] width 106 height 10
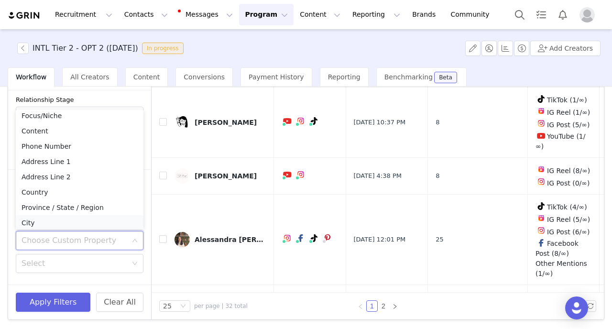
scroll to position [98, 0]
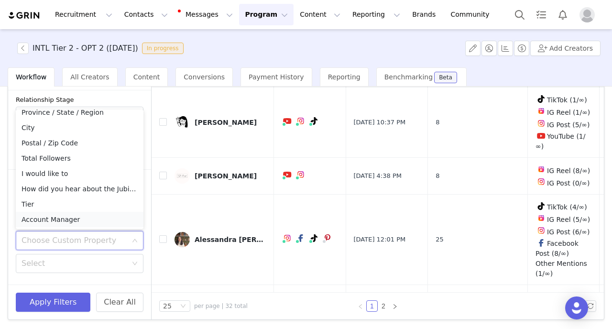
click at [43, 218] on li "Account Manager" at bounding box center [80, 219] width 128 height 15
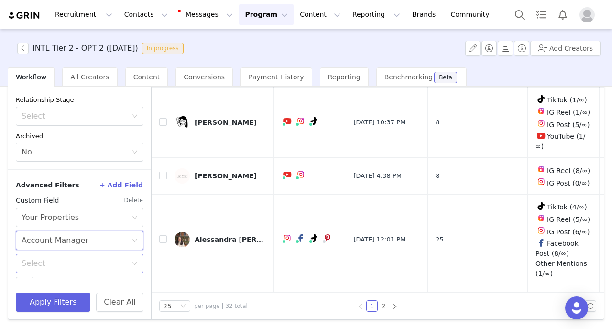
click at [40, 264] on div "Select" at bounding box center [75, 264] width 106 height 10
click at [37, 196] on li "Is" at bounding box center [80, 196] width 128 height 15
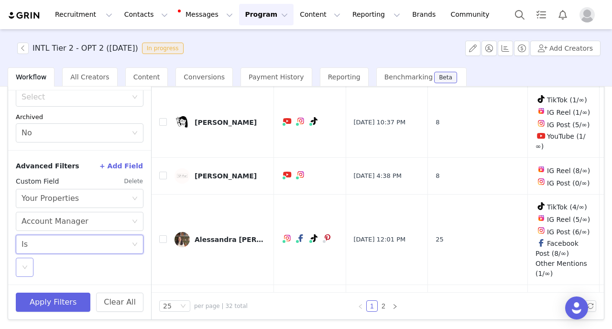
click at [26, 267] on icon "icon: down" at bounding box center [25, 267] width 6 height 6
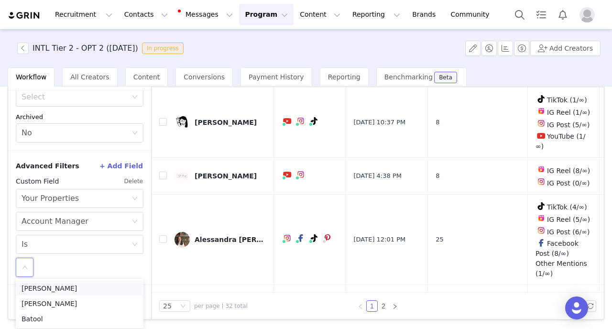
click at [41, 287] on li "[PERSON_NAME]" at bounding box center [80, 288] width 128 height 15
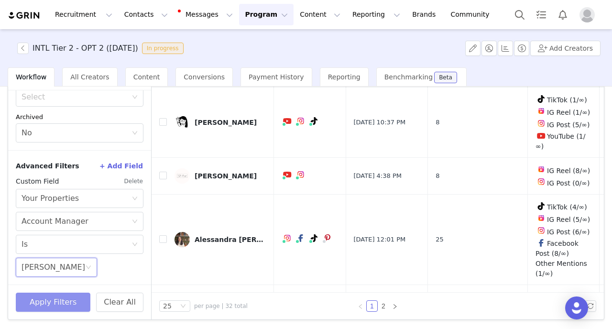
click at [48, 296] on button "Apply Filters" at bounding box center [53, 302] width 75 height 19
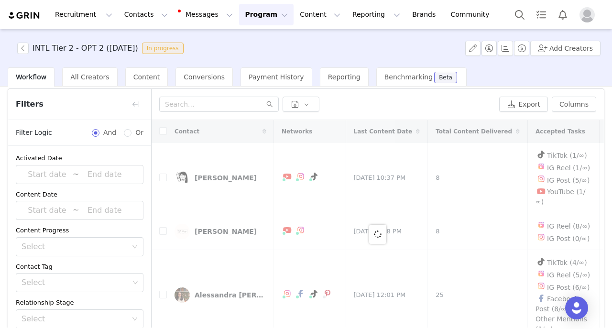
scroll to position [0, 0]
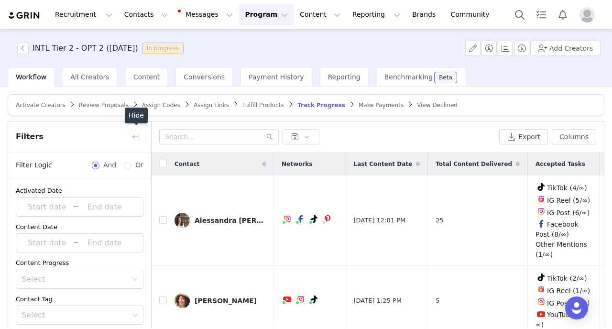
click at [135, 134] on button "button" at bounding box center [135, 136] width 15 height 15
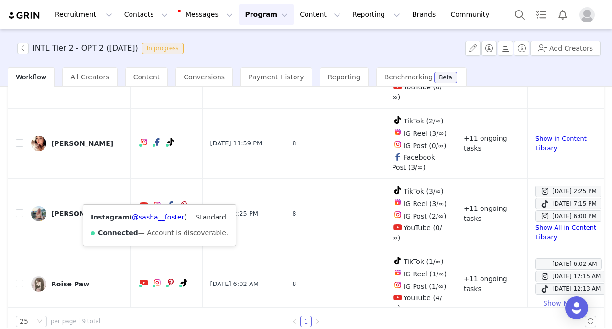
scroll to position [88, 0]
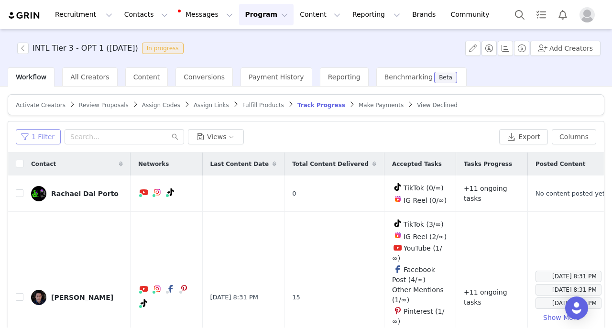
click at [39, 138] on button "1 Filter" at bounding box center [38, 136] width 45 height 15
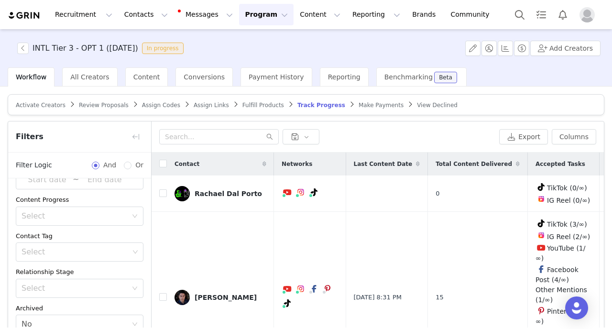
scroll to position [88, 0]
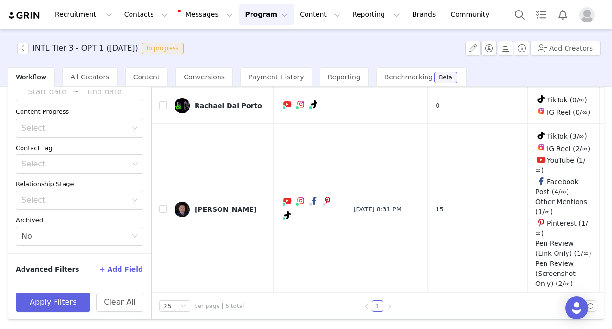
click at [119, 266] on button "+ Add Field" at bounding box center [121, 269] width 44 height 15
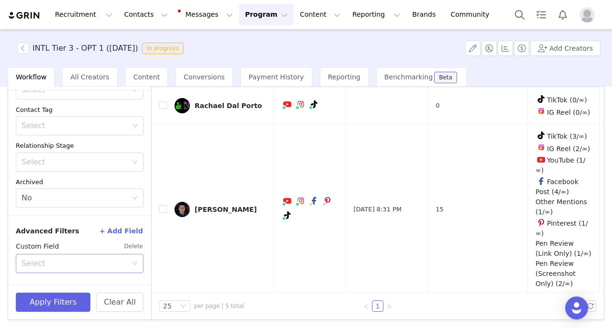
click at [84, 262] on div "Select" at bounding box center [75, 264] width 106 height 10
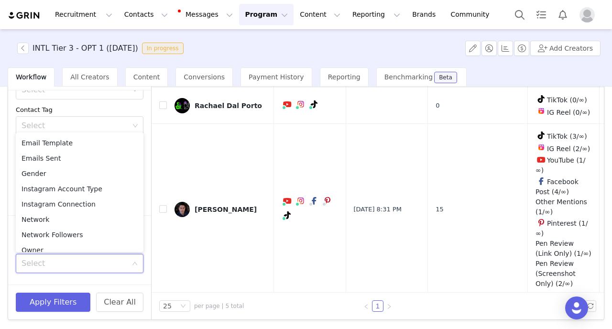
scroll to position [603, 0]
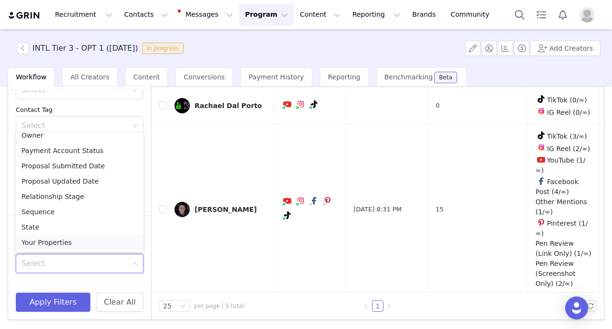
click at [62, 244] on li "Your Properties" at bounding box center [80, 242] width 128 height 15
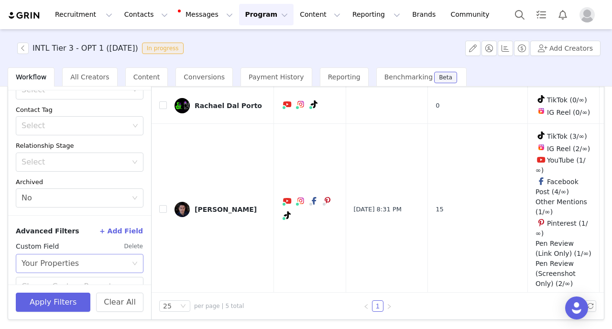
scroll to position [147, 0]
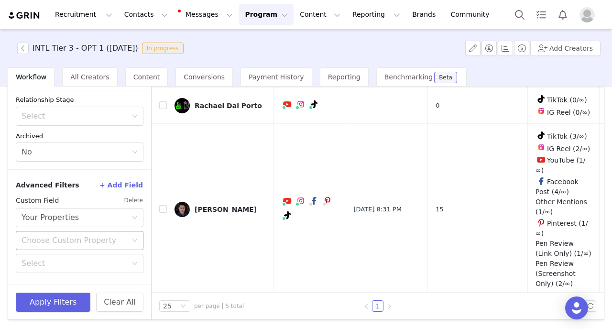
click at [76, 237] on div "Choose Custom Property" at bounding box center [75, 241] width 106 height 10
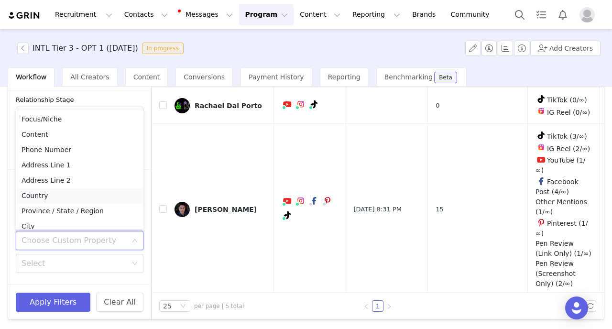
scroll to position [98, 0]
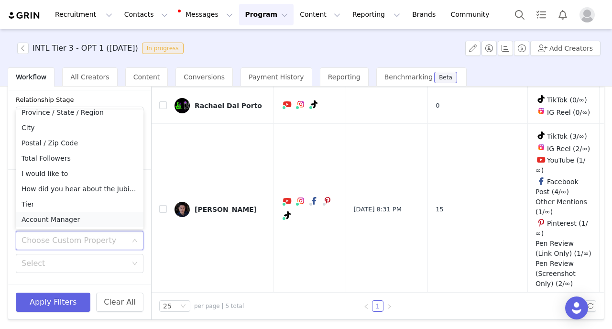
click at [67, 223] on li "Account Manager" at bounding box center [80, 219] width 128 height 15
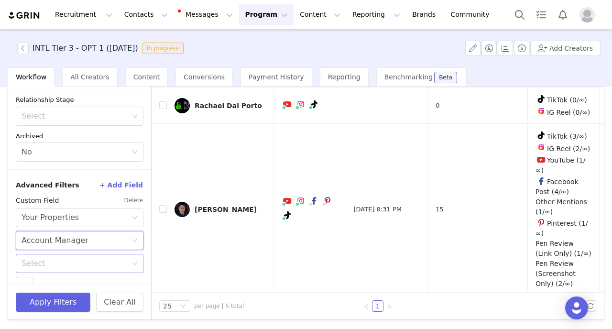
click at [60, 261] on div "Select" at bounding box center [75, 264] width 106 height 10
click at [49, 200] on li "Is" at bounding box center [80, 196] width 128 height 15
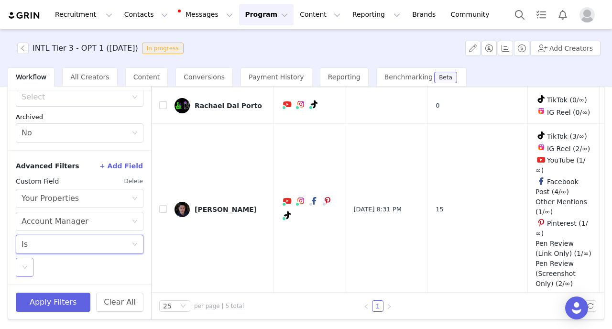
click at [23, 268] on icon "icon: down" at bounding box center [25, 267] width 6 height 6
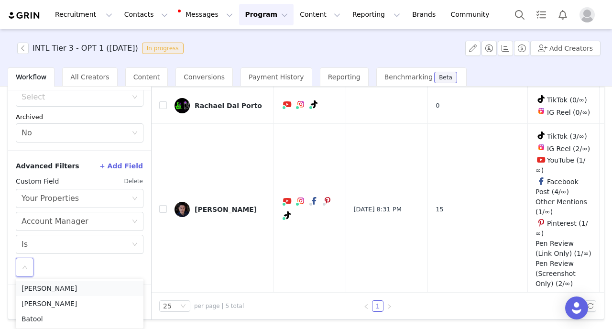
click at [35, 289] on li "[PERSON_NAME]" at bounding box center [80, 288] width 128 height 15
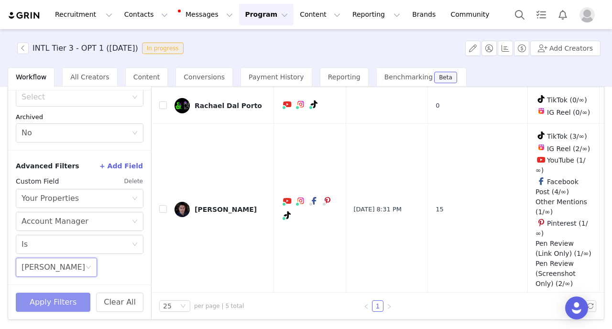
click at [56, 306] on button "Apply Filters" at bounding box center [53, 302] width 75 height 19
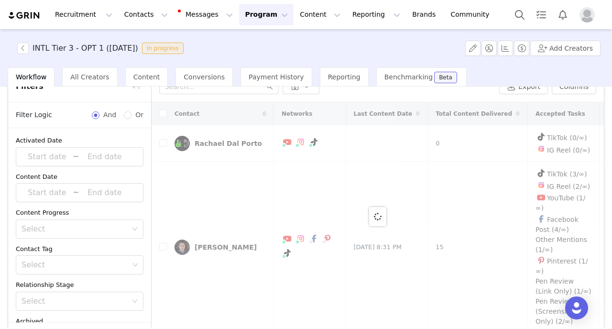
scroll to position [0, 0]
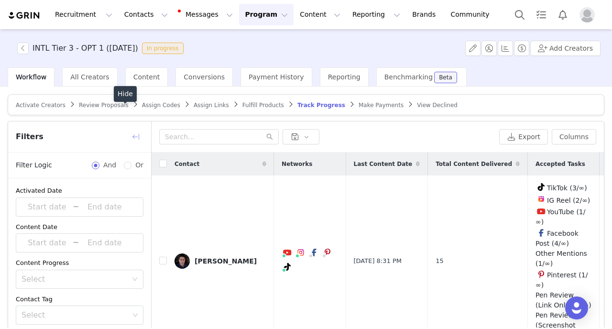
click at [137, 137] on button "button" at bounding box center [135, 136] width 15 height 15
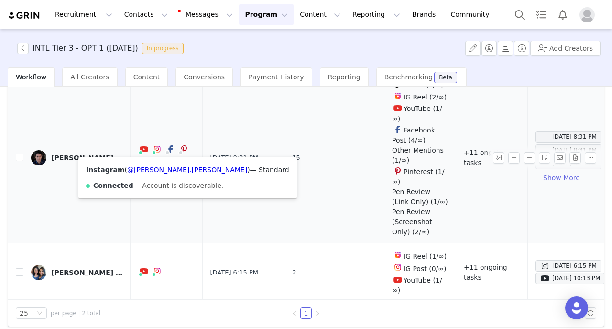
scroll to position [88, 0]
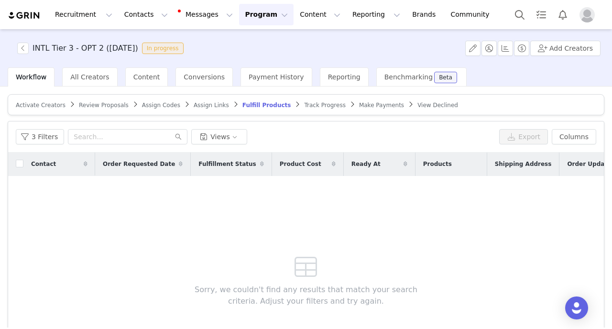
click at [304, 105] on span "Track Progress" at bounding box center [324, 105] width 41 height 7
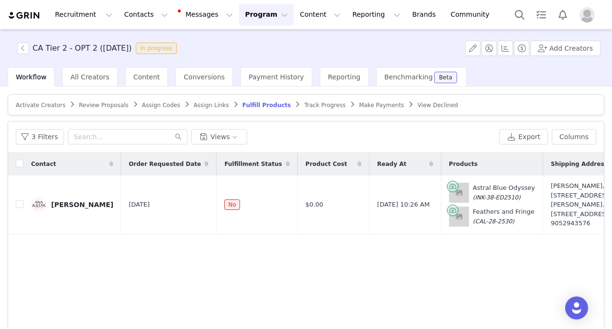
click at [304, 106] on span "Track Progress" at bounding box center [324, 105] width 41 height 7
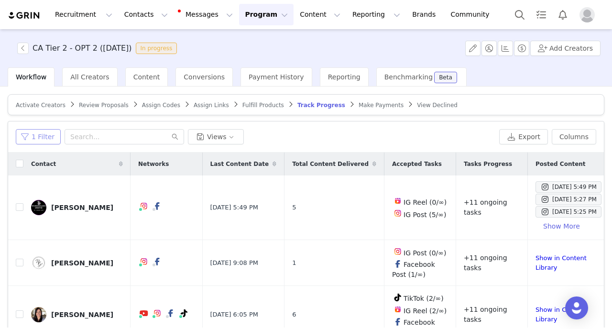
click at [33, 143] on button "1 Filter" at bounding box center [38, 136] width 45 height 15
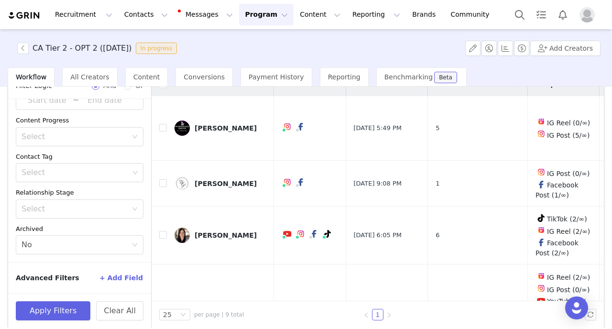
scroll to position [88, 0]
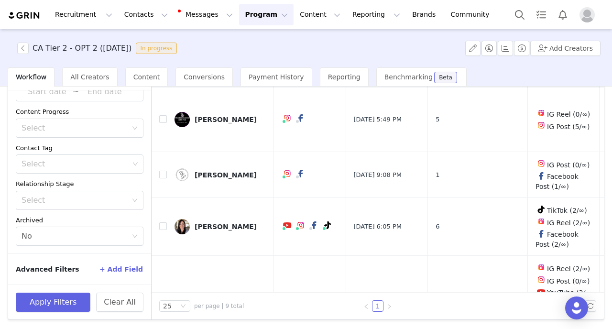
click at [114, 271] on button "+ Add Field" at bounding box center [121, 269] width 44 height 15
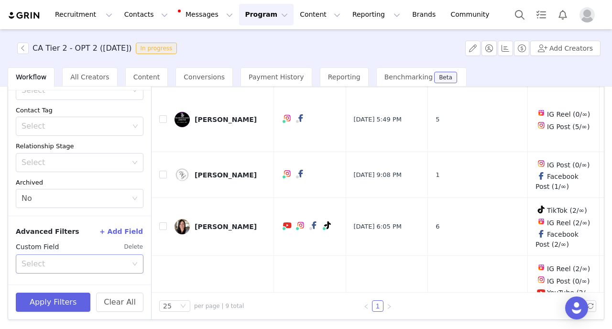
click at [80, 260] on div "Select" at bounding box center [75, 264] width 106 height 10
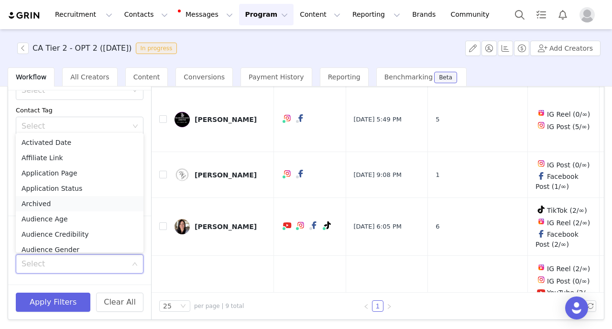
scroll to position [603, 0]
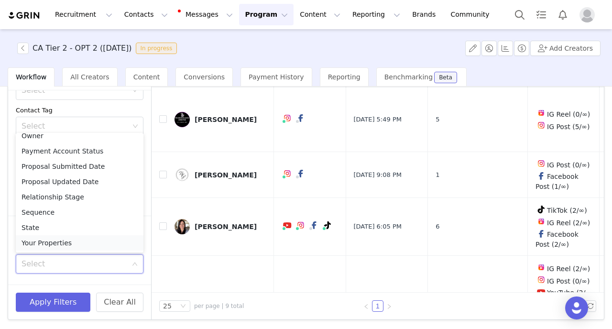
click at [58, 242] on li "Your Properties" at bounding box center [80, 242] width 128 height 15
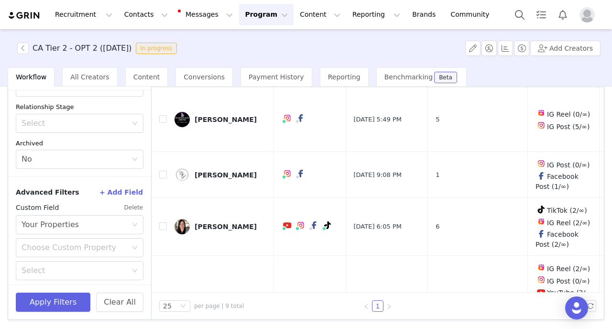
scroll to position [147, 0]
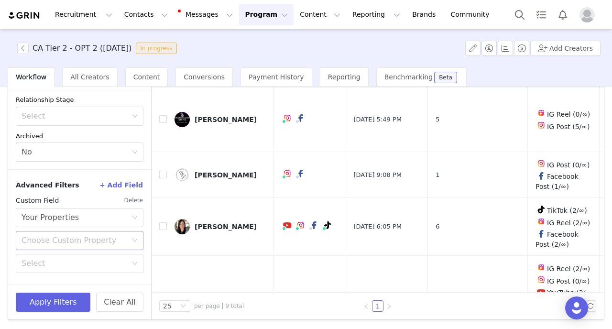
click at [65, 237] on div "Choose Custom Property" at bounding box center [75, 241] width 106 height 10
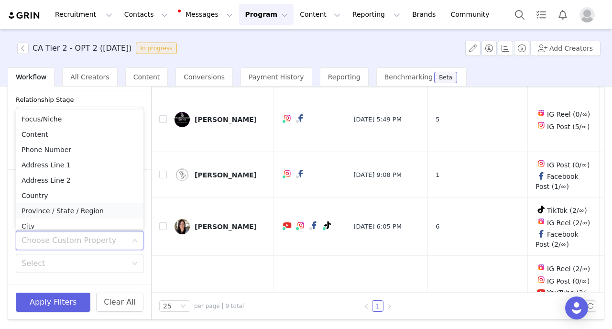
scroll to position [98, 0]
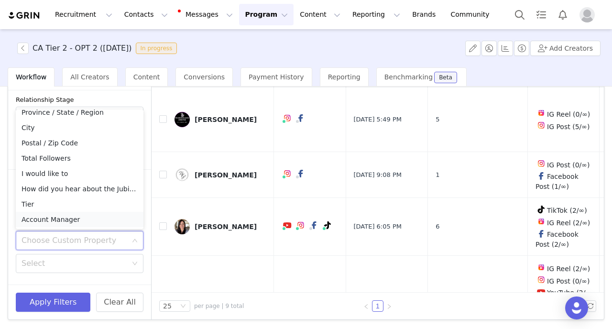
click at [44, 219] on li "Account Manager" at bounding box center [80, 219] width 128 height 15
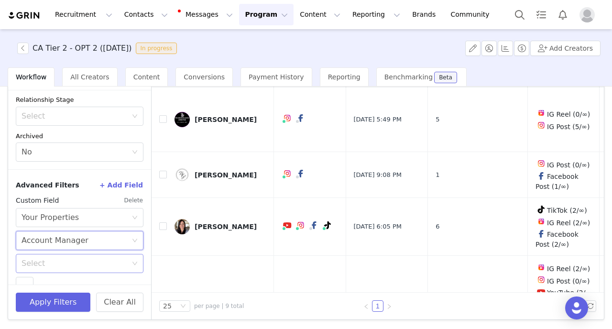
click at [42, 261] on div "Select" at bounding box center [75, 264] width 106 height 10
click at [41, 203] on li "Is" at bounding box center [80, 196] width 128 height 15
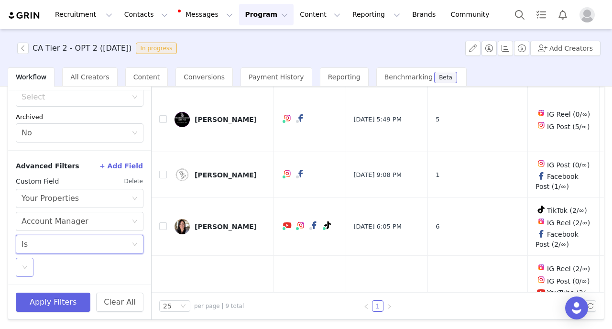
click at [30, 273] on div "Select" at bounding box center [25, 267] width 18 height 19
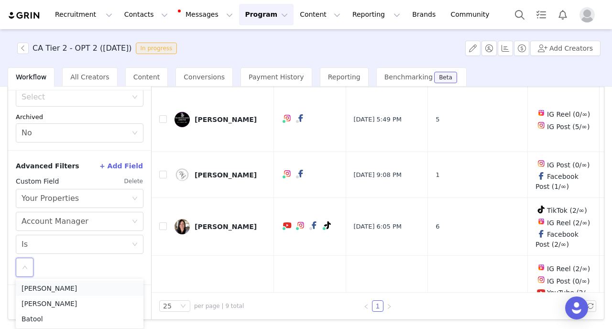
click at [43, 284] on li "Minahil" at bounding box center [80, 288] width 128 height 15
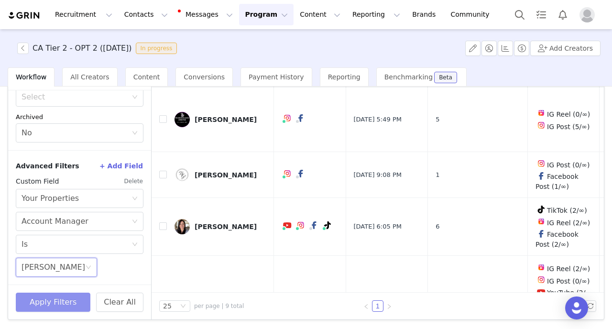
click at [55, 302] on button "Apply Filters" at bounding box center [53, 302] width 75 height 19
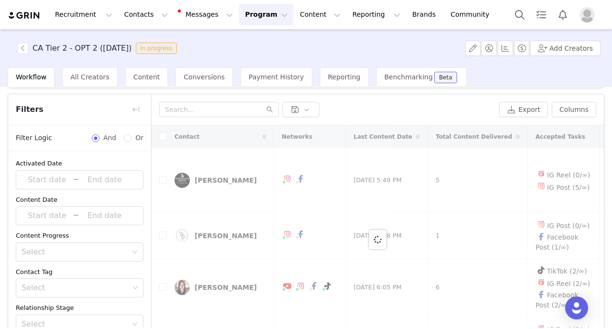
scroll to position [0, 0]
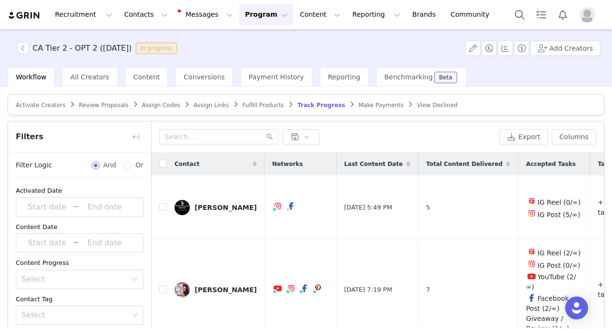
click at [135, 137] on button "button" at bounding box center [135, 136] width 15 height 15
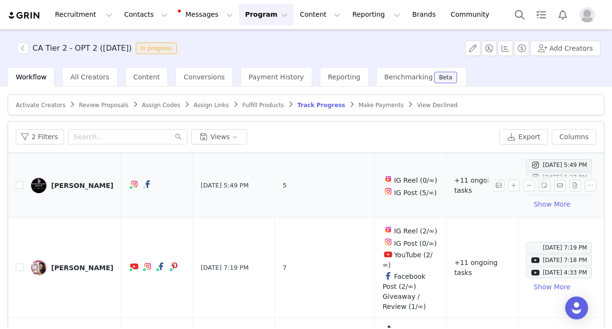
scroll to position [27, 0]
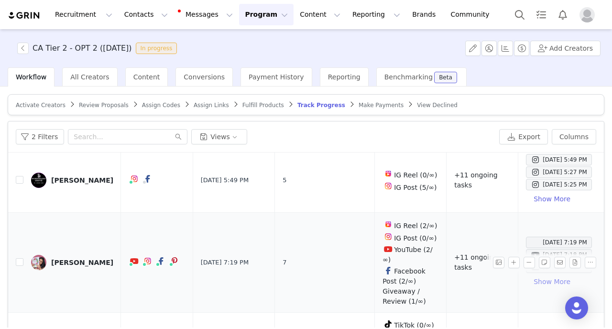
click at [526, 276] on button "Show More" at bounding box center [552, 281] width 52 height 15
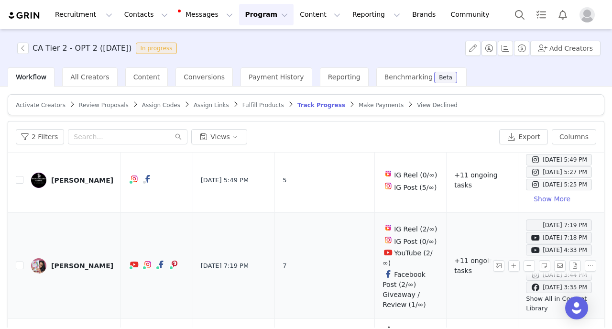
click at [526, 298] on link "Show All in Content Library" at bounding box center [556, 303] width 61 height 17
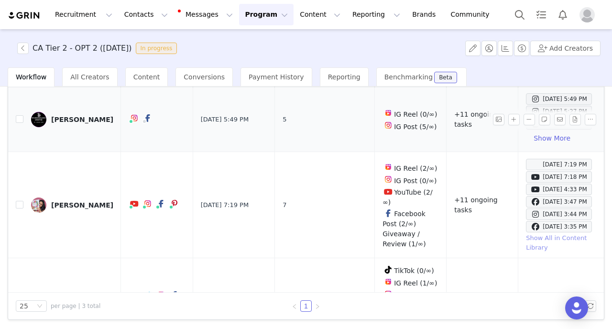
scroll to position [0, 0]
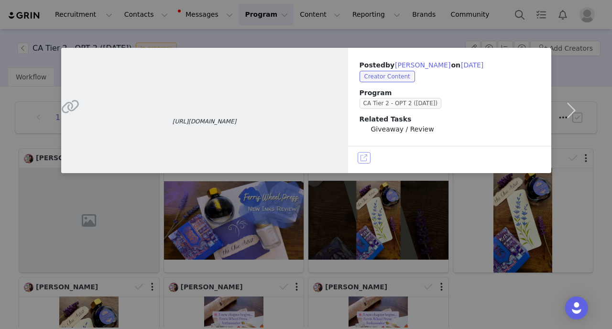
click at [366, 158] on button "View on Other Uploads" at bounding box center [364, 157] width 13 height 11
